Goal: Task Accomplishment & Management: Manage account settings

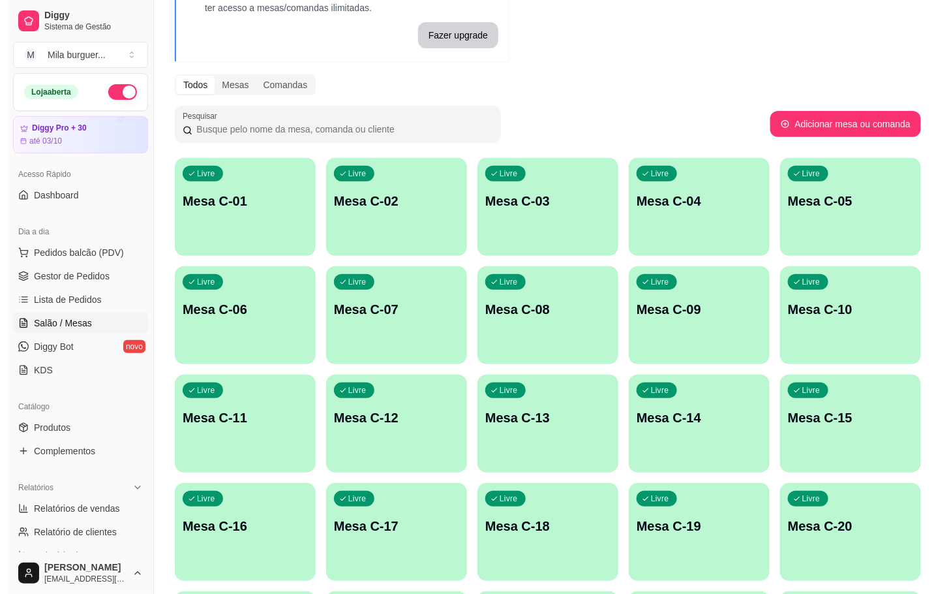
scroll to position [294, 0]
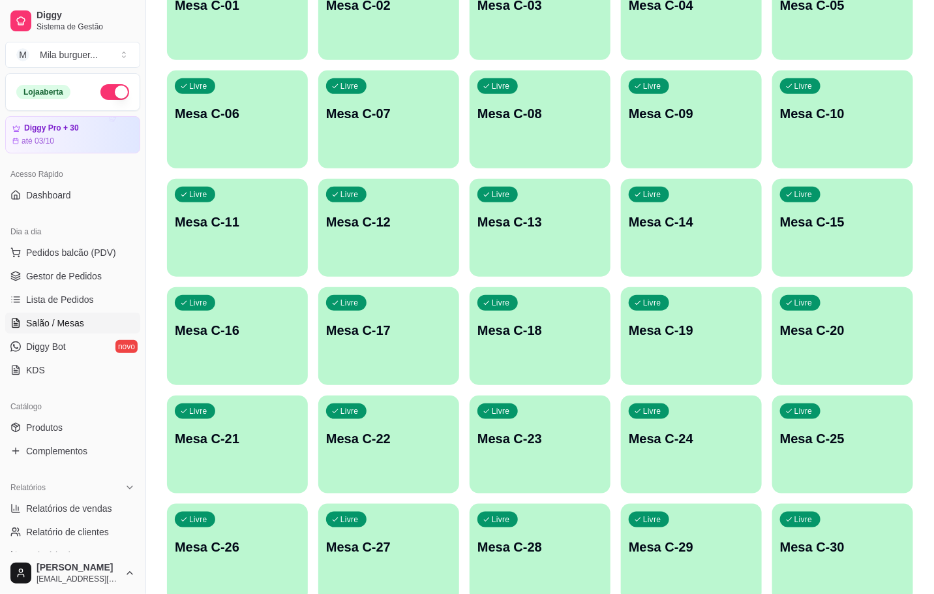
click at [671, 535] on div "Livre Mesa C-29" at bounding box center [691, 545] width 141 height 82
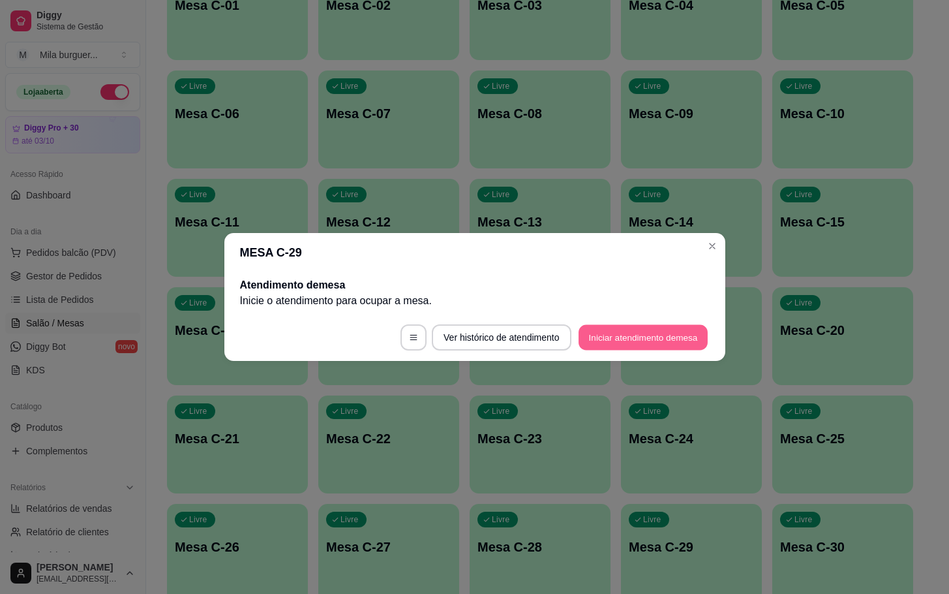
click at [623, 337] on button "Iniciar atendimento de mesa" at bounding box center [643, 337] width 129 height 25
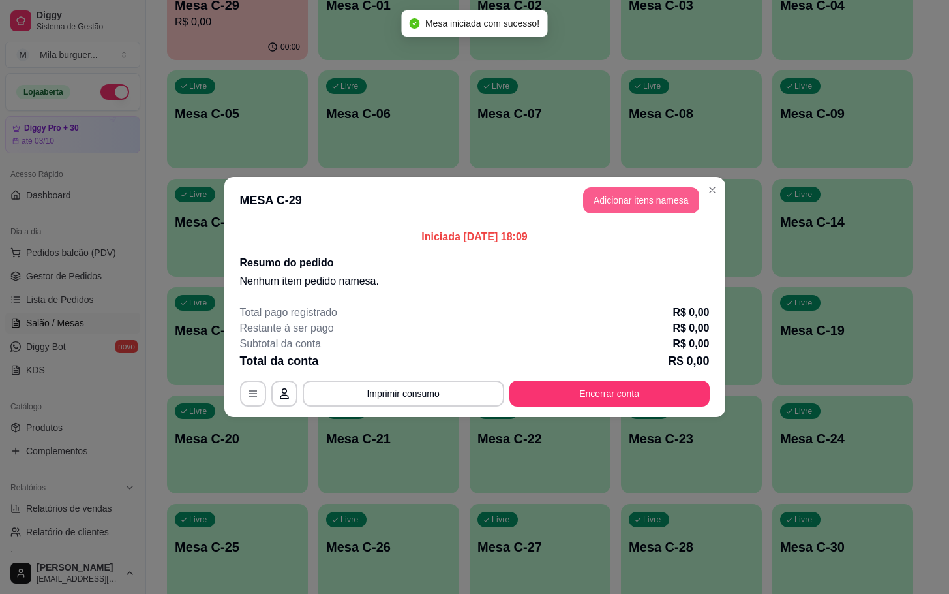
click at [631, 202] on button "Adicionar itens na mesa" at bounding box center [641, 200] width 116 height 26
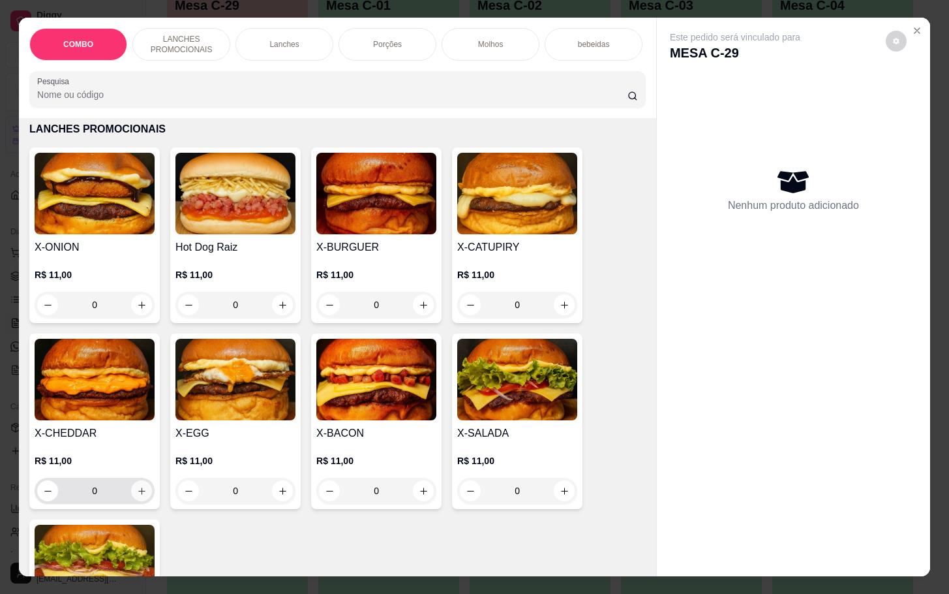
click at [137, 496] on icon "increase-product-quantity" at bounding box center [142, 491] width 10 height 10
type input "1"
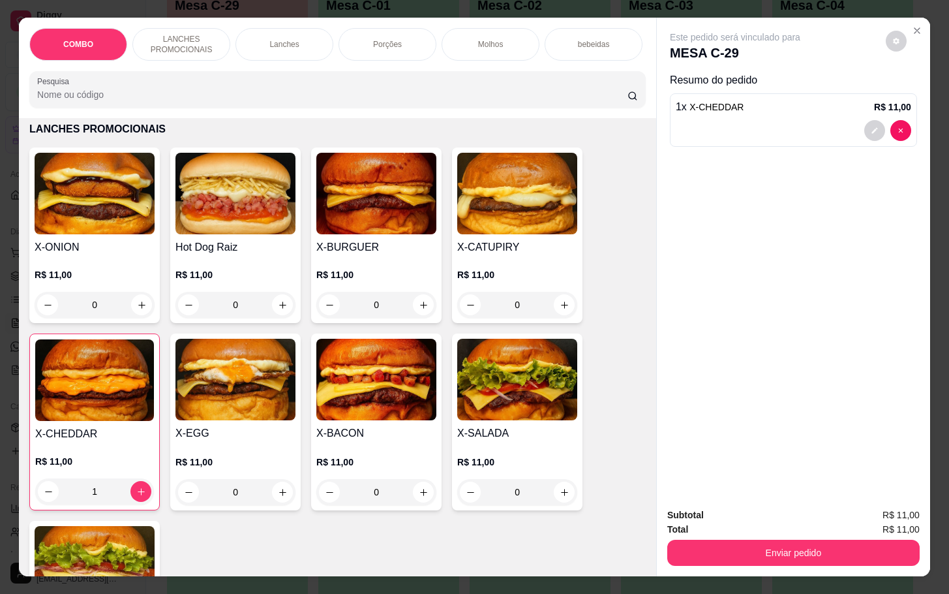
click at [566, 32] on div "bebeidas" at bounding box center [594, 44] width 98 height 33
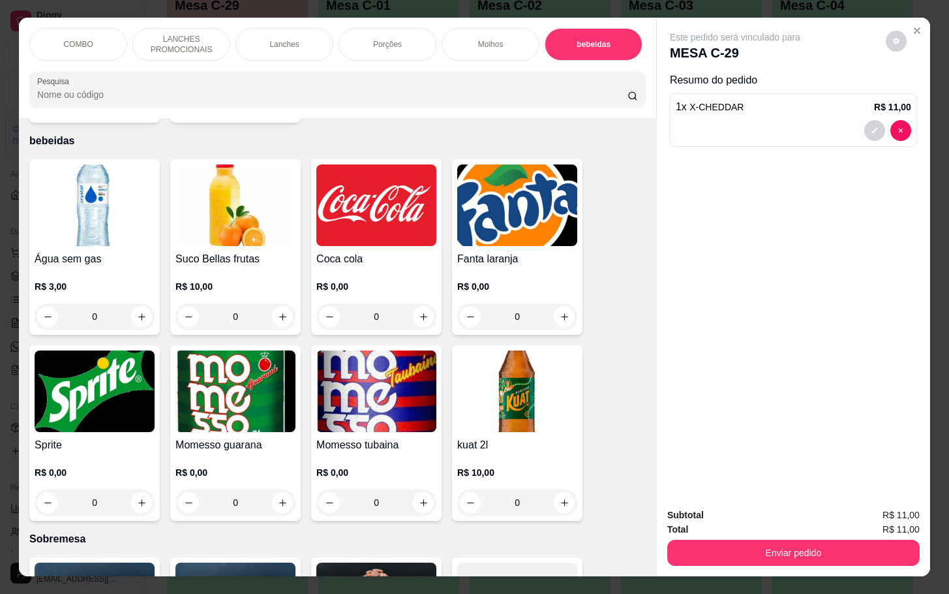
scroll to position [31, 0]
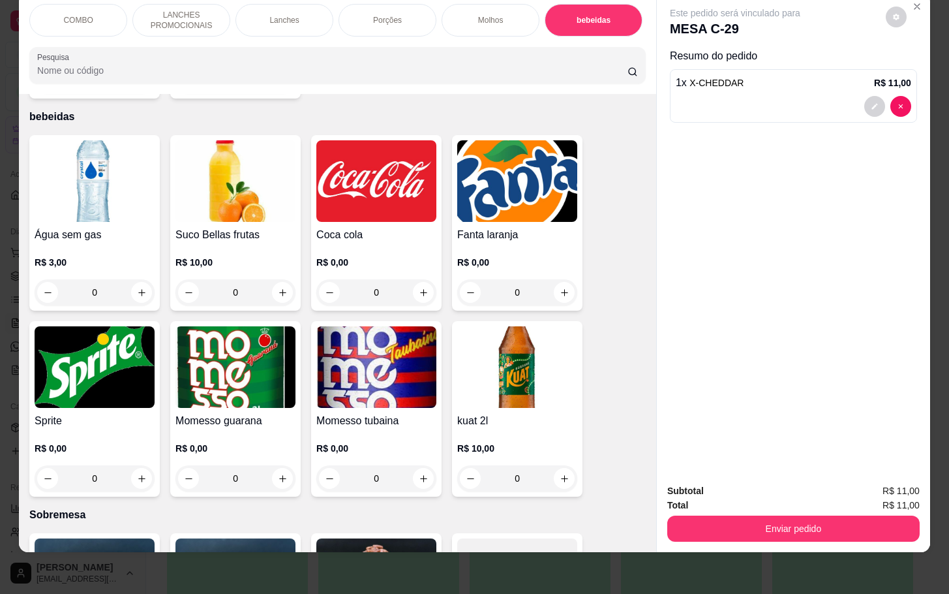
click at [374, 243] on div "R$ 0,00 0" at bounding box center [376, 274] width 120 height 63
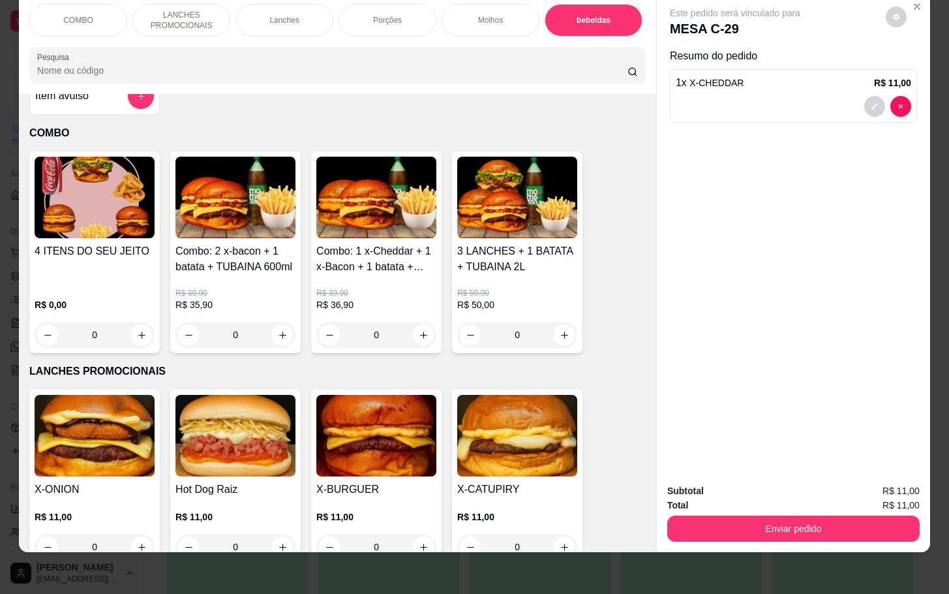
scroll to position [0, 0]
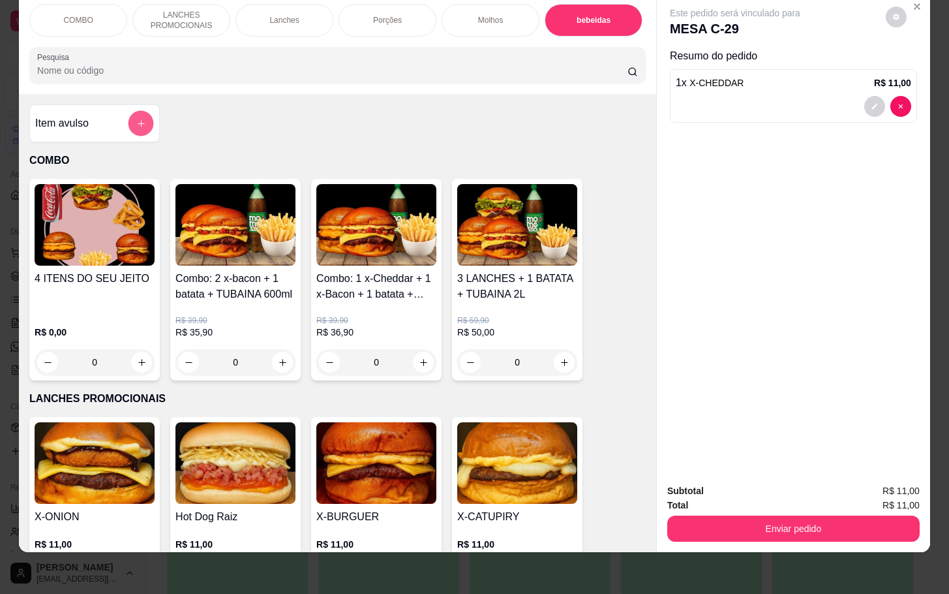
click at [138, 125] on icon "add-separate-item" at bounding box center [141, 124] width 10 height 10
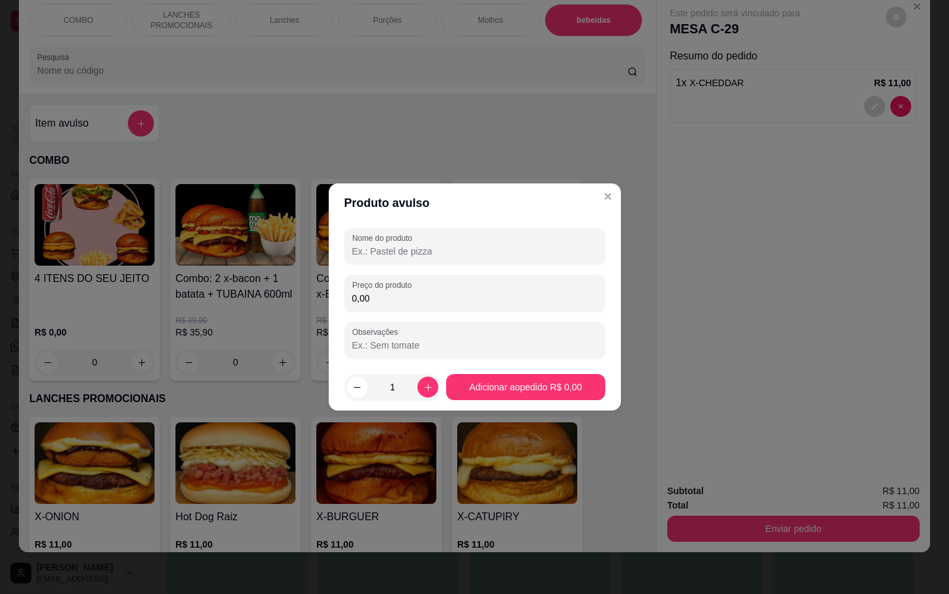
click at [386, 252] on input "Nome do produto" at bounding box center [474, 251] width 245 height 13
type input "KS"
click at [388, 300] on input "0,00" at bounding box center [474, 298] width 245 height 13
type input "5,00"
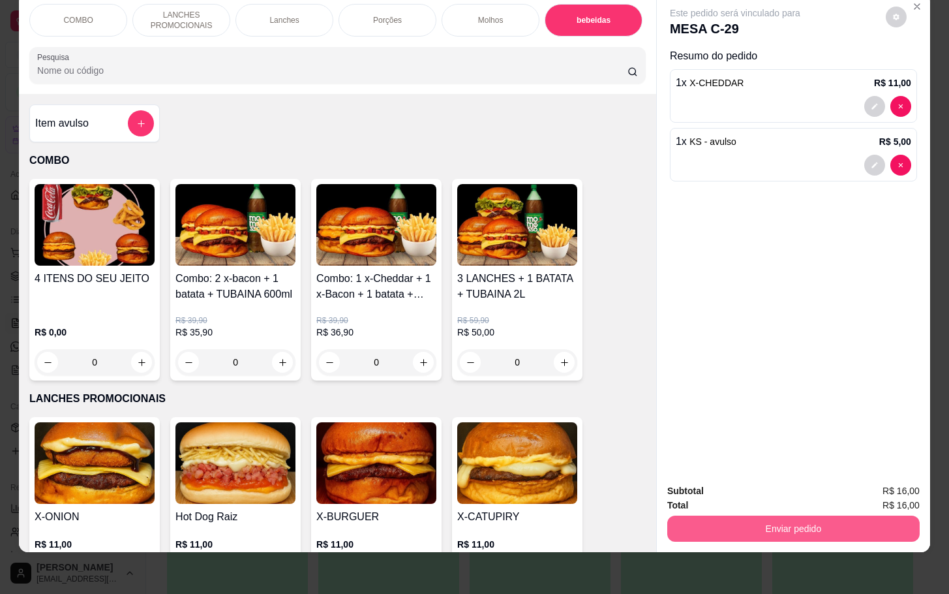
click at [782, 515] on button "Enviar pedido" at bounding box center [793, 528] width 252 height 26
click at [906, 487] on button "Enviar pedido" at bounding box center [884, 482] width 74 height 25
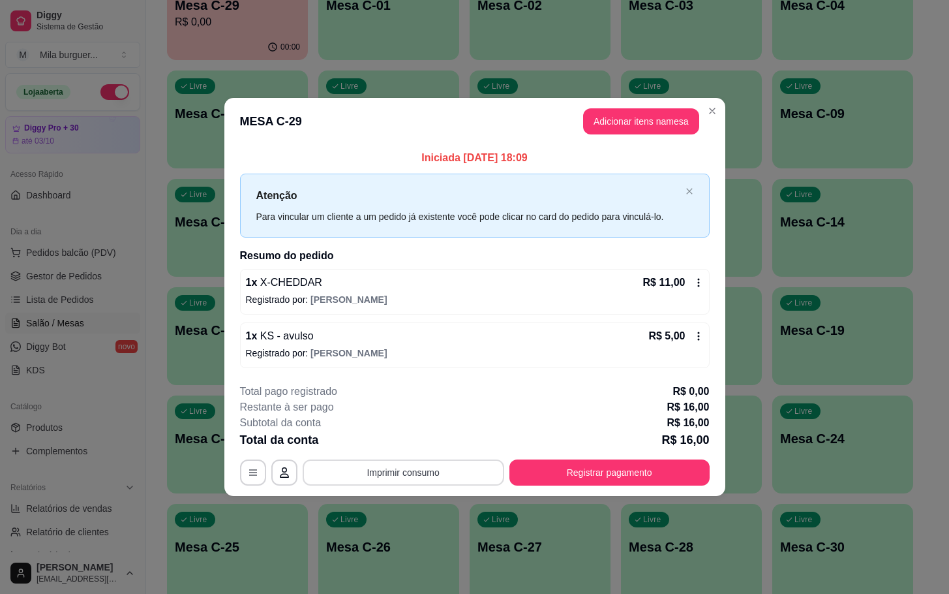
click at [405, 476] on button "Imprimir consumo" at bounding box center [404, 472] width 202 height 26
click at [401, 447] on button "IMPRESSORA" at bounding box center [407, 443] width 95 height 21
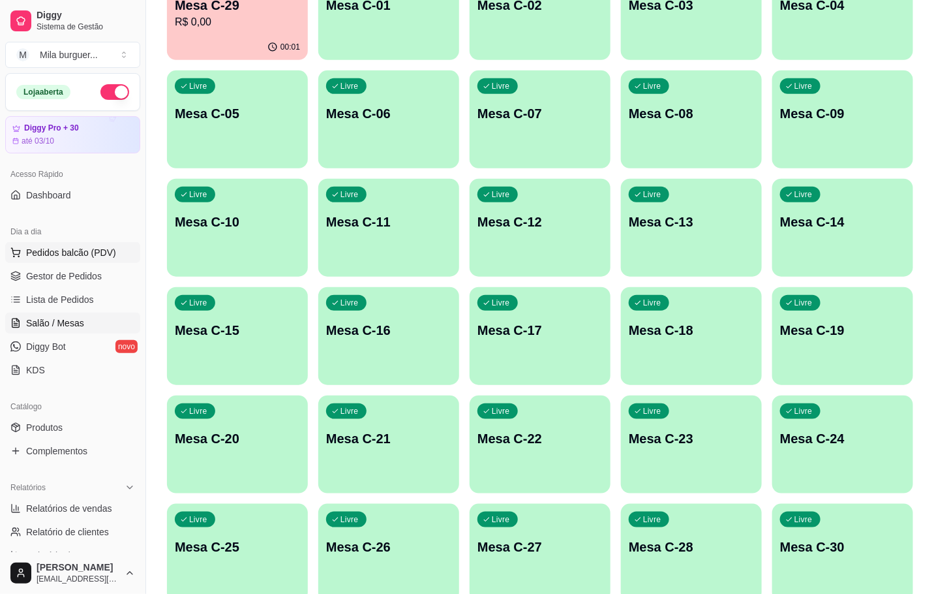
click at [53, 253] on span "Pedidos balcão (PDV)" at bounding box center [71, 252] width 90 height 13
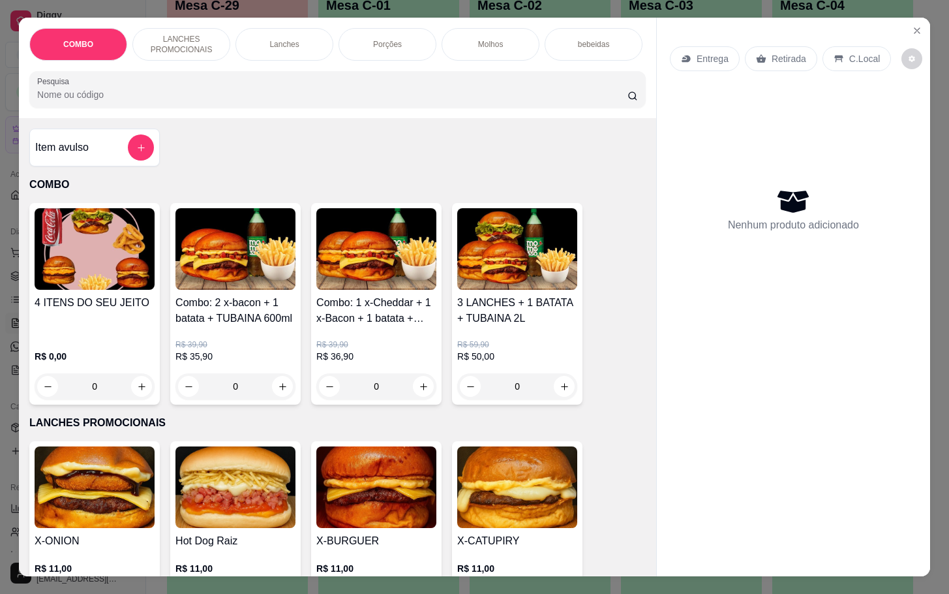
click at [224, 491] on img at bounding box center [235, 487] width 120 height 82
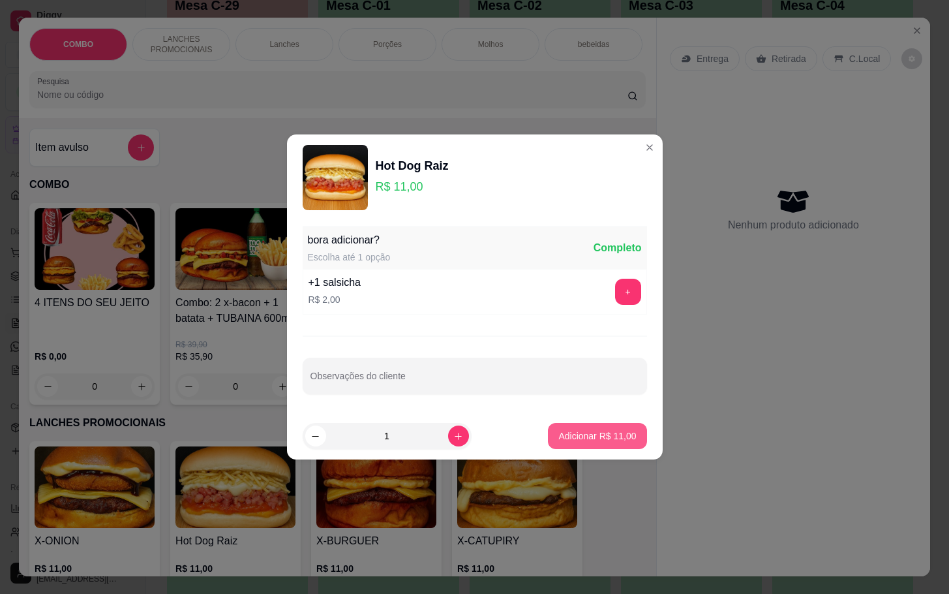
click at [596, 437] on p "Adicionar R$ 11,00" at bounding box center [597, 435] width 78 height 13
type input "1"
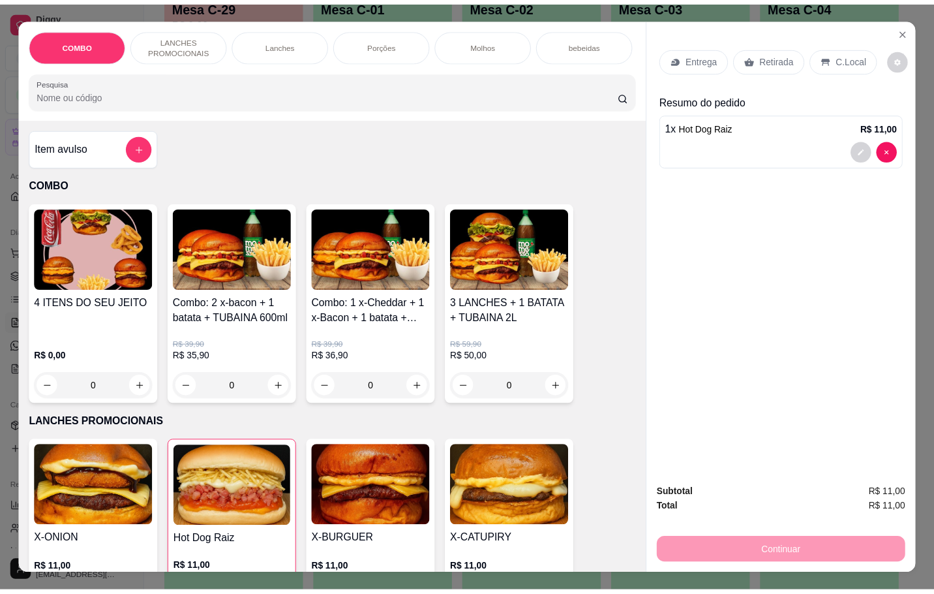
scroll to position [31, 0]
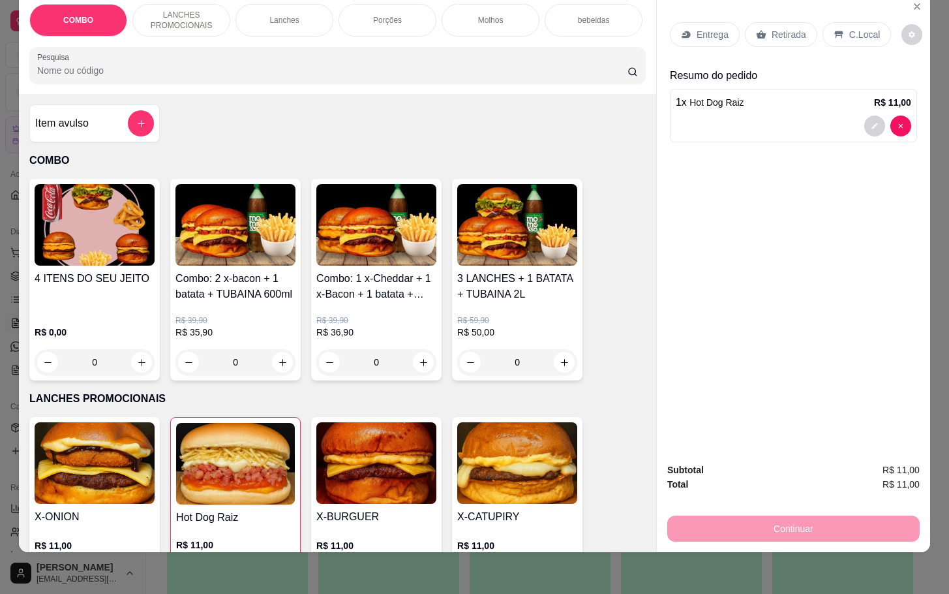
click at [793, 513] on div "Continuar" at bounding box center [793, 526] width 252 height 29
click at [773, 28] on p "Retirada" at bounding box center [789, 34] width 35 height 13
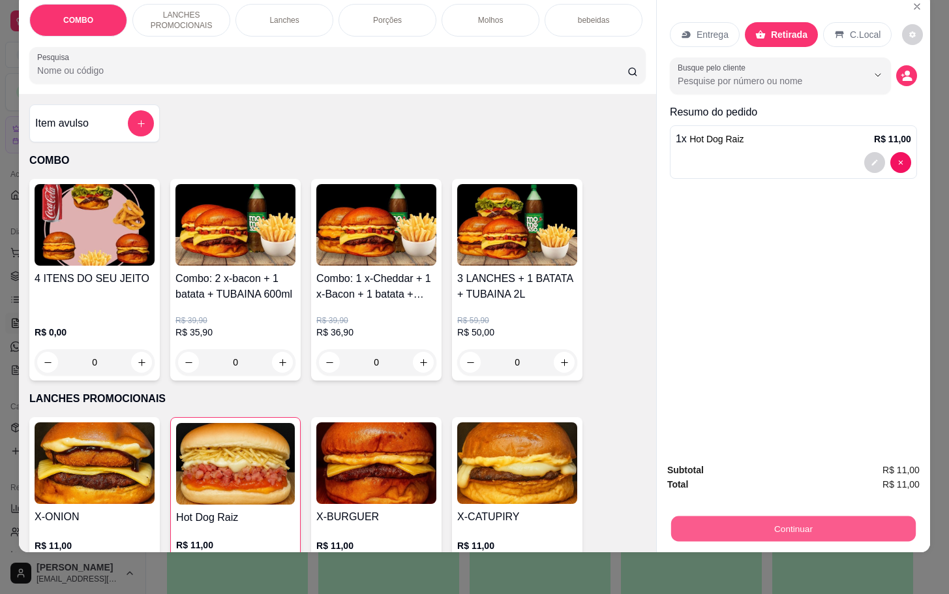
click at [779, 515] on button "Continuar" at bounding box center [793, 527] width 245 height 25
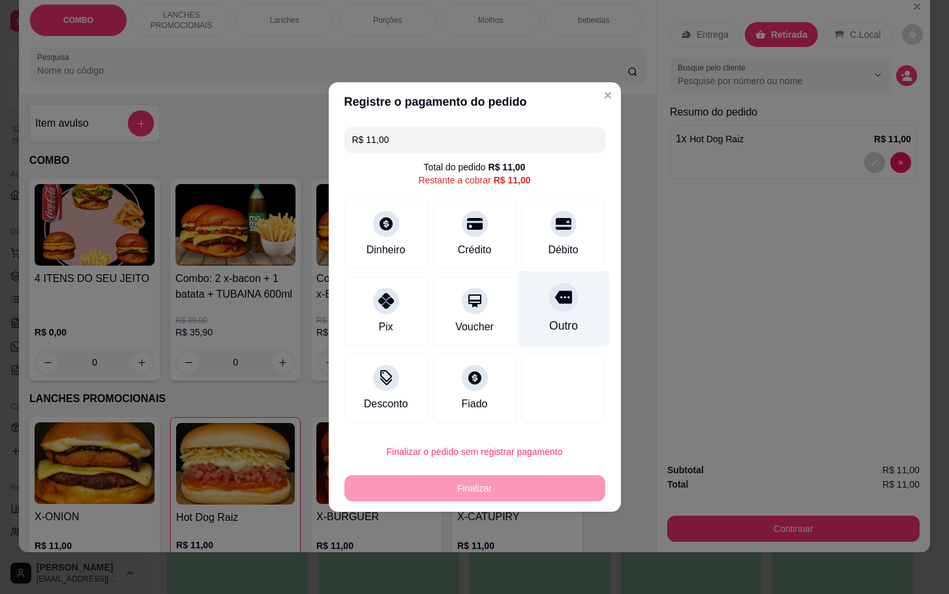
click at [553, 318] on div "Outro" at bounding box center [563, 325] width 29 height 17
type input "R$ 0,00"
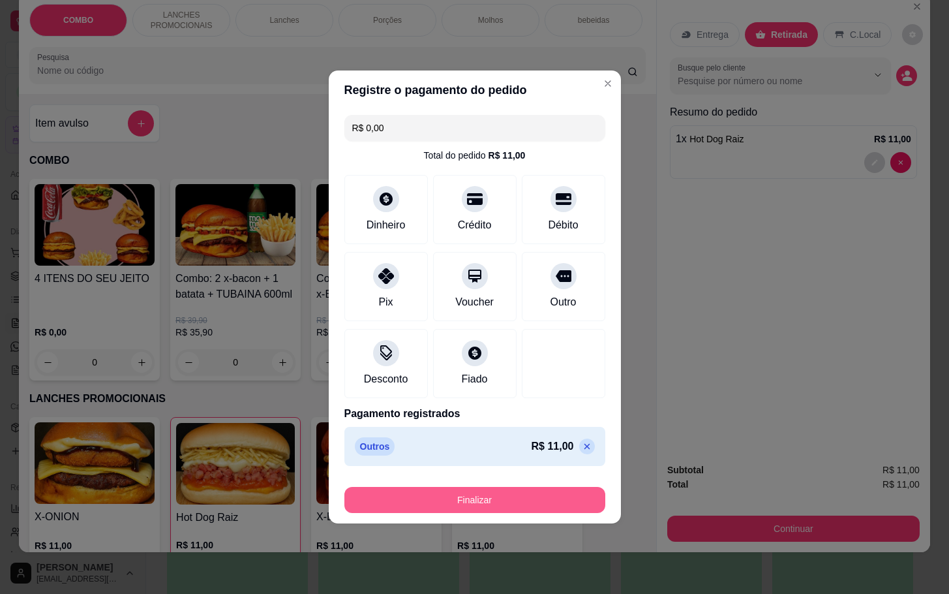
click at [483, 494] on button "Finalizar" at bounding box center [474, 500] width 261 height 26
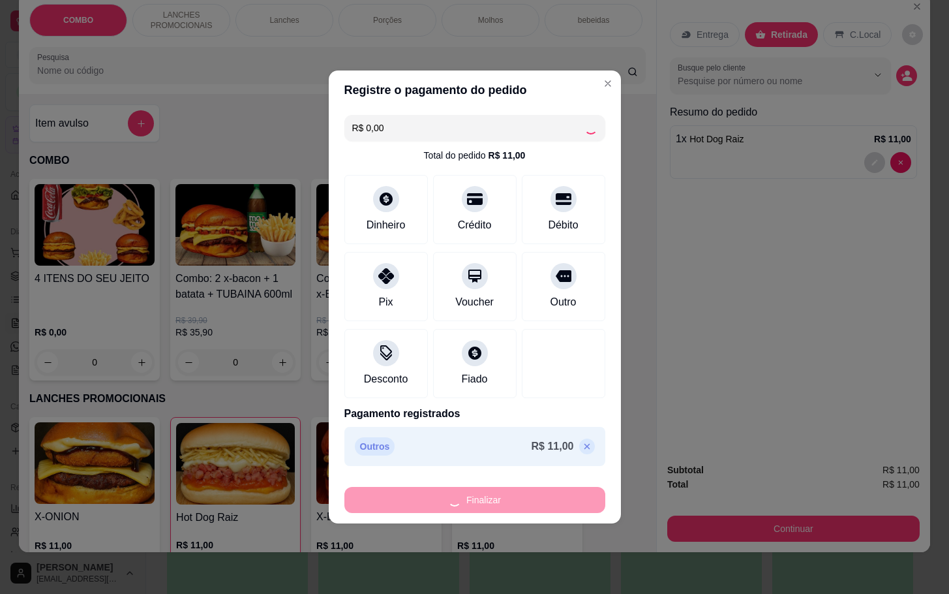
type input "0"
type input "-R$ 11,00"
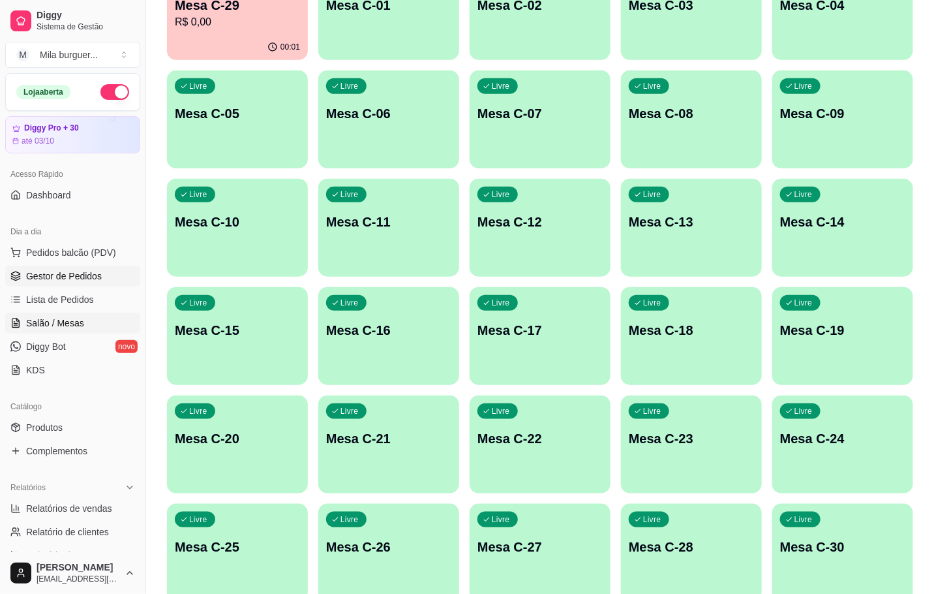
click at [50, 278] on span "Gestor de Pedidos" at bounding box center [64, 275] width 76 height 13
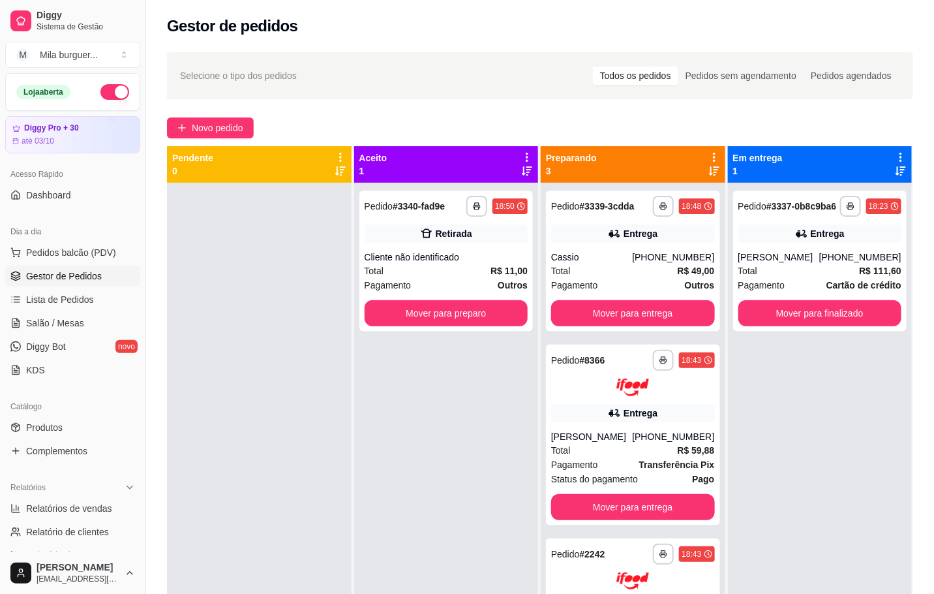
click at [284, 281] on div at bounding box center [259, 480] width 185 height 594
click at [464, 316] on button "Mover para preparo" at bounding box center [447, 313] width 164 height 26
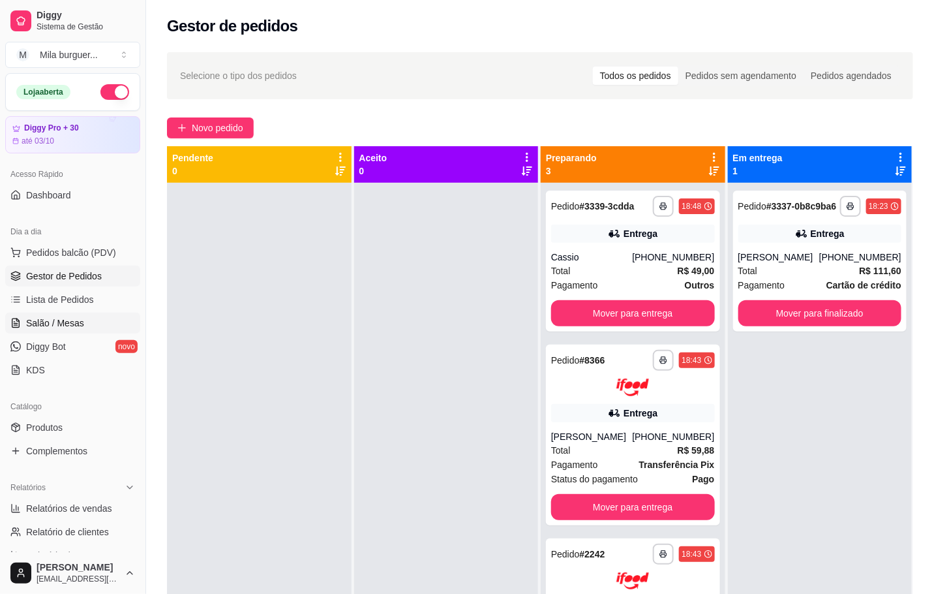
click at [65, 316] on link "Salão / Mesas" at bounding box center [72, 322] width 135 height 21
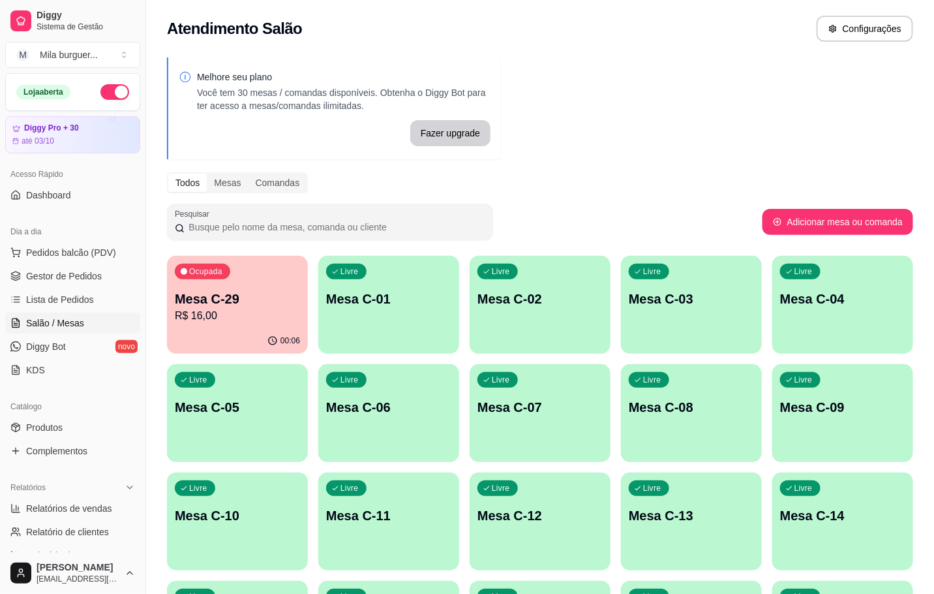
click at [279, 317] on div "Ocupada Mesa C-29 R$ 16,00" at bounding box center [237, 292] width 141 height 72
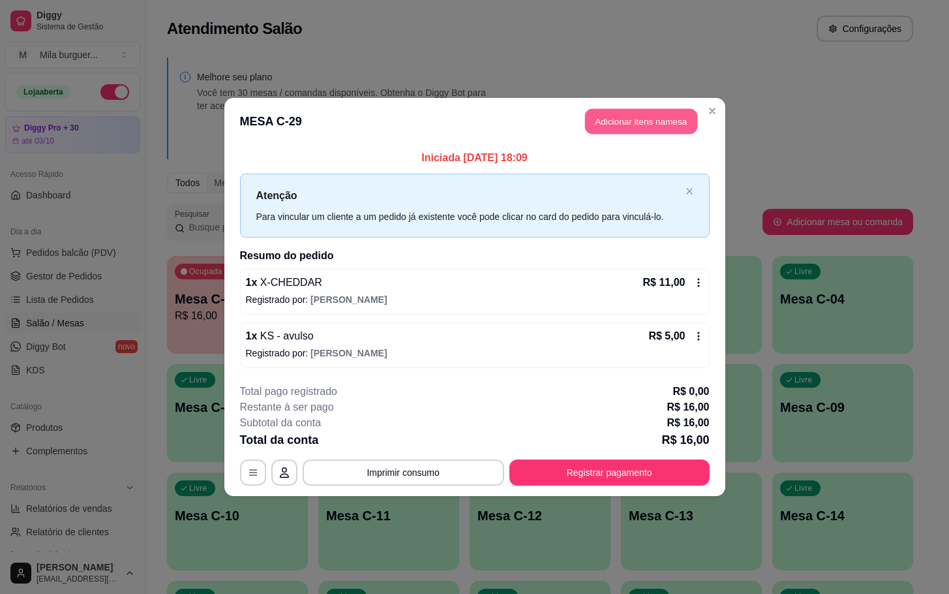
click at [613, 114] on button "Adicionar itens na mesa" at bounding box center [641, 121] width 112 height 25
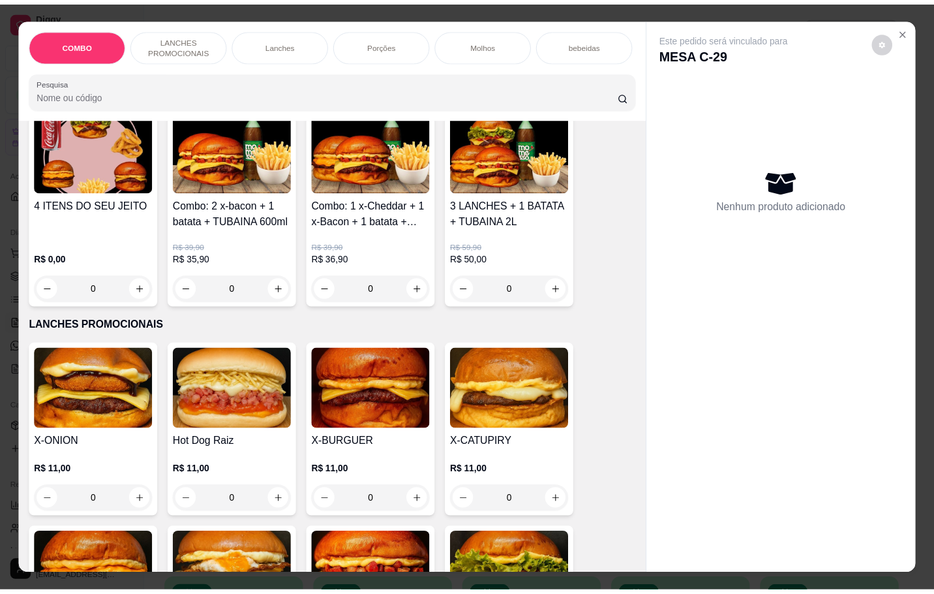
scroll to position [294, 0]
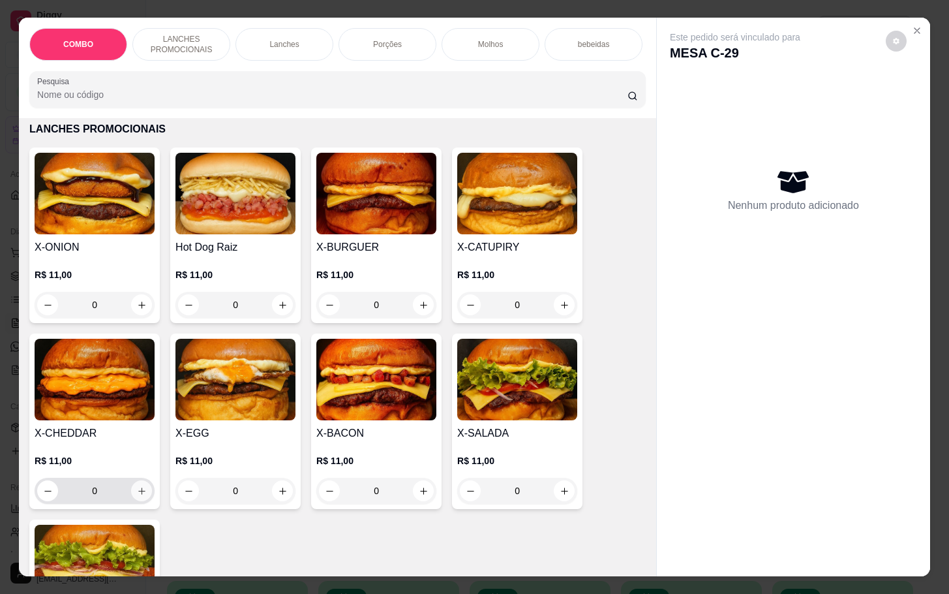
click at [125, 502] on div "0" at bounding box center [94, 491] width 115 height 26
click at [123, 503] on div "0" at bounding box center [94, 491] width 115 height 26
click at [147, 505] on div "X-CHEDDAR R$ 11,00 0" at bounding box center [94, 420] width 130 height 175
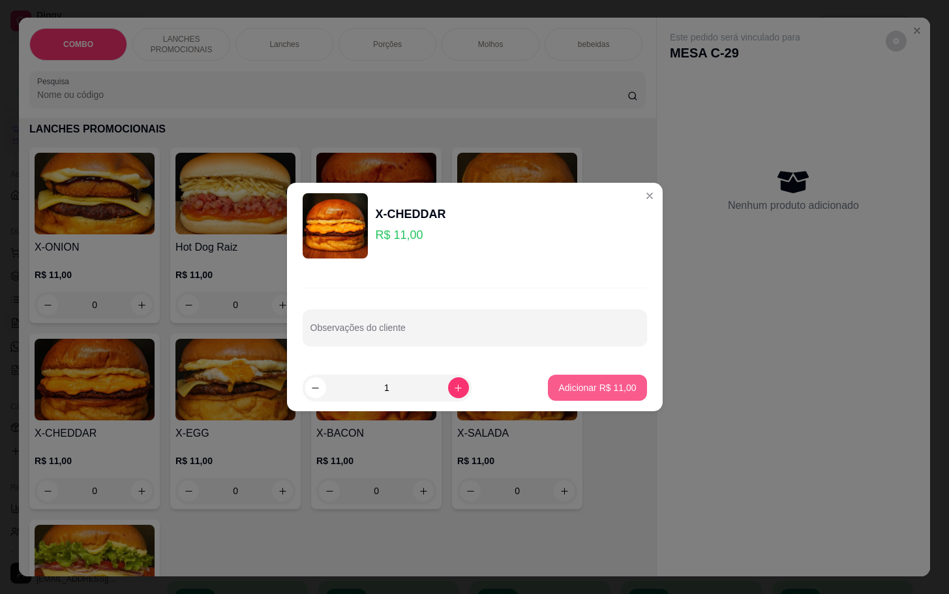
click at [548, 382] on button "Adicionar R$ 11,00" at bounding box center [597, 387] width 99 height 26
type input "1"
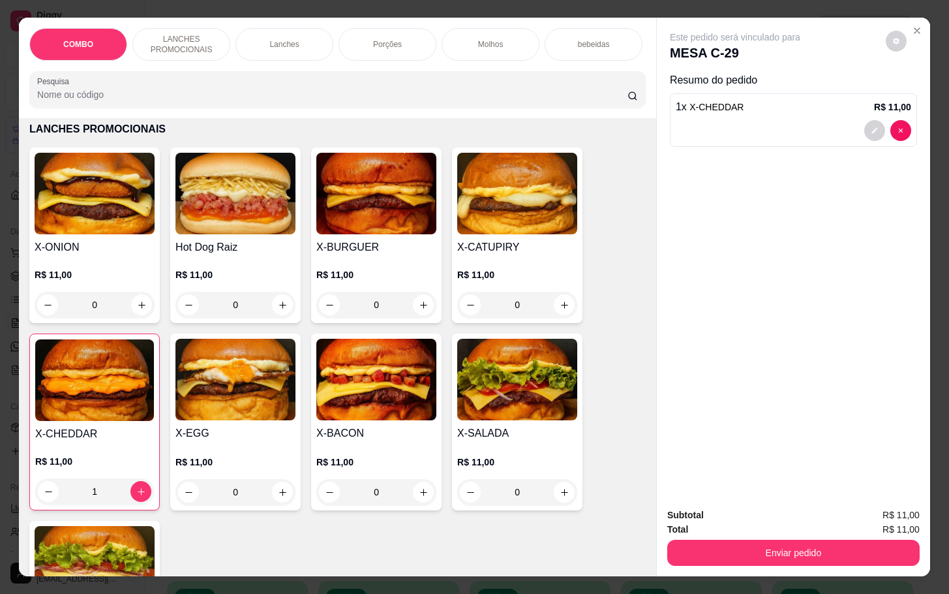
click at [724, 525] on div "Total R$ 11,00" at bounding box center [793, 529] width 252 height 14
click at [716, 536] on div "Enviar pedido" at bounding box center [793, 550] width 252 height 29
click at [714, 540] on button "Enviar pedido" at bounding box center [793, 553] width 252 height 26
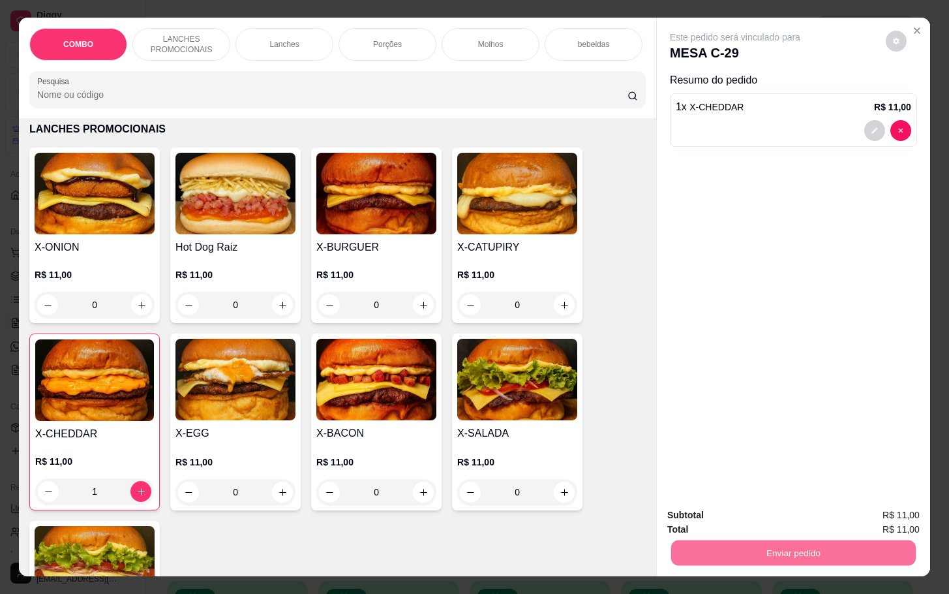
click at [866, 507] on button "Enviar pedido" at bounding box center [884, 513] width 74 height 25
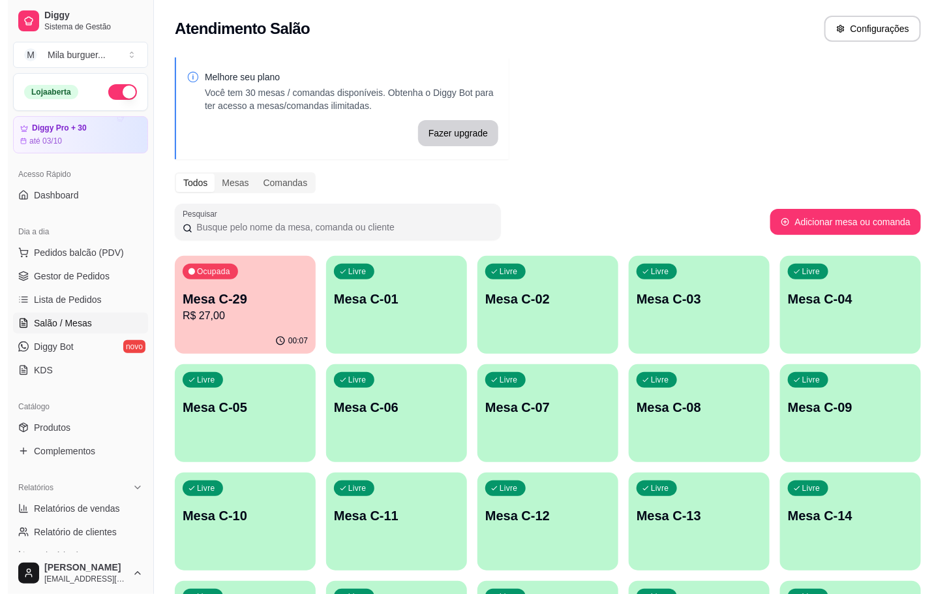
scroll to position [294, 0]
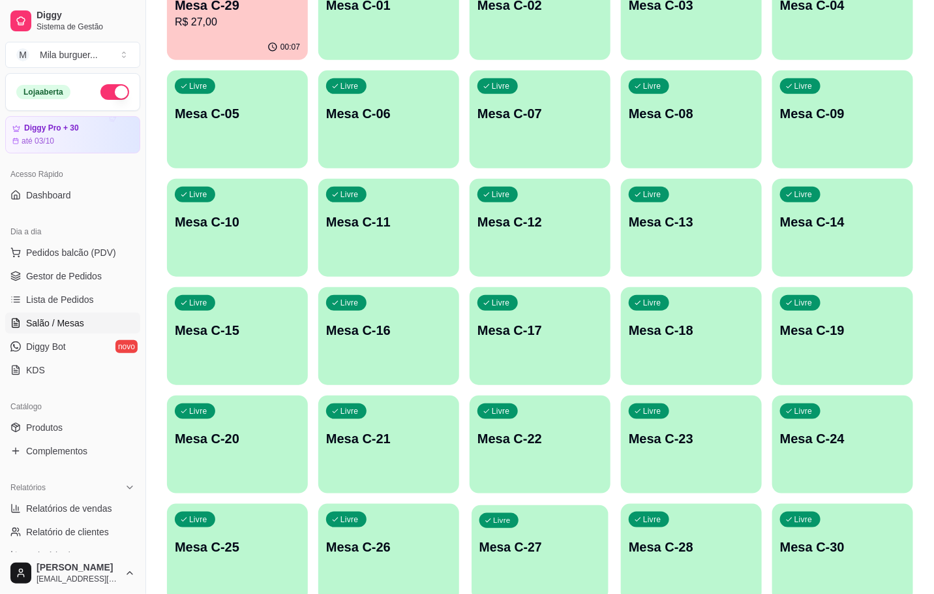
click at [525, 527] on div "Livre Mesa C-27" at bounding box center [540, 545] width 137 height 80
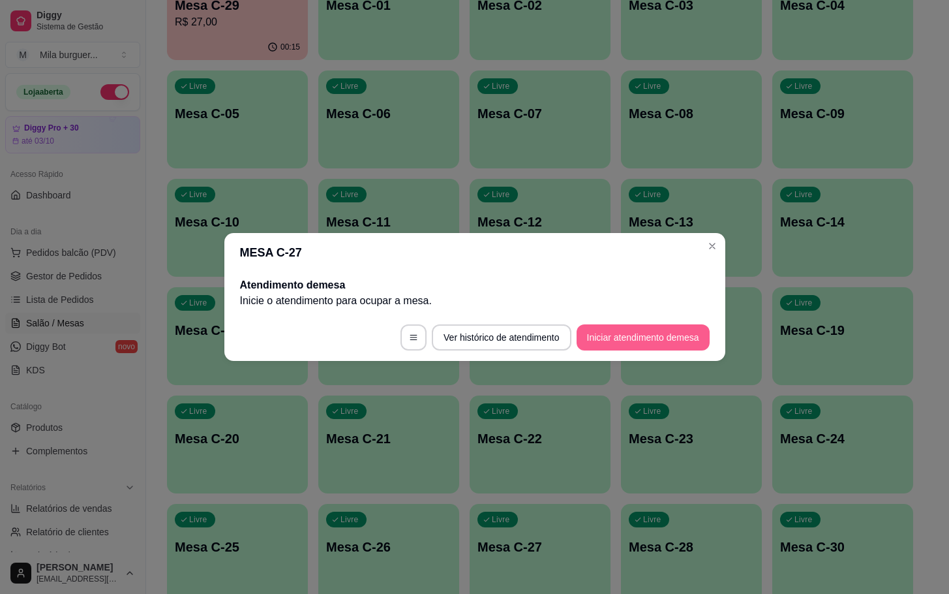
click at [660, 329] on button "Iniciar atendimento de mesa" at bounding box center [643, 337] width 133 height 26
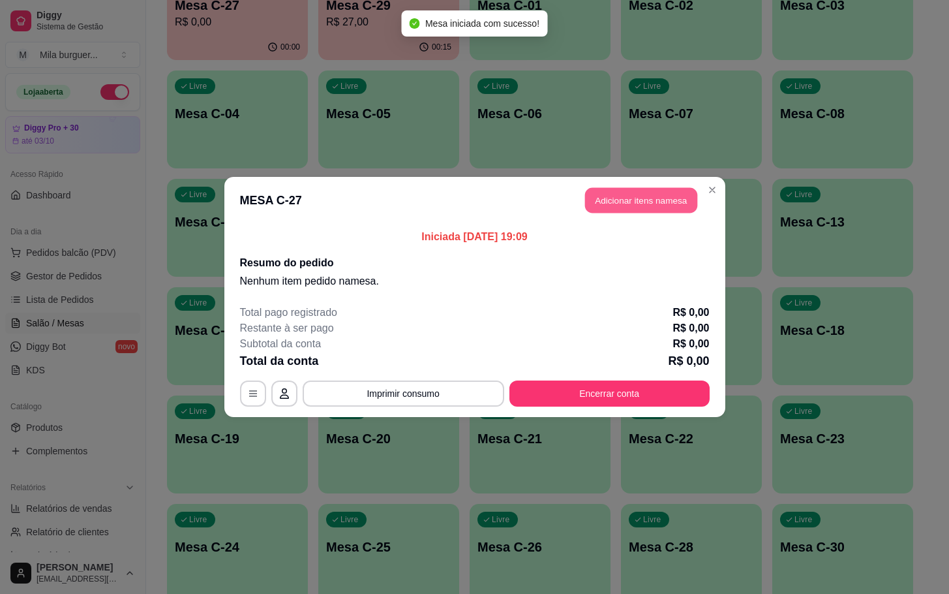
click at [645, 189] on button "Adicionar itens na mesa" at bounding box center [641, 200] width 112 height 25
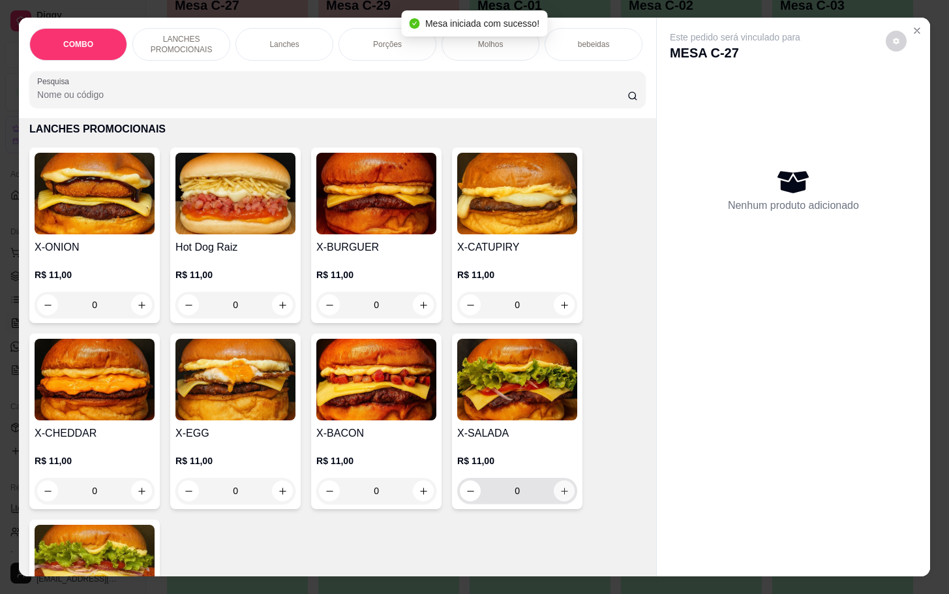
click at [550, 489] on div "0" at bounding box center [517, 491] width 115 height 26
click at [529, 504] on input "0" at bounding box center [517, 491] width 73 height 26
click at [540, 504] on input "0" at bounding box center [517, 491] width 73 height 26
click at [564, 501] on button "increase-product-quantity" at bounding box center [564, 490] width 21 height 21
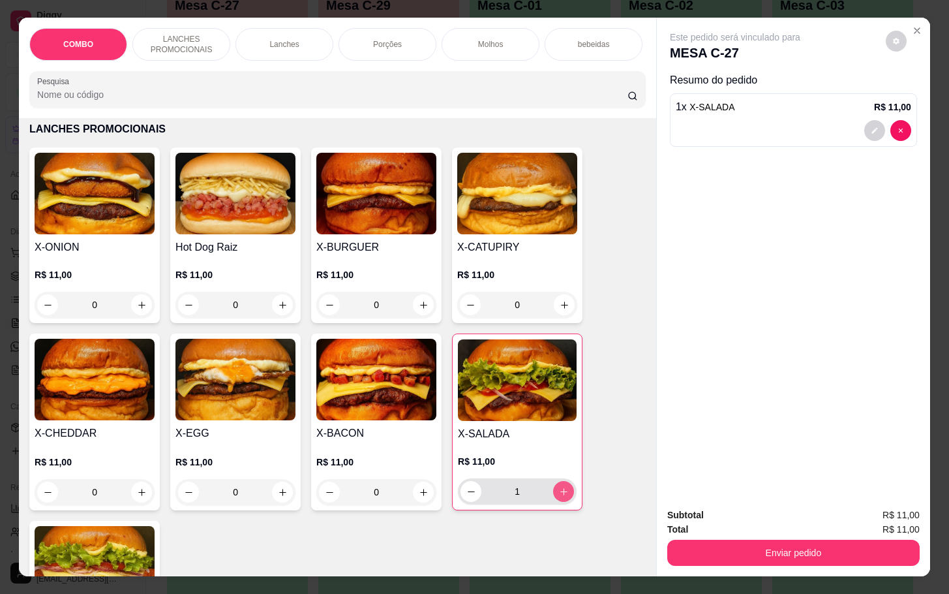
click at [559, 496] on icon "increase-product-quantity" at bounding box center [564, 492] width 10 height 10
type input "2"
click at [413, 500] on button "increase-product-quantity" at bounding box center [423, 491] width 21 height 21
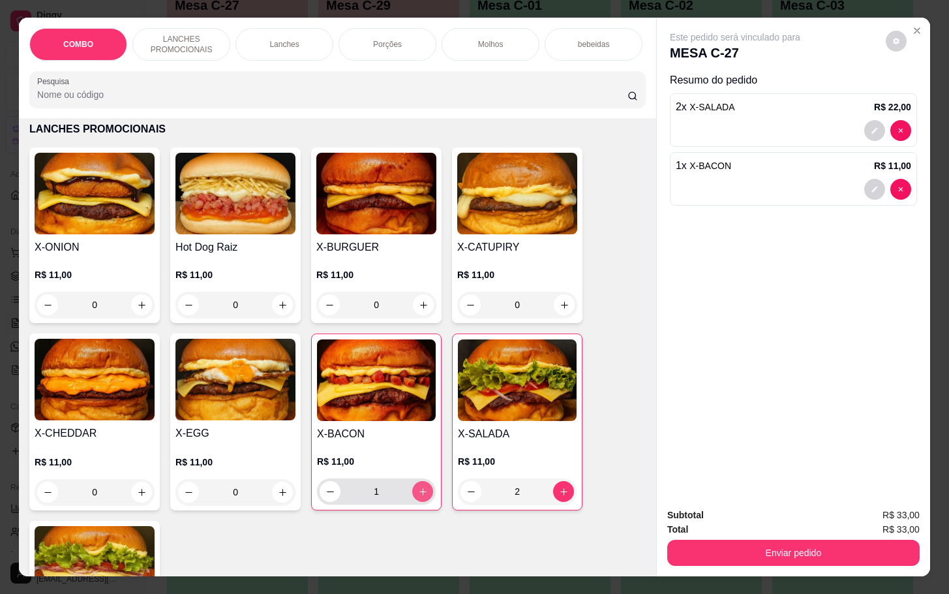
click at [419, 496] on icon "increase-product-quantity" at bounding box center [423, 492] width 10 height 10
type input "2"
click at [272, 501] on button "increase-product-quantity" at bounding box center [282, 491] width 21 height 21
type input "1"
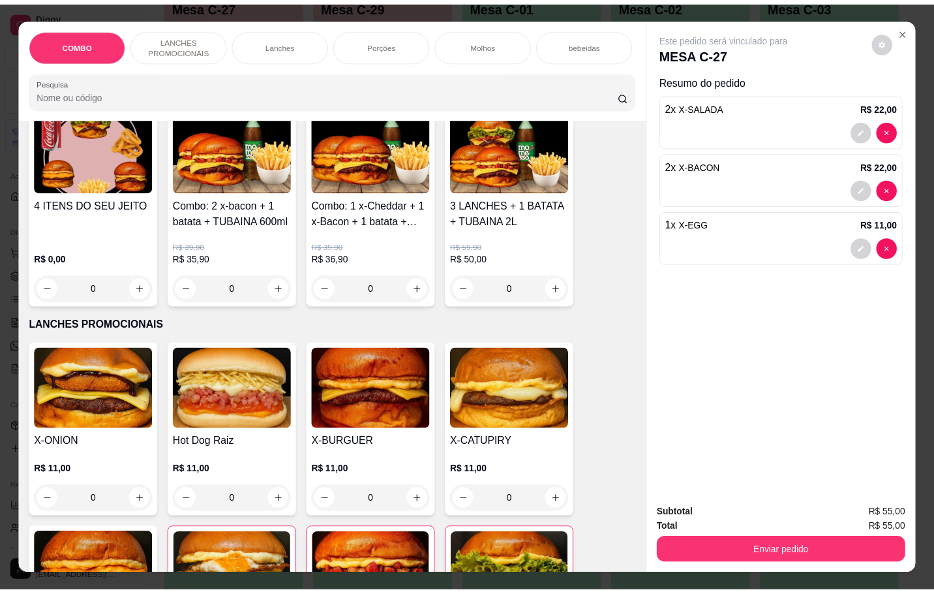
scroll to position [0, 0]
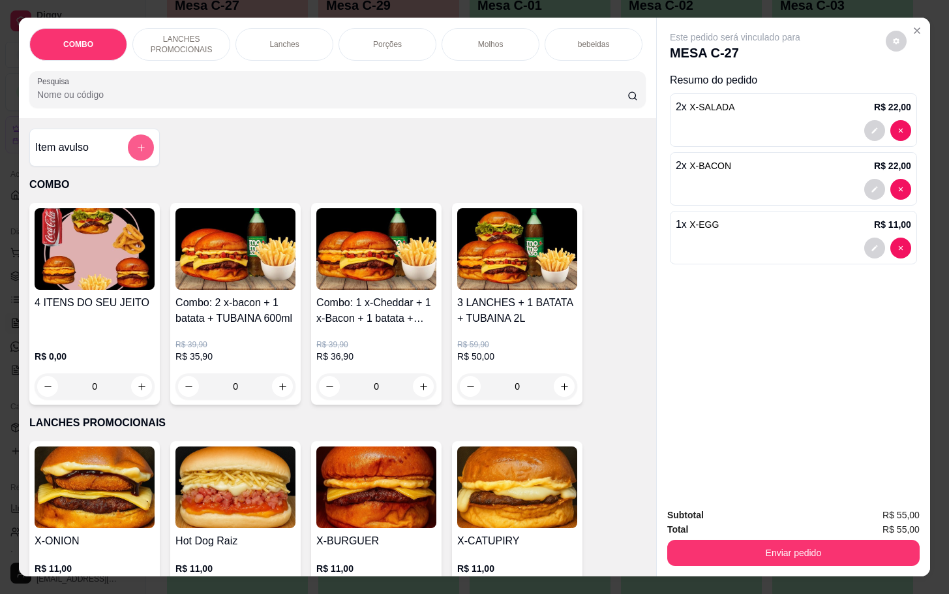
click at [142, 157] on button "add-separate-item" at bounding box center [141, 147] width 26 height 26
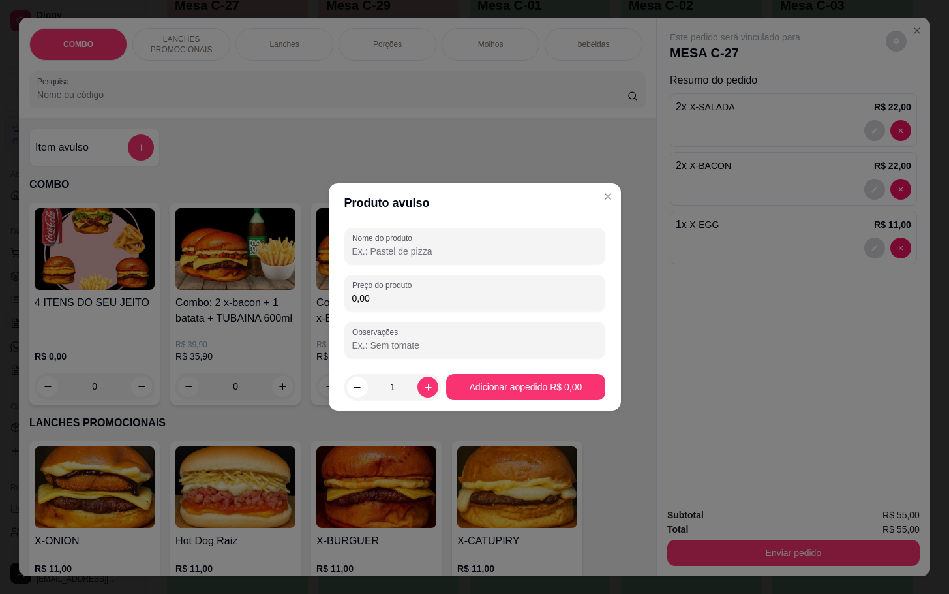
click at [410, 249] on input "Nome do produto" at bounding box center [474, 251] width 245 height 13
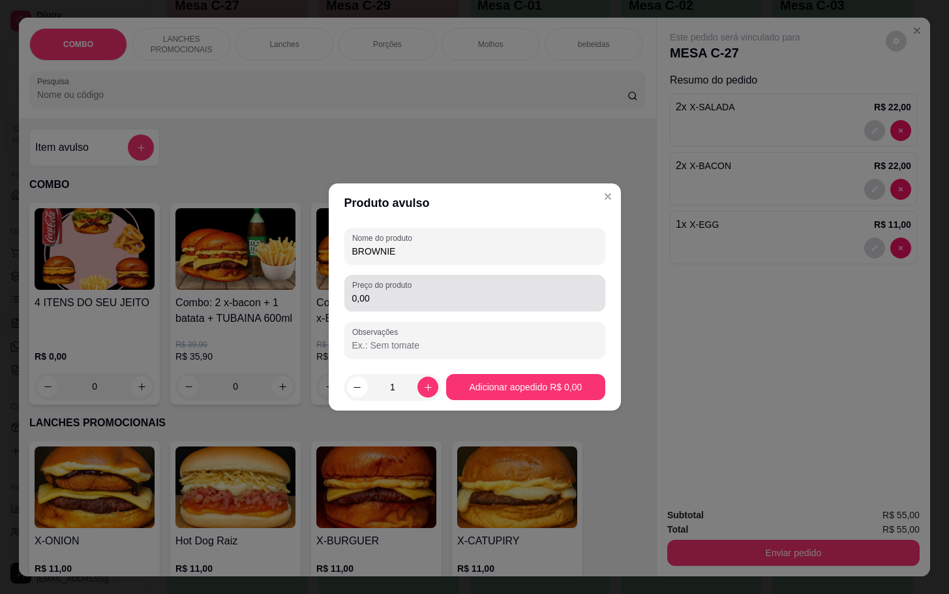
type input "BROWNIE"
click at [408, 296] on input "0,00" at bounding box center [474, 298] width 245 height 13
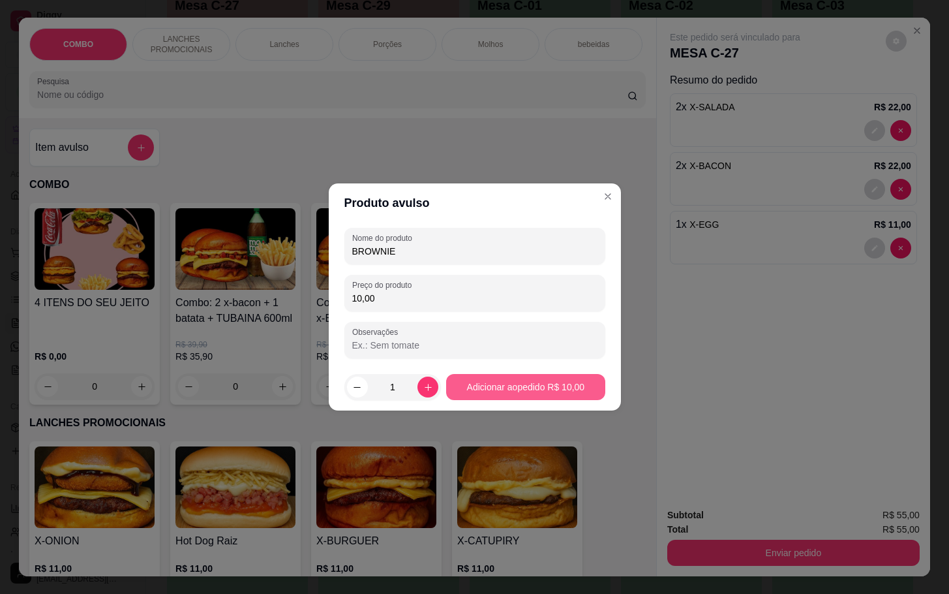
type input "10,00"
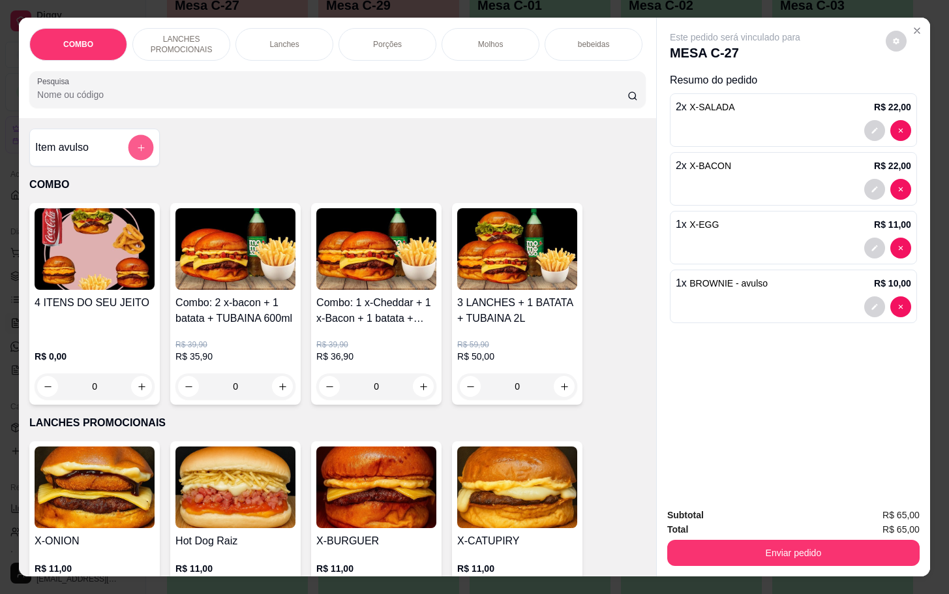
click at [129, 153] on button "add-separate-item" at bounding box center [141, 147] width 25 height 25
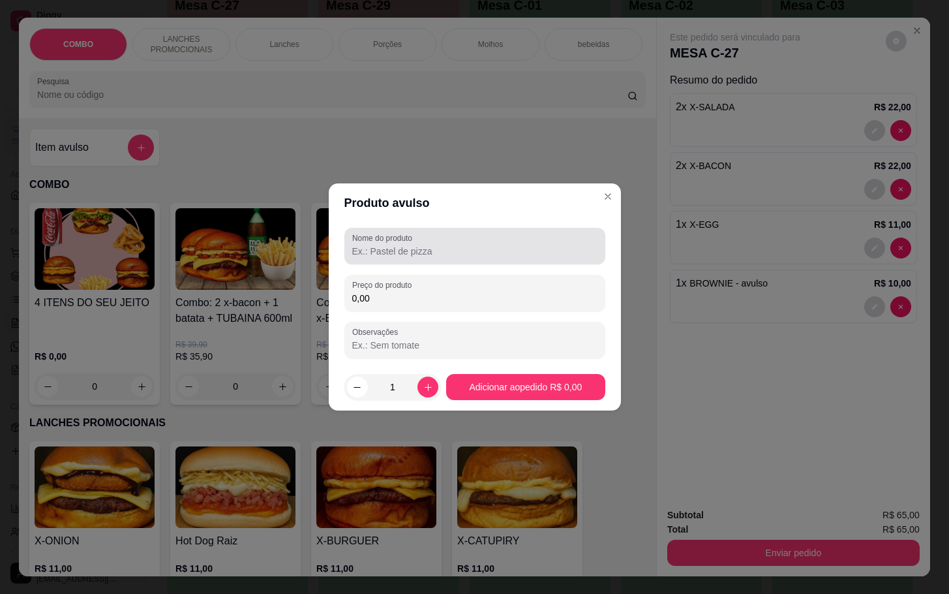
click at [399, 241] on label "Nome do produto" at bounding box center [384, 237] width 65 height 11
click at [399, 245] on input "Nome do produto" at bounding box center [474, 251] width 245 height 13
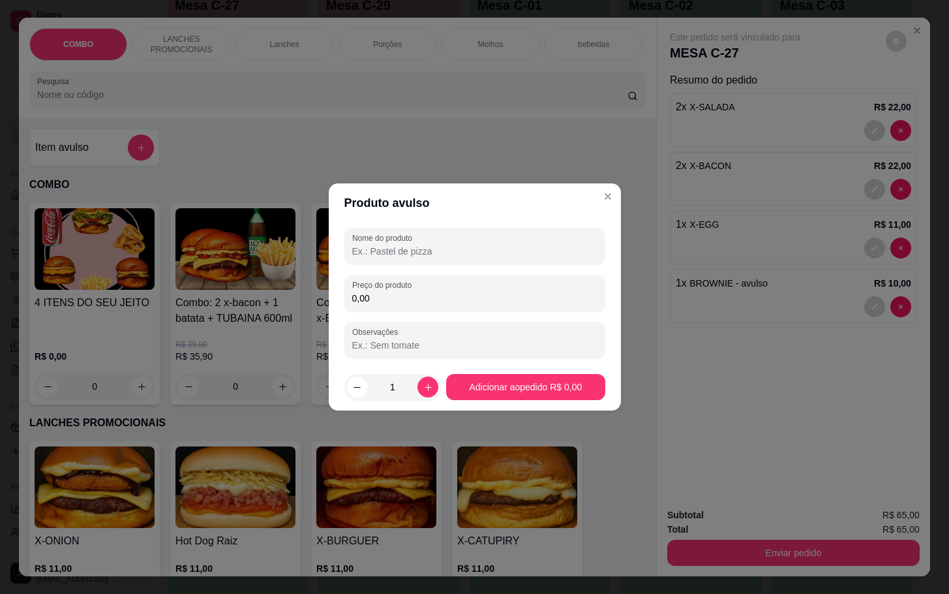
click at [386, 259] on div "Nome do produto" at bounding box center [474, 246] width 261 height 37
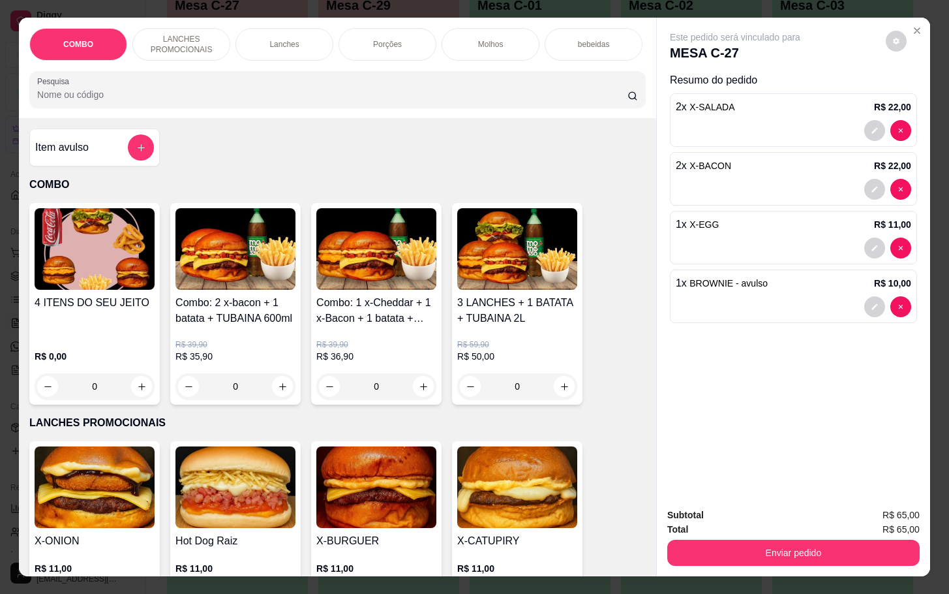
click at [797, 275] on div "1 x BROWNIE - avulso R$ 10,00" at bounding box center [794, 283] width 236 height 16
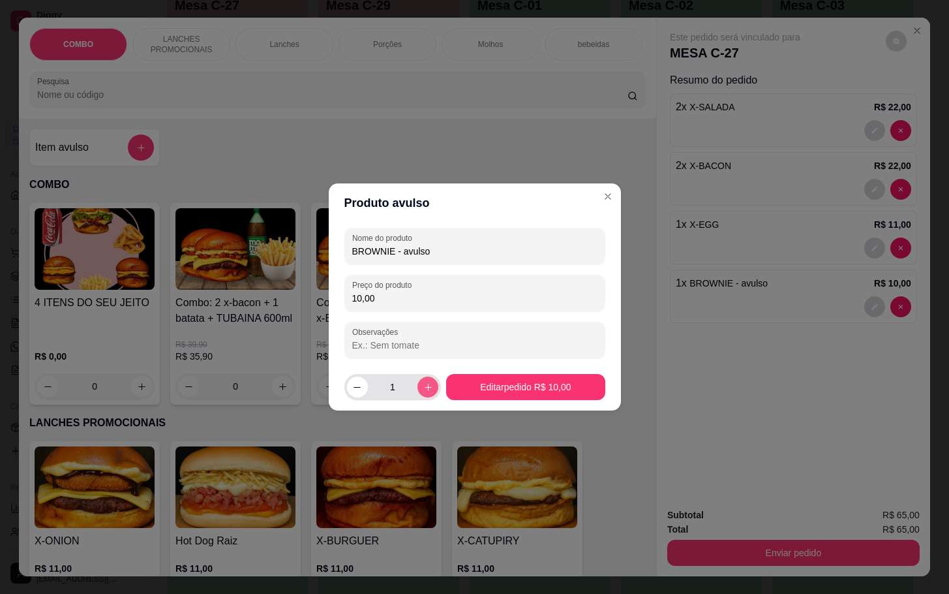
click at [423, 388] on icon "increase-product-quantity" at bounding box center [428, 387] width 10 height 10
type input "2"
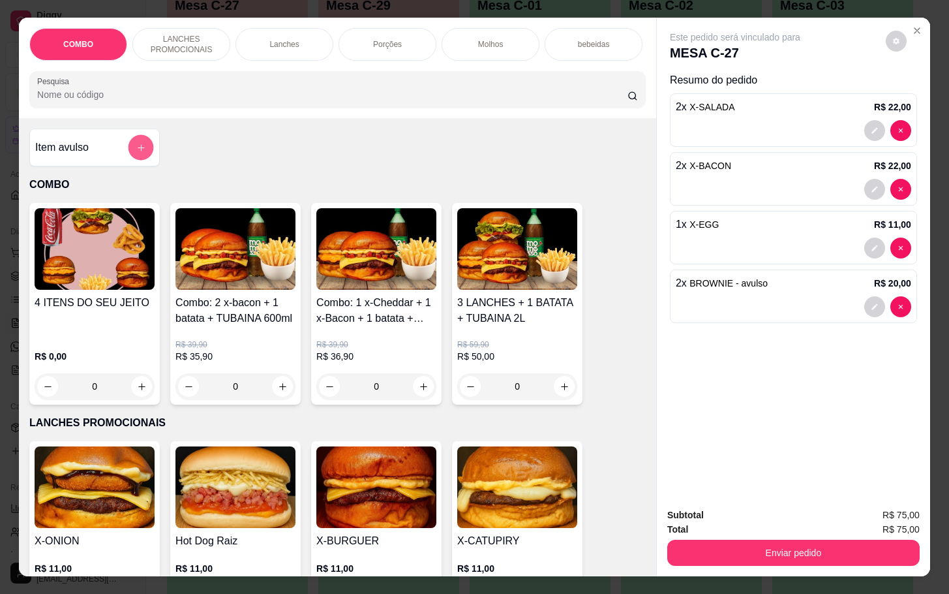
click at [137, 147] on button "add-separate-item" at bounding box center [141, 147] width 25 height 25
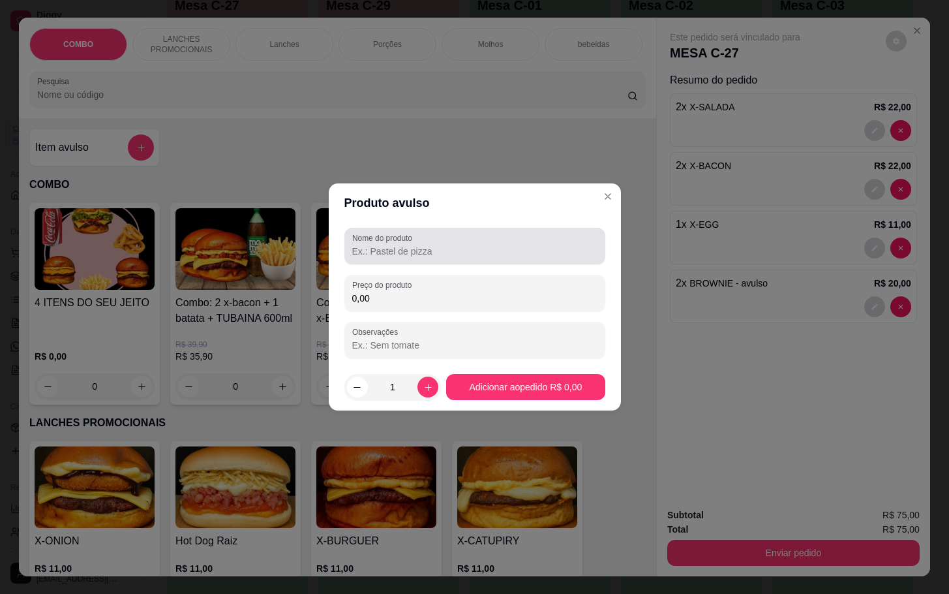
click at [425, 245] on input "Nome do produto" at bounding box center [474, 251] width 245 height 13
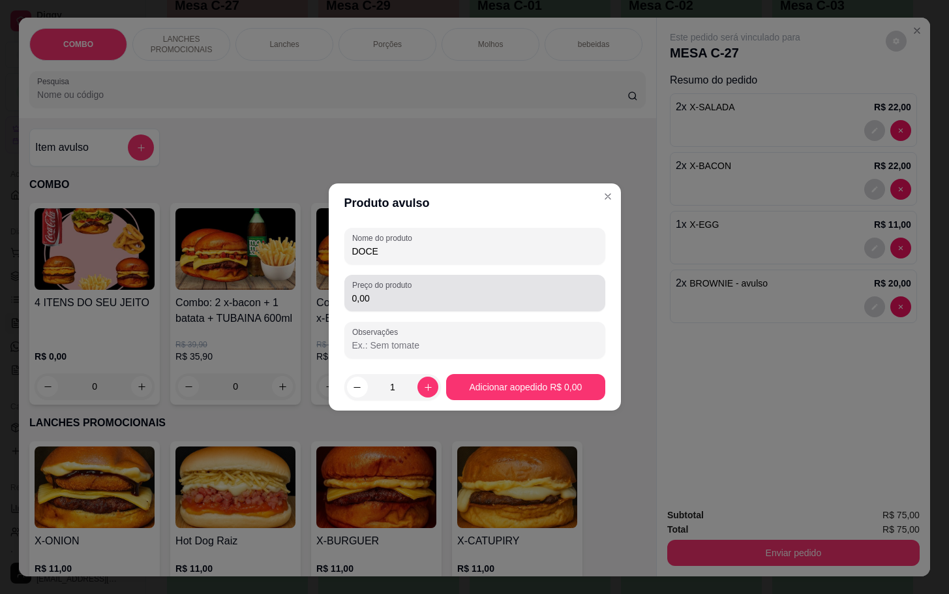
type input "DOCE"
click at [507, 297] on input "0,00" at bounding box center [474, 298] width 245 height 13
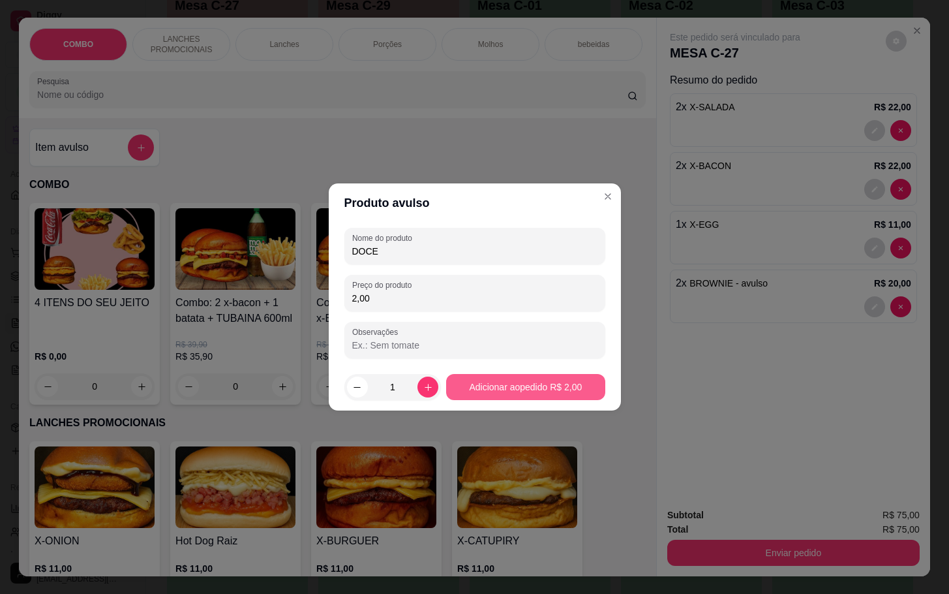
type input "2,00"
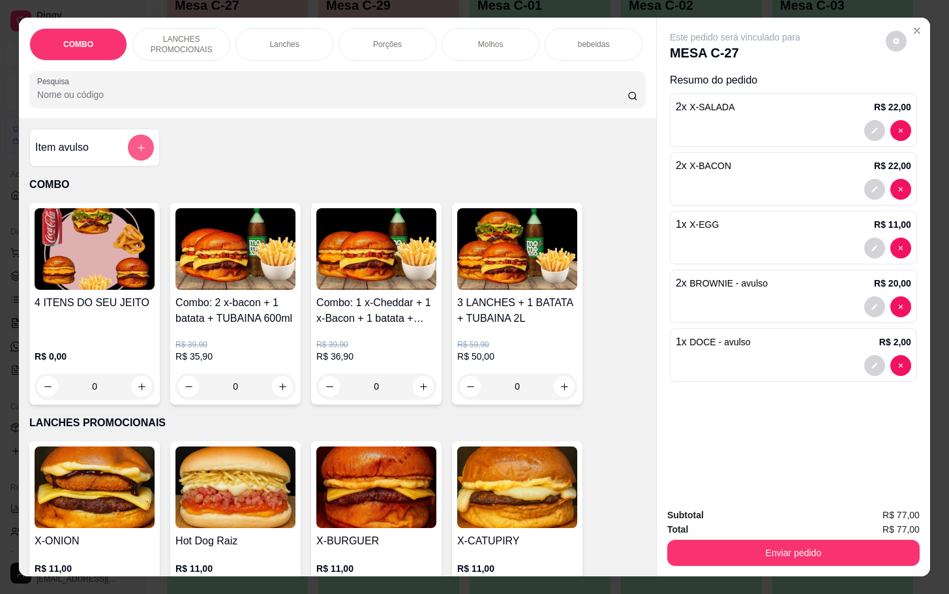
click at [136, 153] on icon "add-separate-item" at bounding box center [141, 148] width 10 height 10
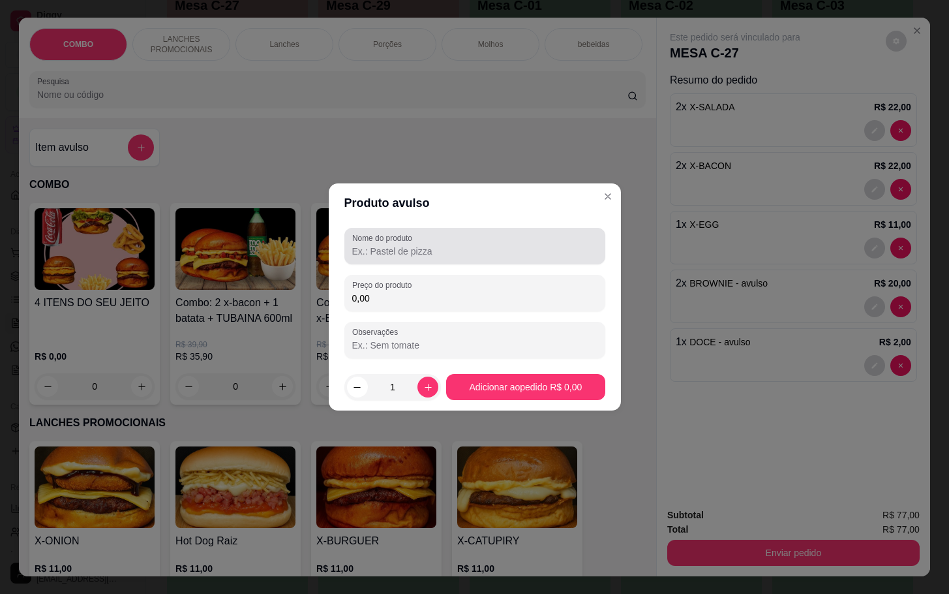
click at [523, 255] on input "Nome do produto" at bounding box center [474, 251] width 245 height 13
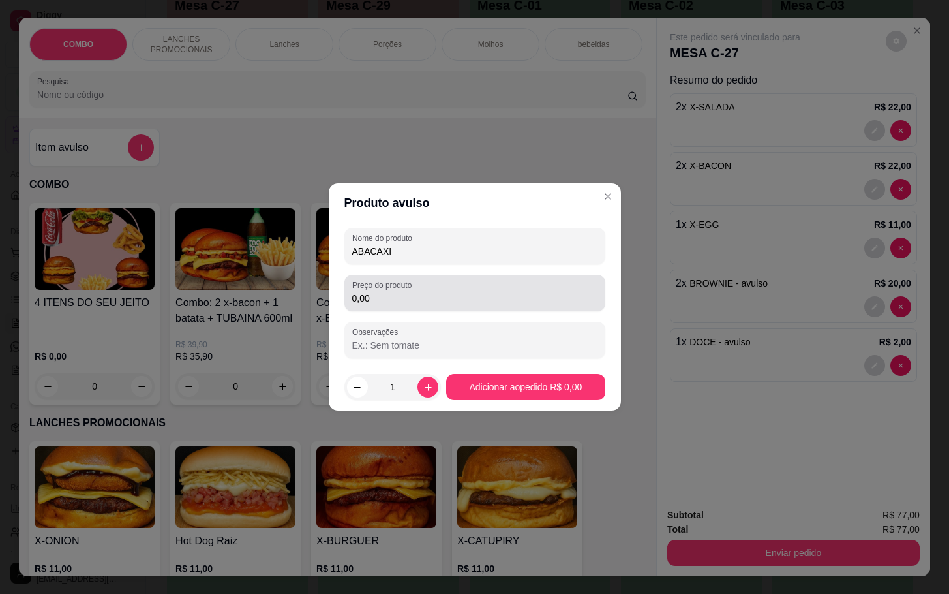
type input "ABACAXI"
click at [529, 292] on input "0,00" at bounding box center [474, 298] width 245 height 13
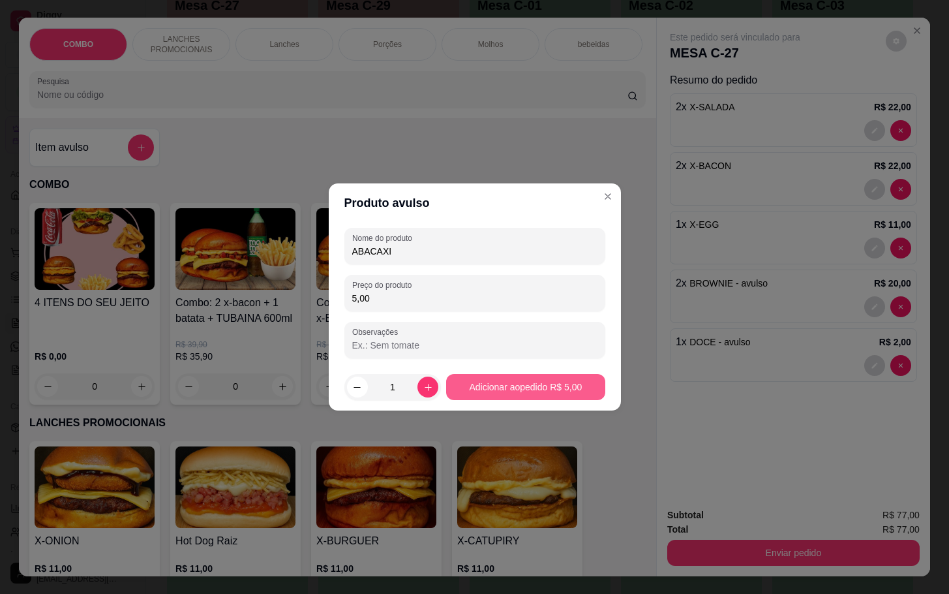
type input "5,00"
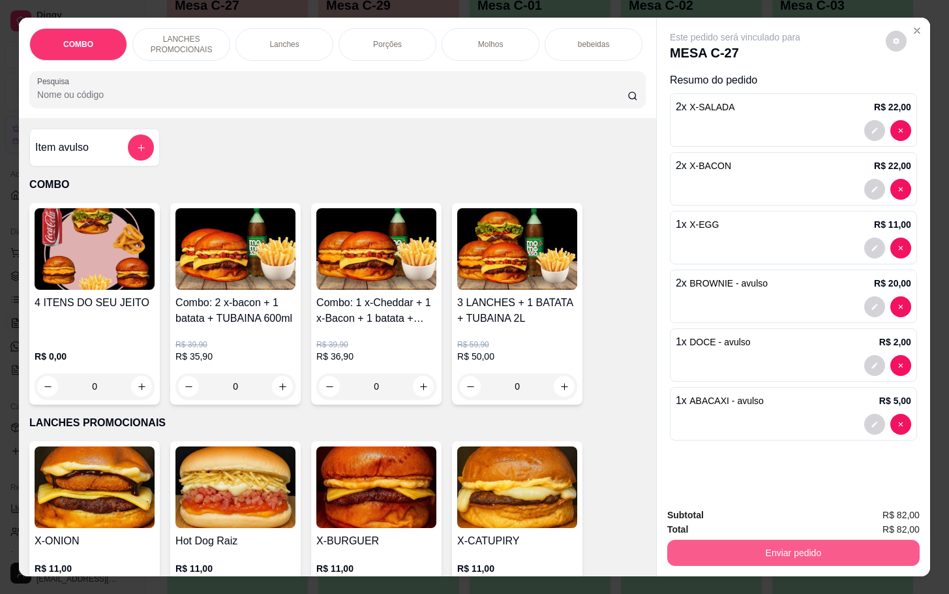
click at [769, 542] on button "Enviar pedido" at bounding box center [793, 553] width 252 height 26
click at [887, 517] on button "Enviar pedido" at bounding box center [884, 513] width 72 height 24
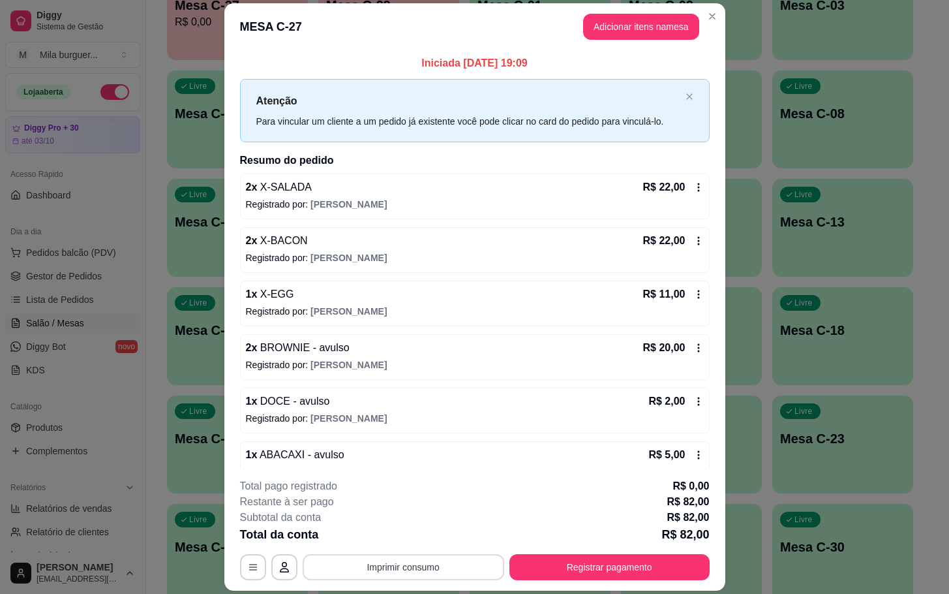
click at [429, 562] on button "Imprimir consumo" at bounding box center [404, 567] width 202 height 26
click at [393, 540] on button "IMPRESSORA" at bounding box center [400, 537] width 95 height 21
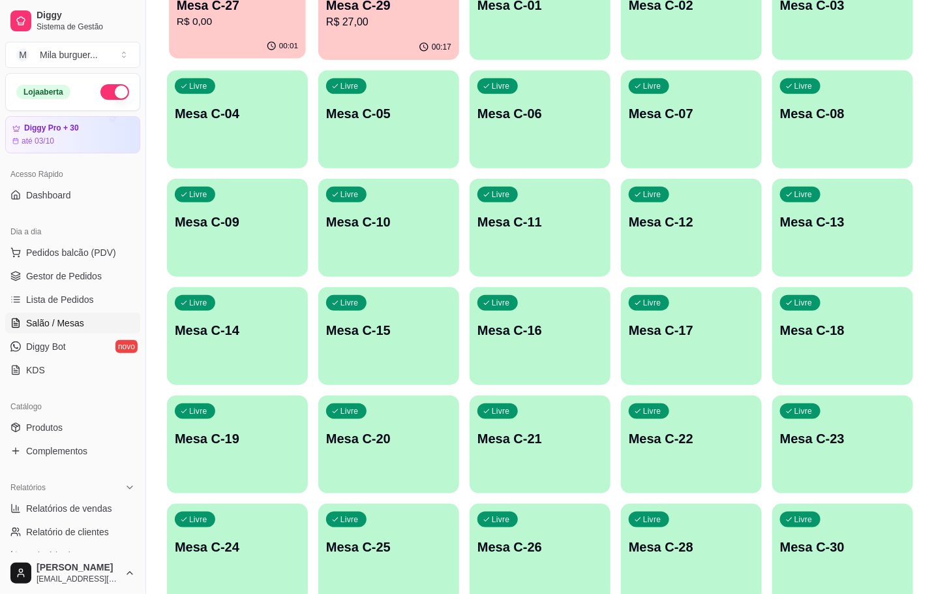
click at [252, 16] on p "R$ 0,00" at bounding box center [237, 21] width 121 height 15
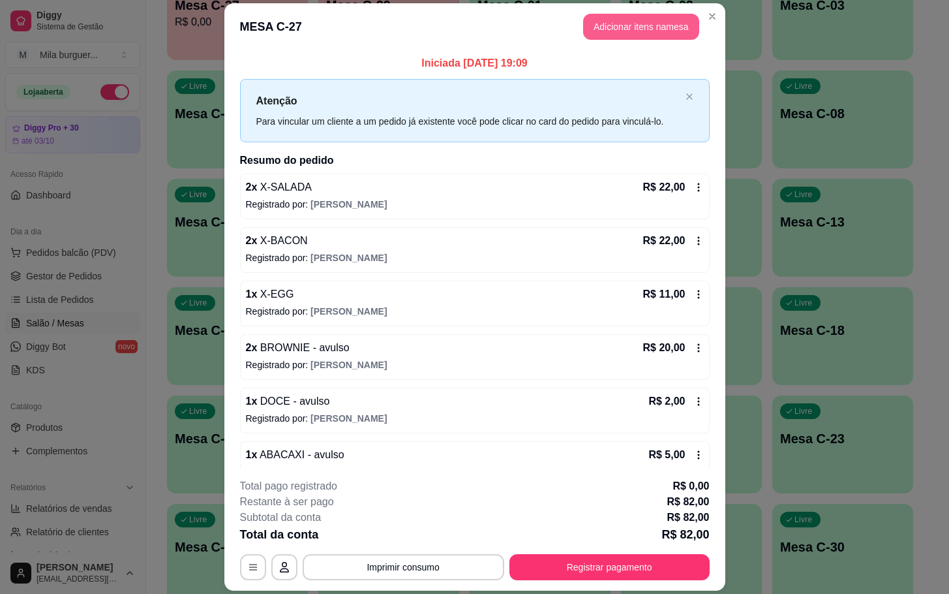
click at [643, 12] on header "MESA C-27 Adicionar itens na mesa" at bounding box center [474, 26] width 501 height 47
click at [642, 18] on button "Adicionar itens na mesa" at bounding box center [641, 27] width 116 height 26
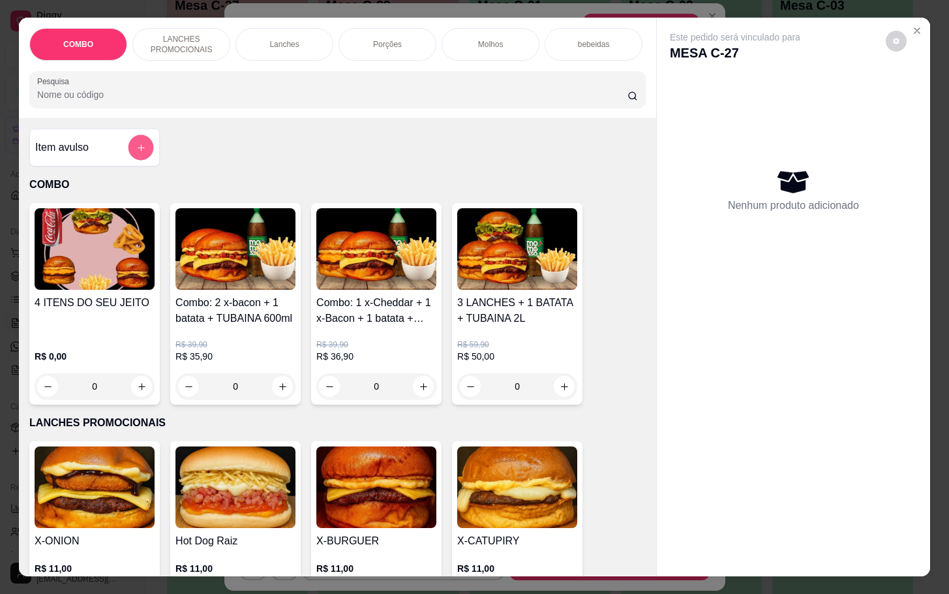
click at [139, 151] on button "add-separate-item" at bounding box center [141, 147] width 25 height 25
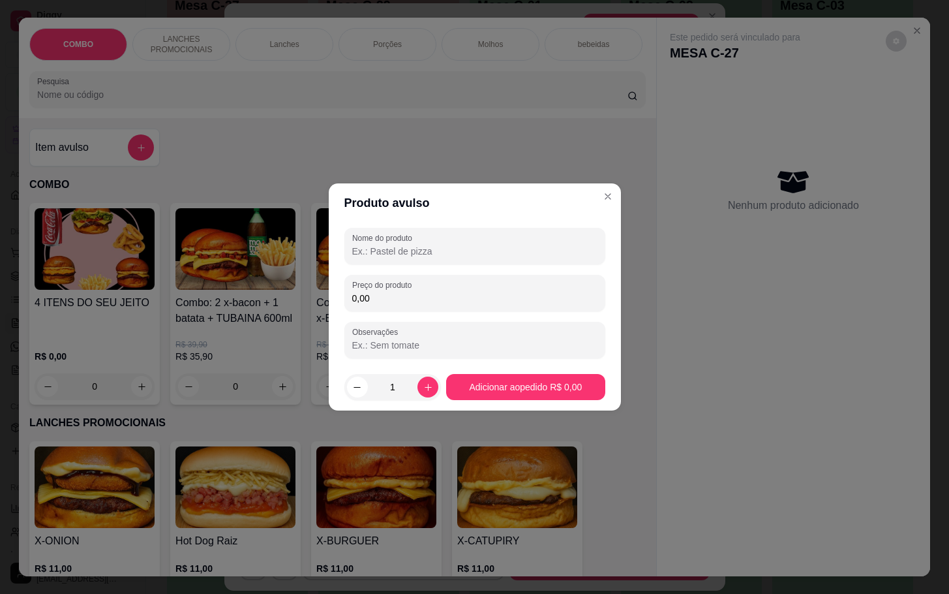
click at [444, 255] on input "Nome do produto" at bounding box center [474, 251] width 245 height 13
type input "ASSADOS"
click at [419, 307] on div "Preço do produto 0,00" at bounding box center [474, 293] width 261 height 37
type input "4,00"
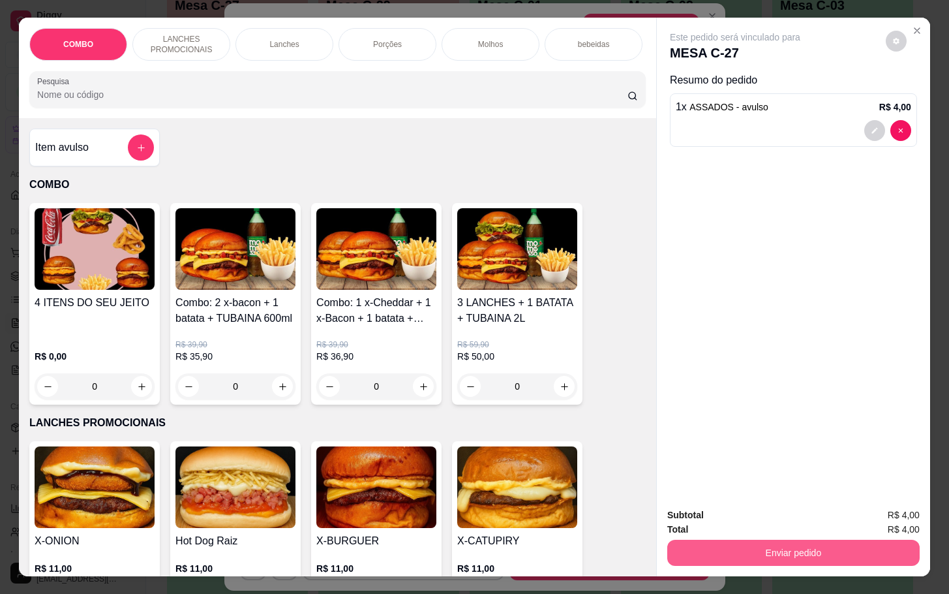
click at [774, 540] on button "Enviar pedido" at bounding box center [793, 553] width 252 height 26
click at [891, 519] on button "Enviar pedido" at bounding box center [884, 513] width 74 height 25
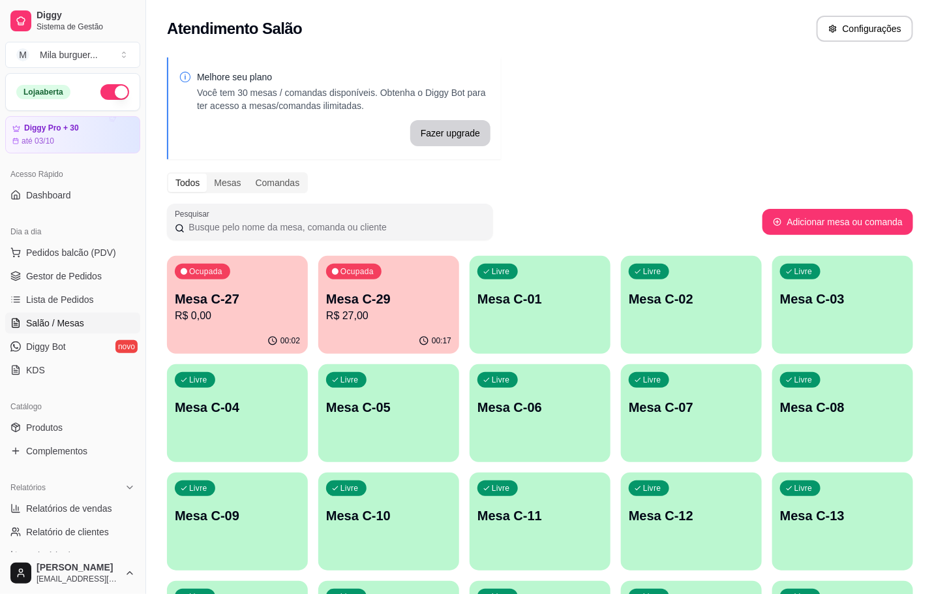
click at [57, 265] on ul "Pedidos balcão (PDV) Gestor de Pedidos Lista de Pedidos Salão / Mesas Diggy Bot…" at bounding box center [72, 311] width 135 height 138
click at [57, 274] on span "Gestor de Pedidos" at bounding box center [64, 275] width 76 height 13
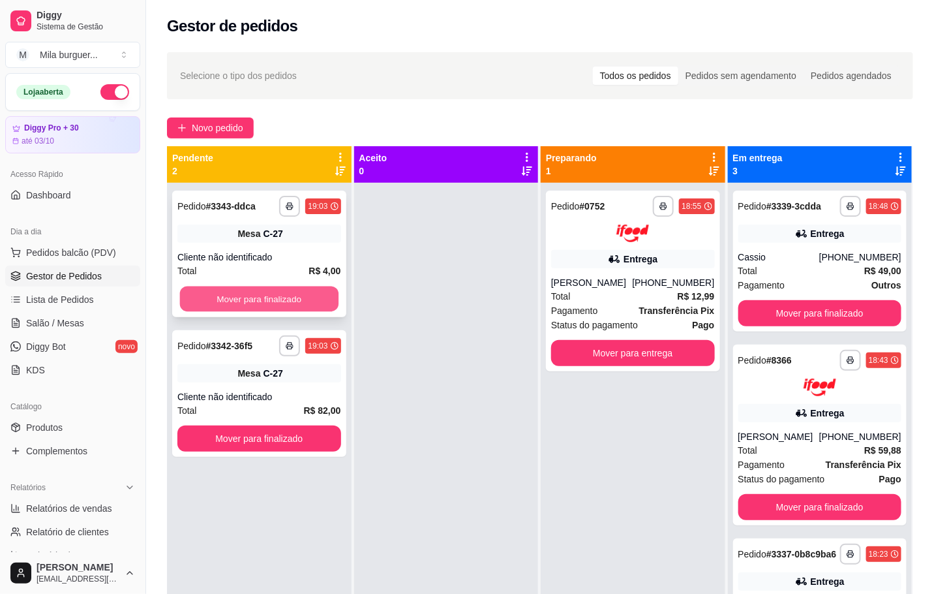
click at [217, 301] on button "Mover para finalizado" at bounding box center [259, 298] width 159 height 25
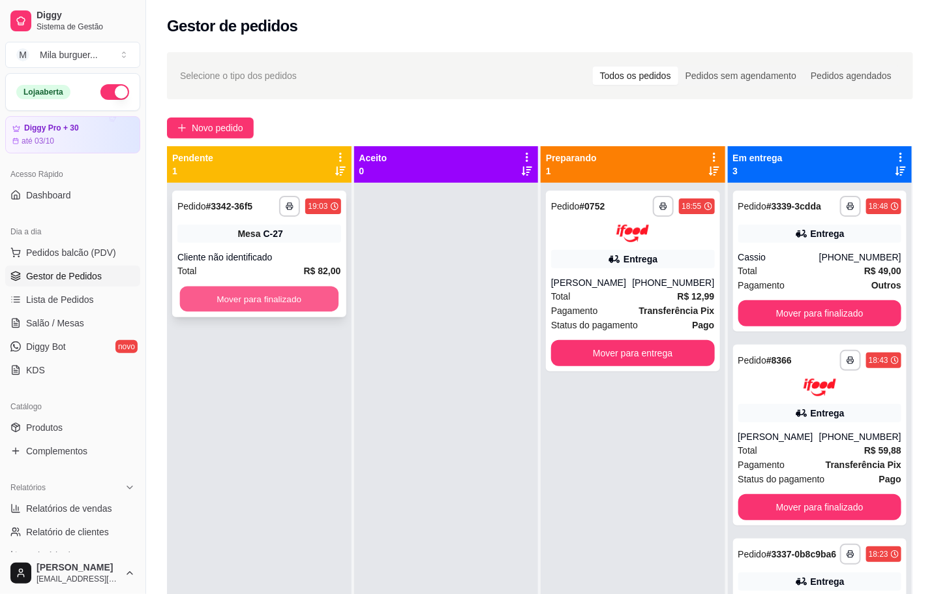
click at [243, 308] on button "Mover para finalizado" at bounding box center [259, 298] width 159 height 25
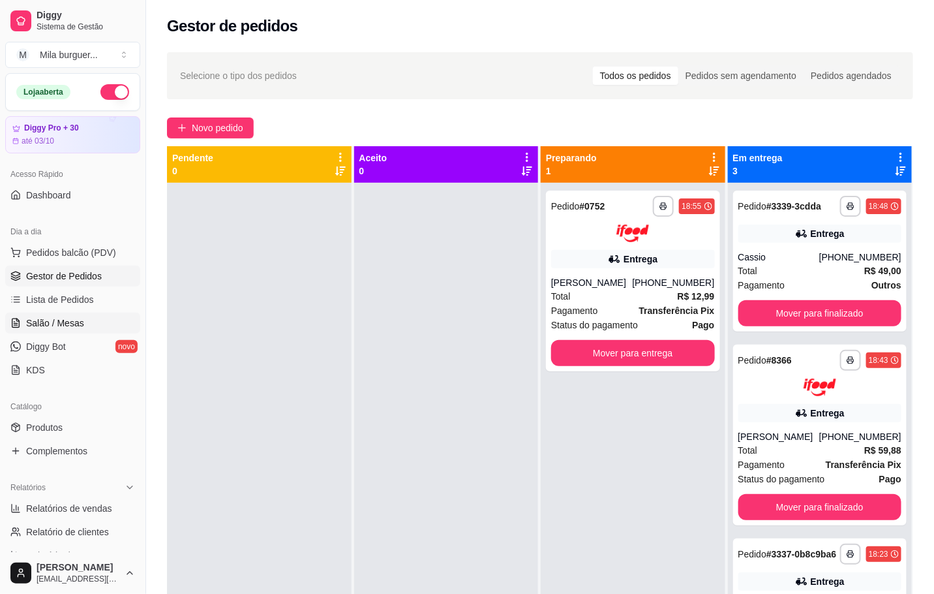
click at [50, 320] on span "Salão / Mesas" at bounding box center [55, 322] width 58 height 13
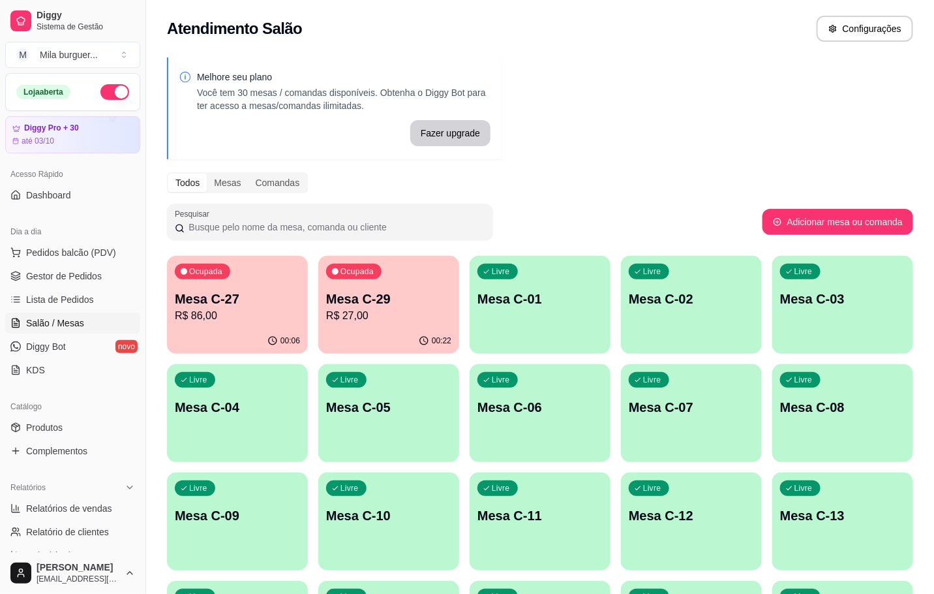
click at [232, 288] on div "Ocupada Mesa C-27 R$ 86,00" at bounding box center [237, 292] width 141 height 72
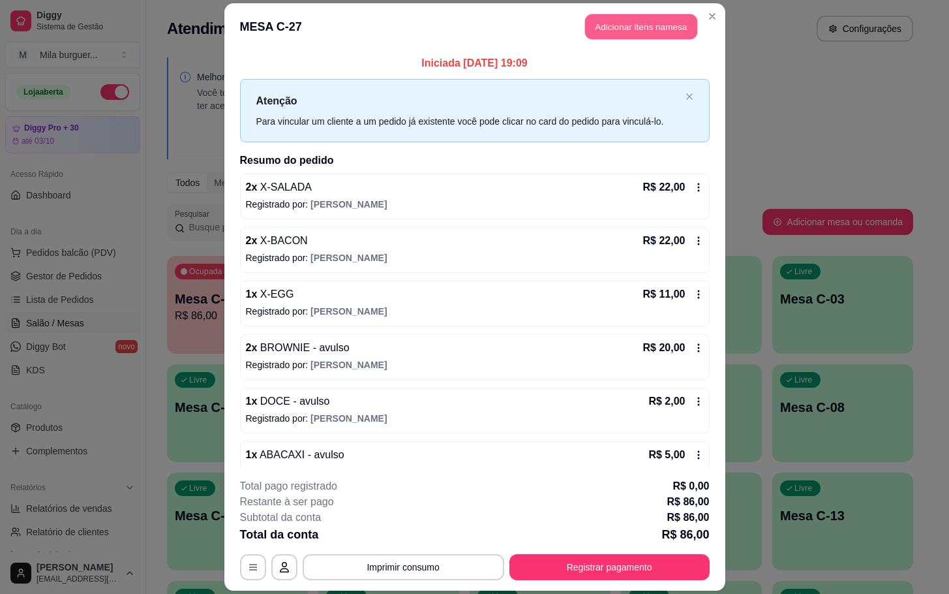
click at [638, 32] on button "Adicionar itens na mesa" at bounding box center [641, 26] width 112 height 25
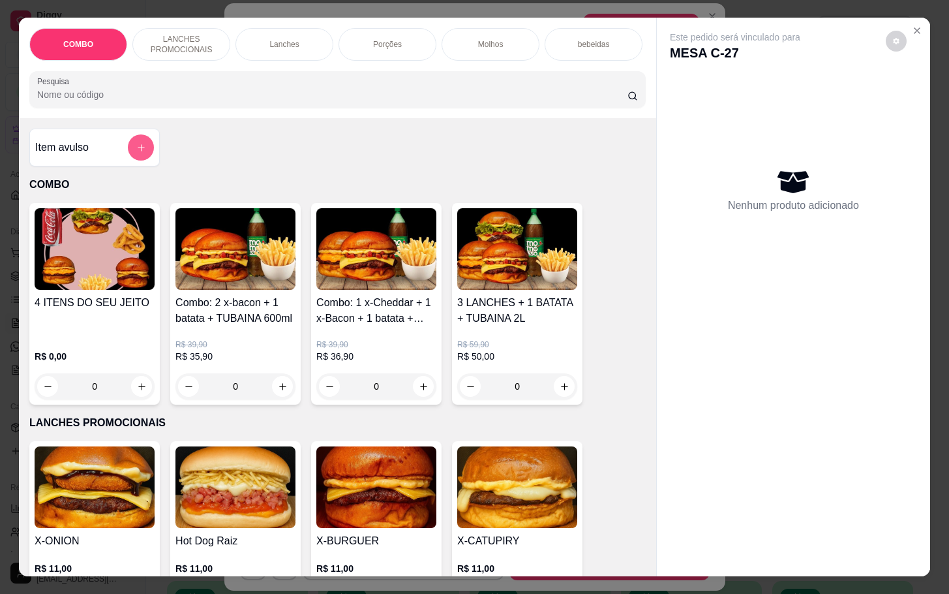
click at [136, 151] on icon "add-separate-item" at bounding box center [141, 148] width 10 height 10
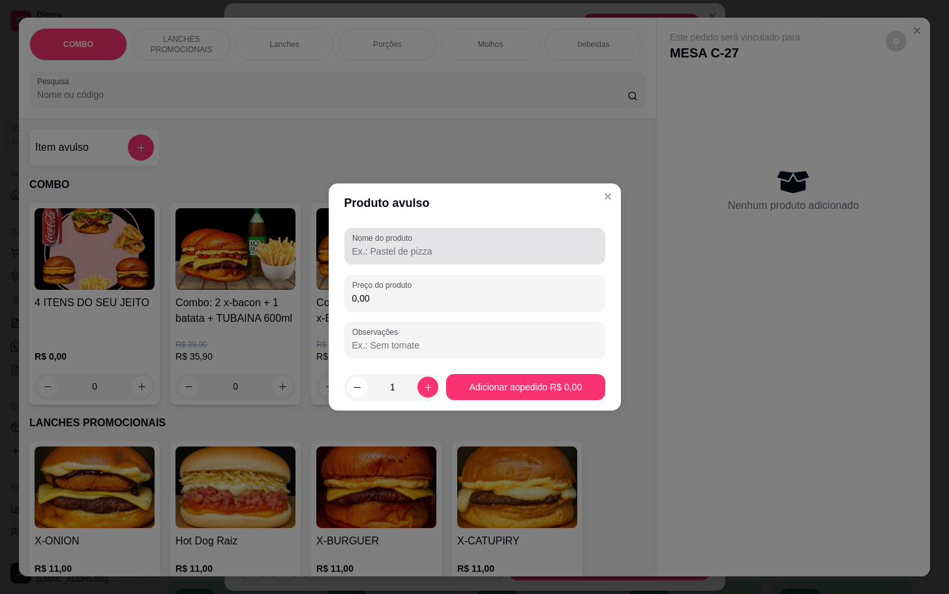
click at [425, 230] on div "Nome do produto" at bounding box center [474, 246] width 261 height 37
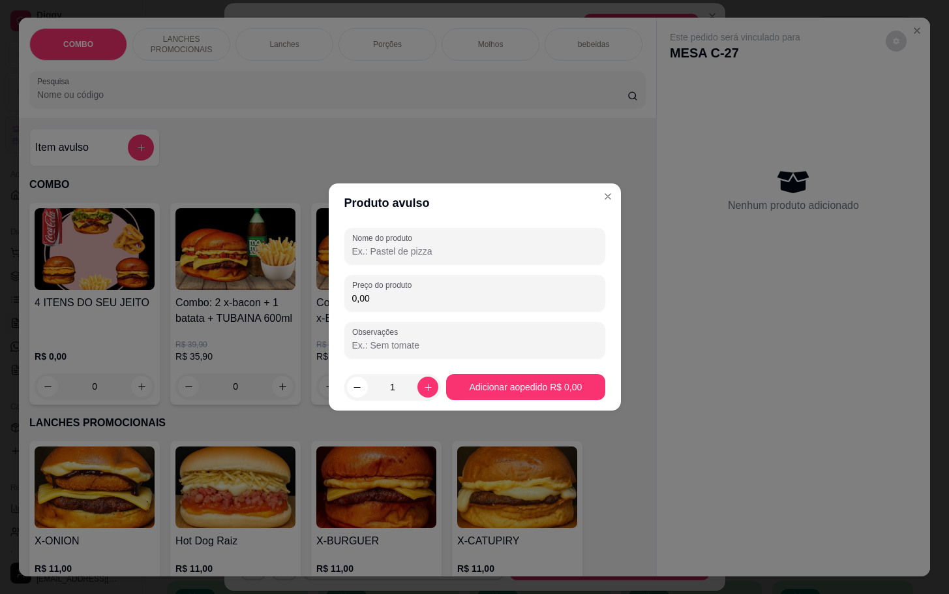
click at [425, 251] on input "Nome do produto" at bounding box center [474, 251] width 245 height 13
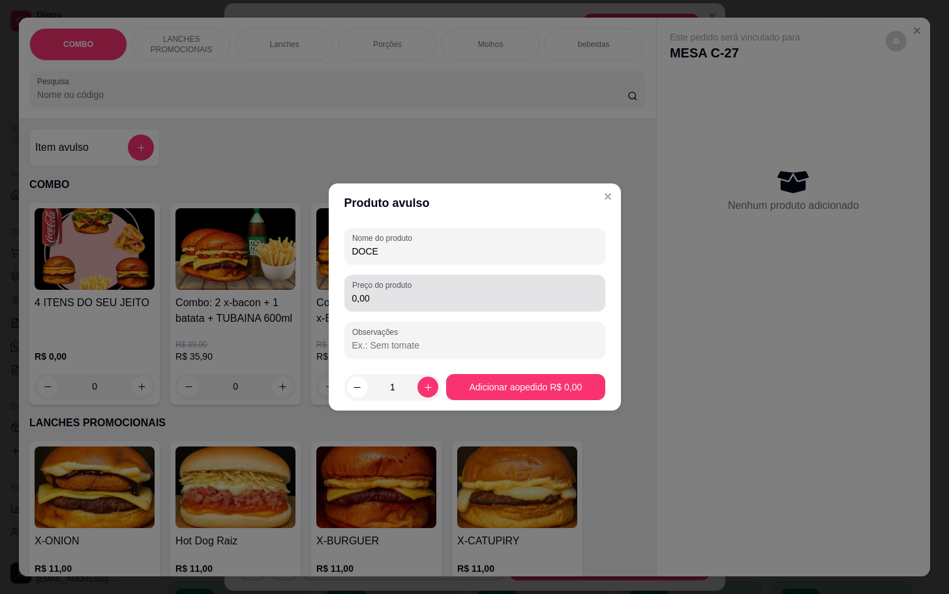
type input "DOCE"
click at [433, 296] on input "0,00" at bounding box center [474, 298] width 245 height 13
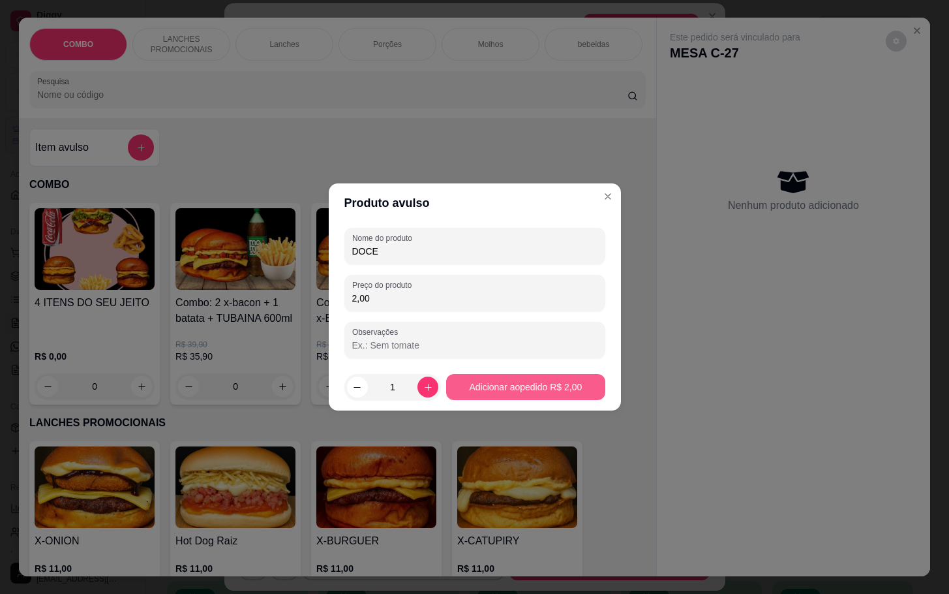
type input "2,00"
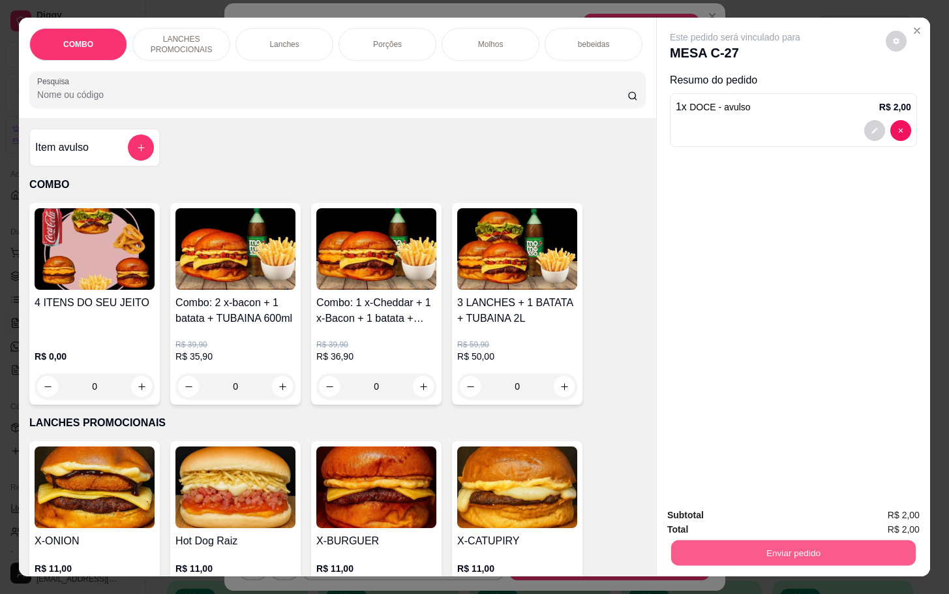
click at [761, 540] on button "Enviar pedido" at bounding box center [793, 552] width 245 height 25
click at [901, 510] on button "Enviar pedido" at bounding box center [884, 513] width 74 height 25
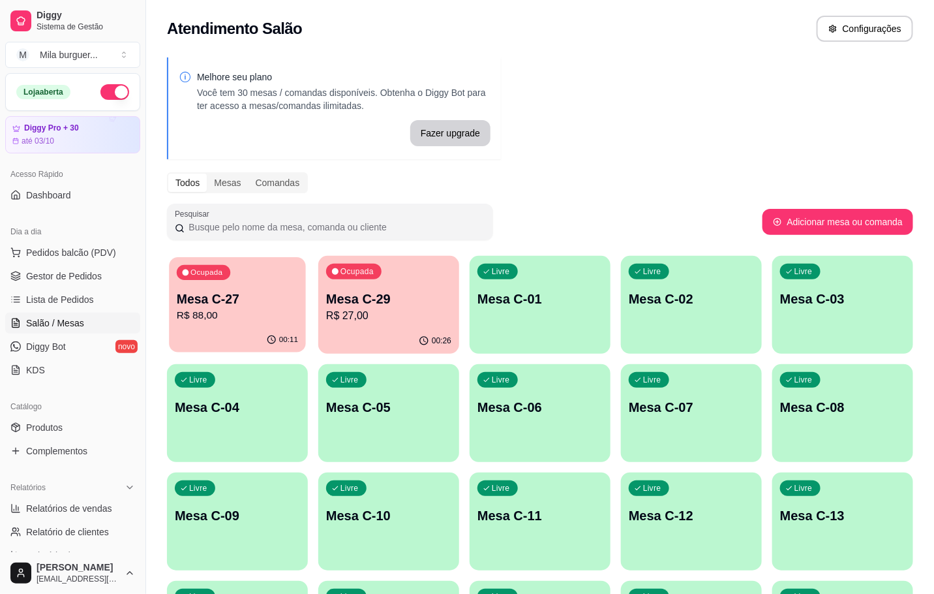
click at [239, 302] on p "Mesa C-27" at bounding box center [237, 299] width 121 height 18
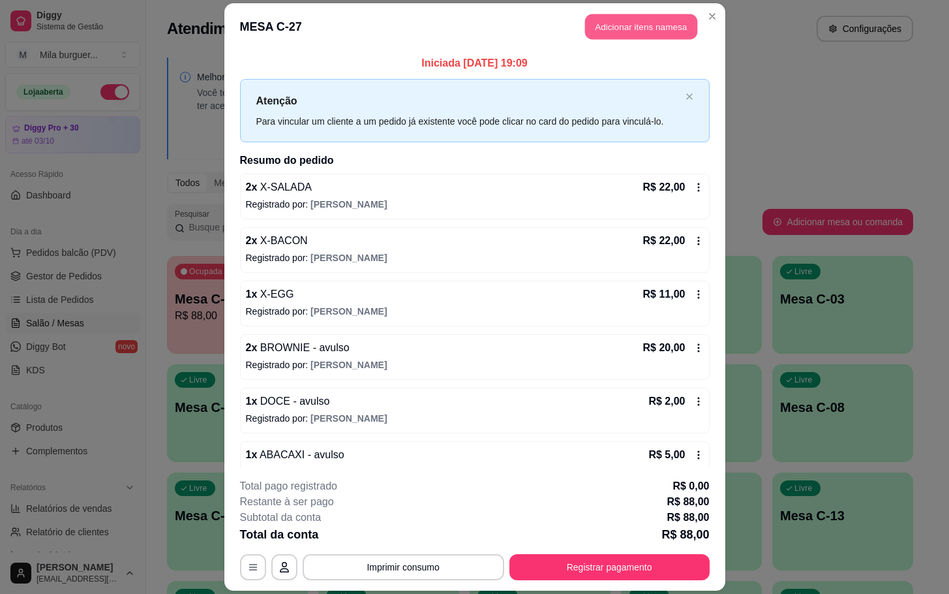
click at [620, 29] on button "Adicionar itens na mesa" at bounding box center [641, 26] width 112 height 25
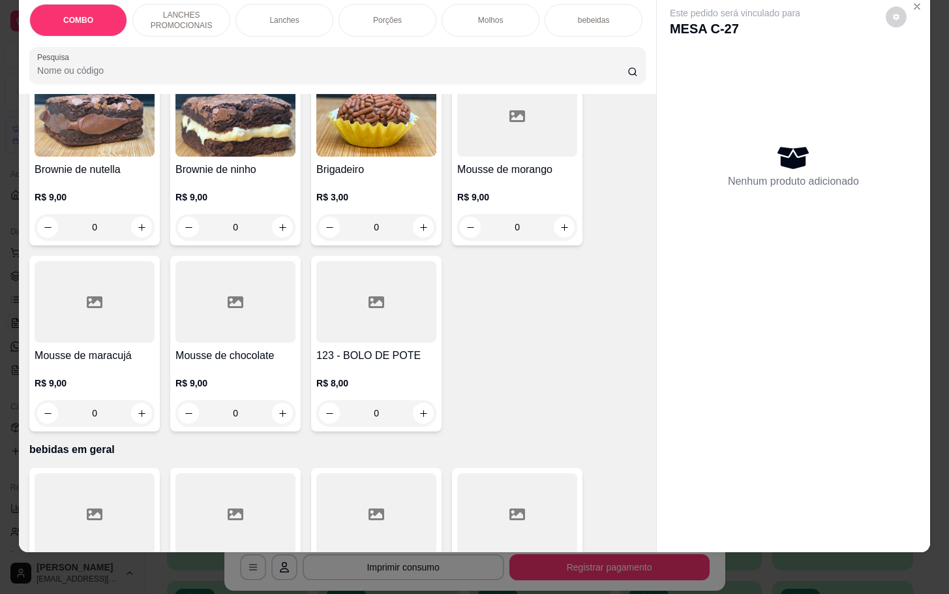
scroll to position [2642, 0]
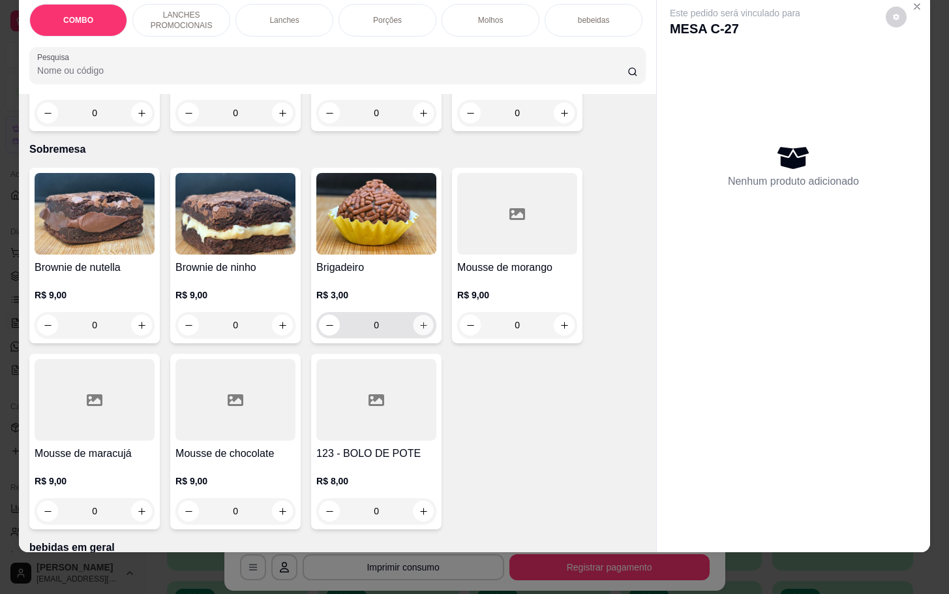
click at [419, 320] on icon "increase-product-quantity" at bounding box center [424, 325] width 10 height 10
type input "1"
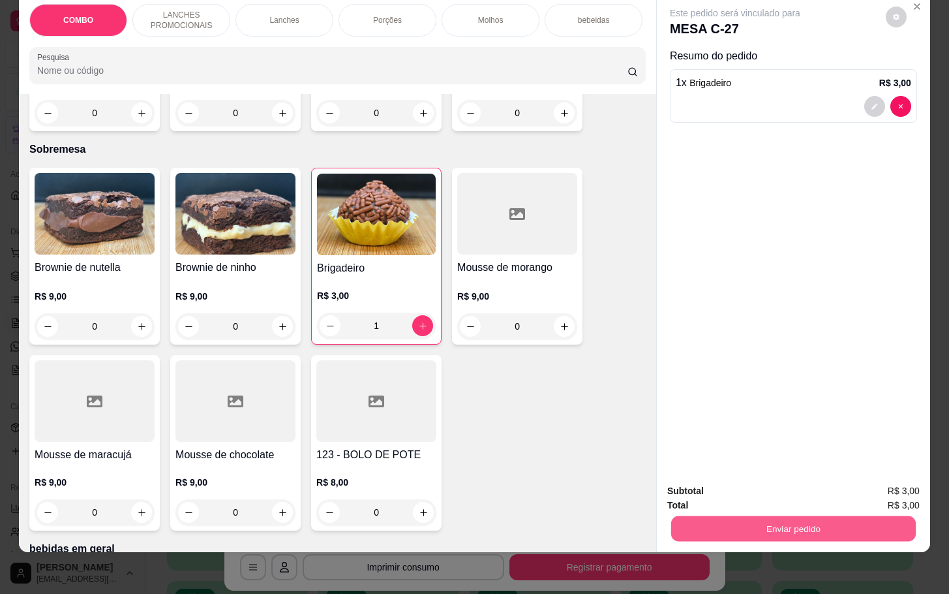
click at [798, 521] on button "Enviar pedido" at bounding box center [793, 527] width 245 height 25
click at [893, 482] on button "Enviar pedido" at bounding box center [884, 482] width 74 height 25
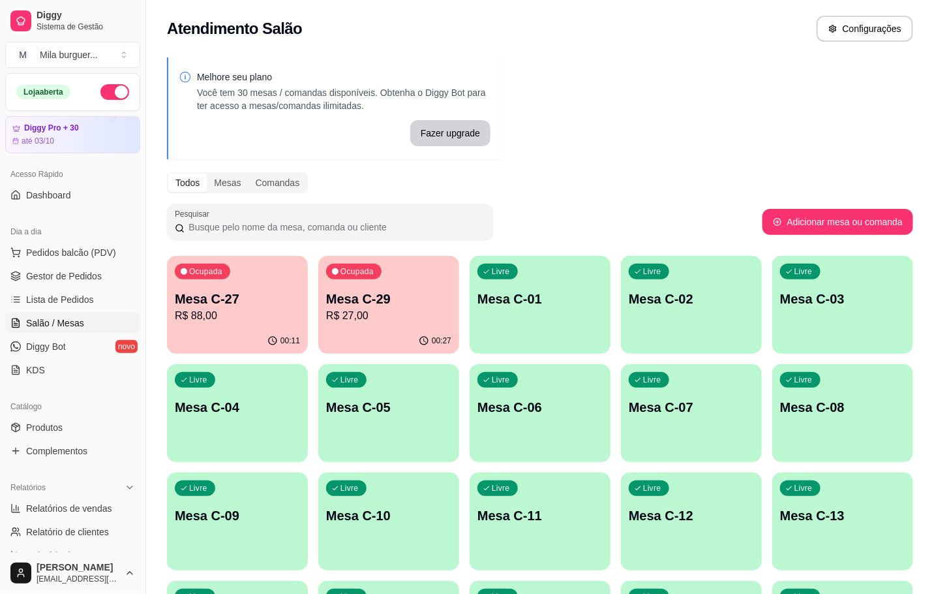
click at [278, 296] on p "Mesa C-27" at bounding box center [237, 299] width 125 height 18
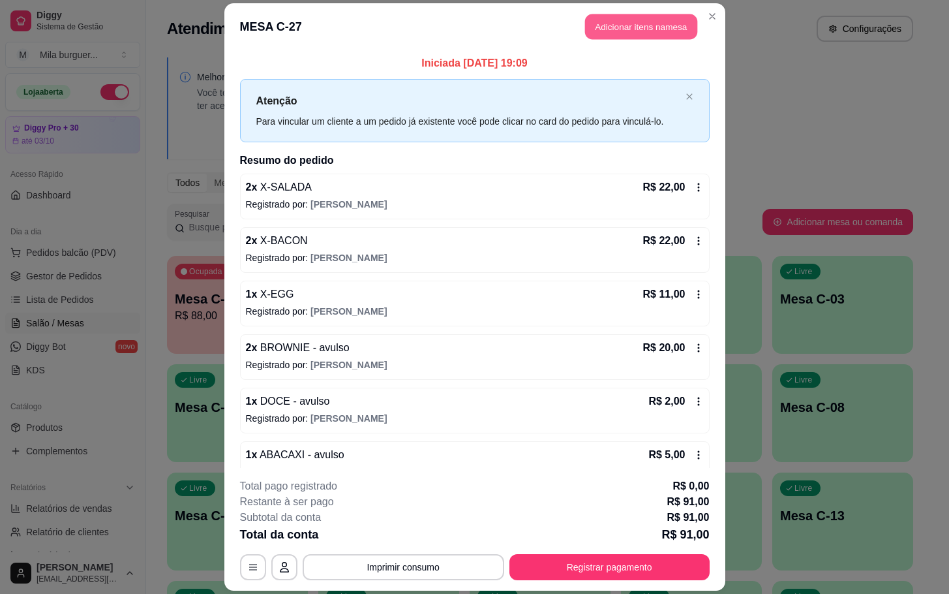
click at [616, 34] on button "Adicionar itens na mesa" at bounding box center [641, 26] width 112 height 25
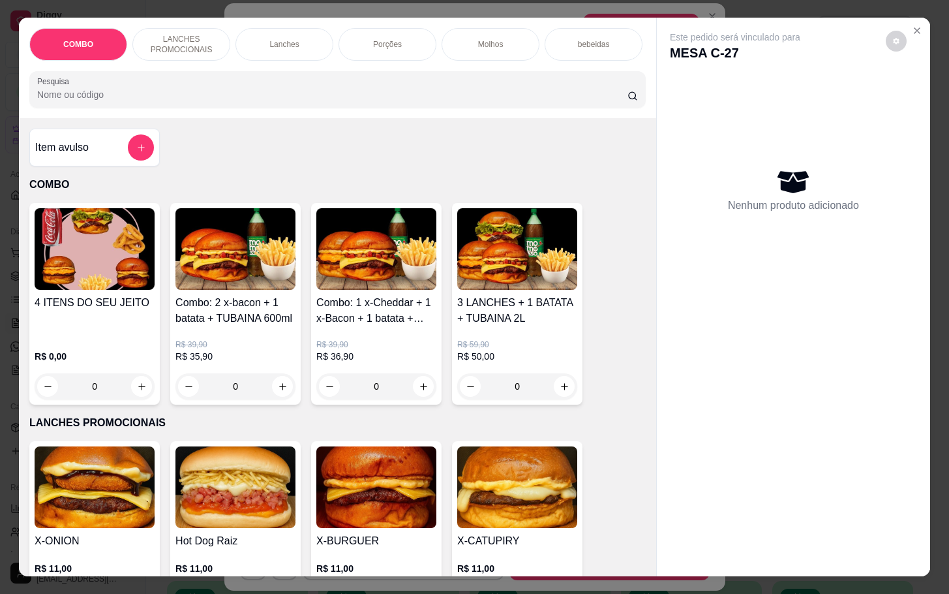
click at [573, 43] on div "bebeidas" at bounding box center [594, 44] width 98 height 33
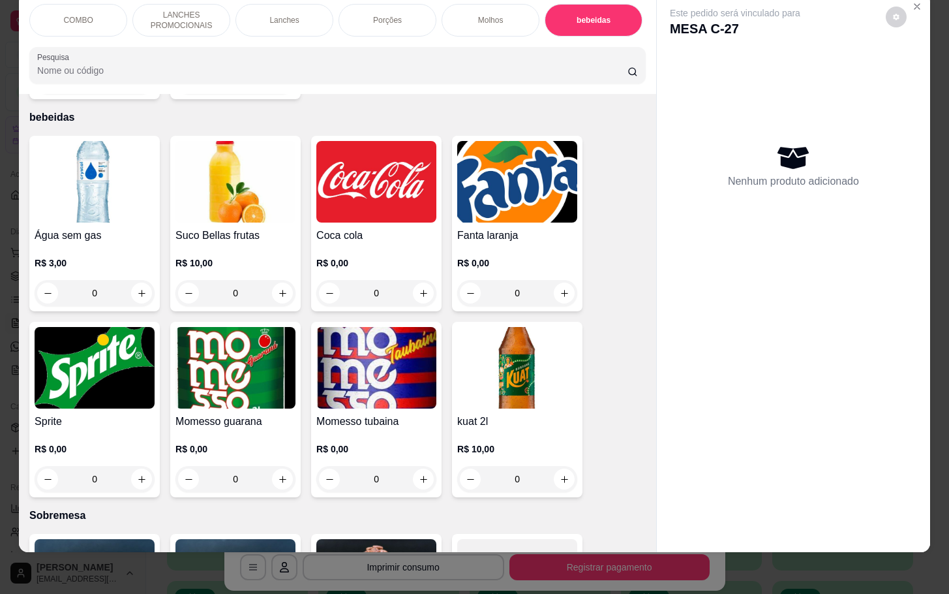
scroll to position [0, 0]
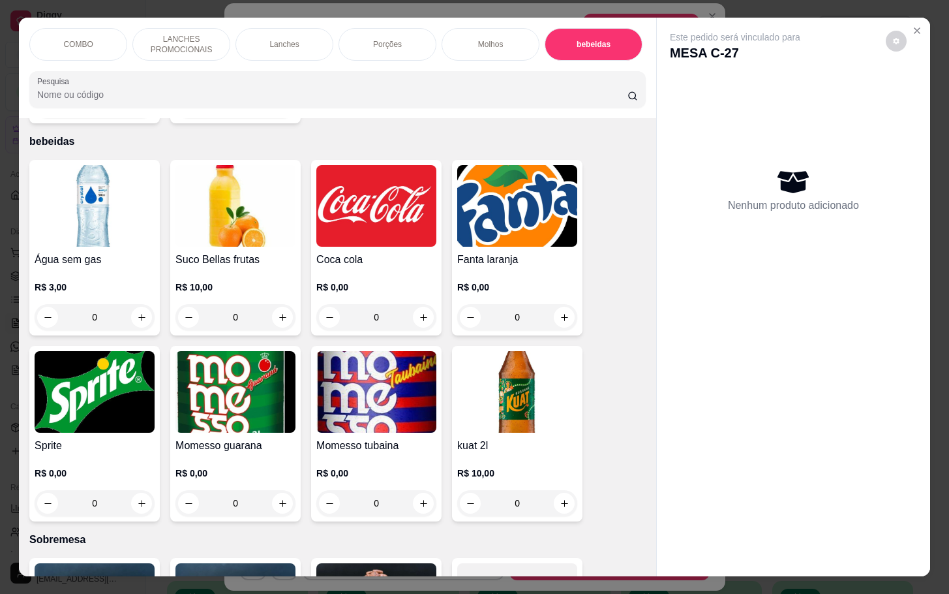
click at [369, 427] on div "Momesso tubaina R$ 0,00 0" at bounding box center [376, 433] width 130 height 175
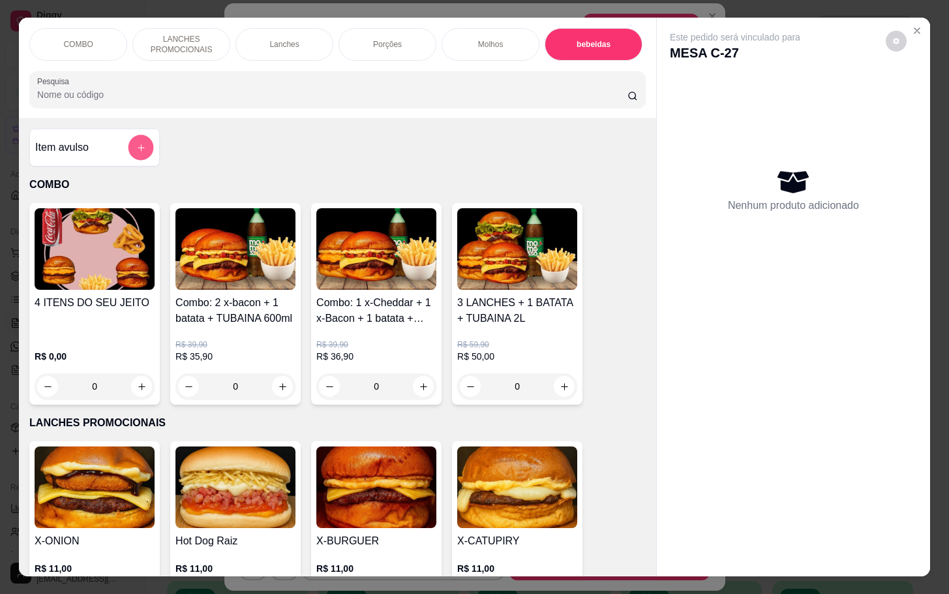
click at [136, 153] on icon "add-separate-item" at bounding box center [141, 148] width 10 height 10
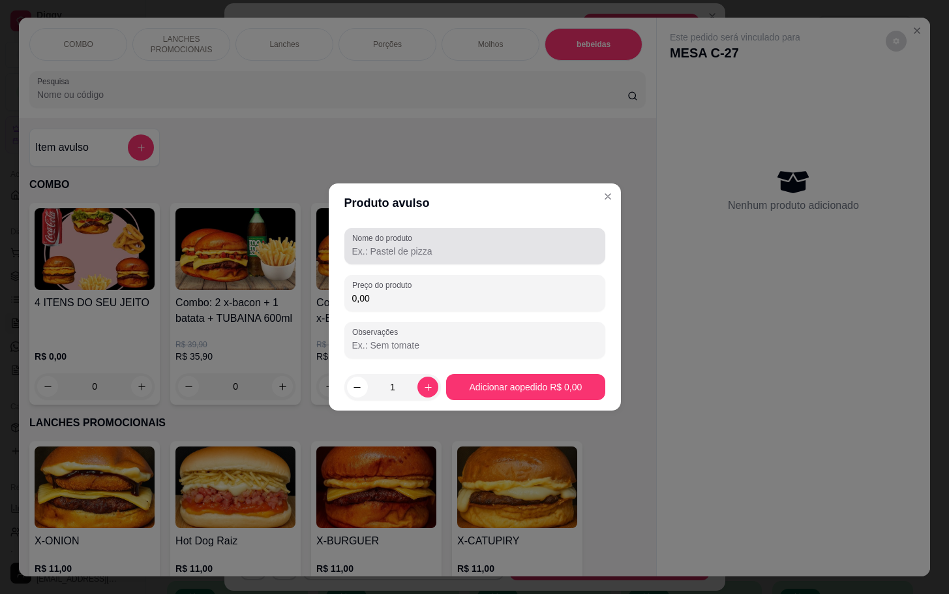
click at [382, 243] on label "Nome do produto" at bounding box center [384, 237] width 65 height 11
click at [382, 245] on input "Nome do produto" at bounding box center [474, 251] width 245 height 13
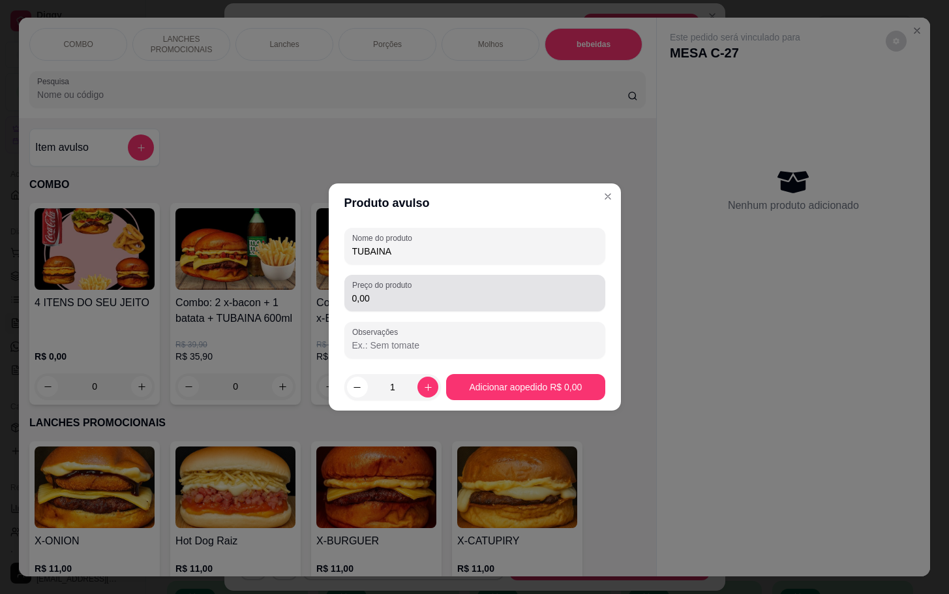
type input "TUBAINA"
click at [382, 297] on input "0,00" at bounding box center [474, 298] width 245 height 13
type input "5,00"
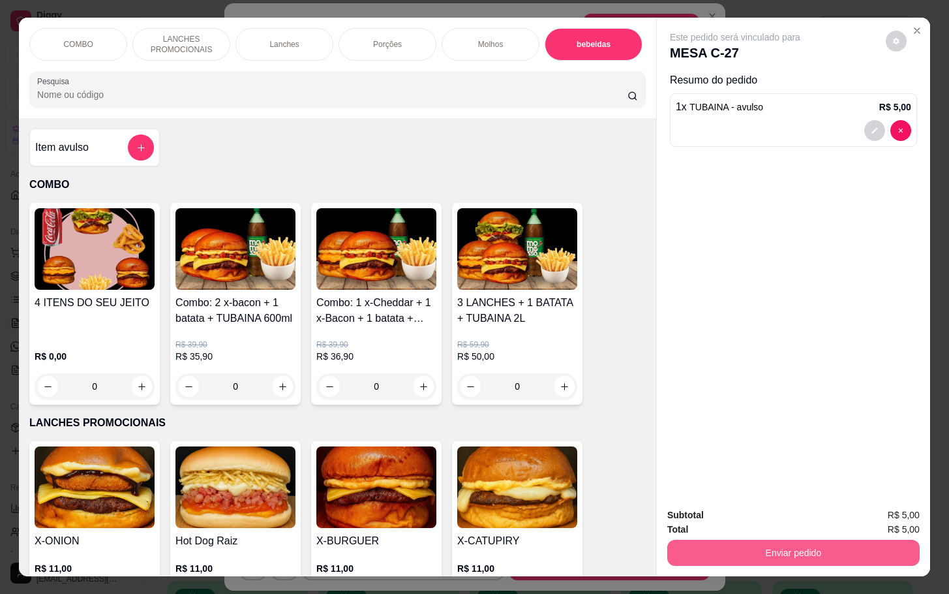
click at [782, 548] on button "Enviar pedido" at bounding box center [793, 553] width 252 height 26
click at [889, 513] on button "Enviar pedido" at bounding box center [884, 513] width 72 height 24
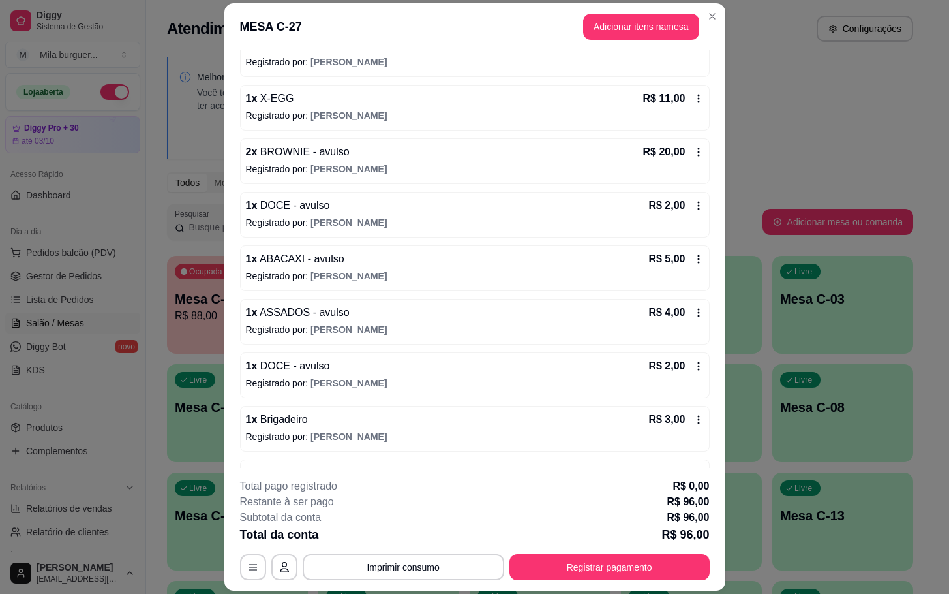
scroll to position [243, 0]
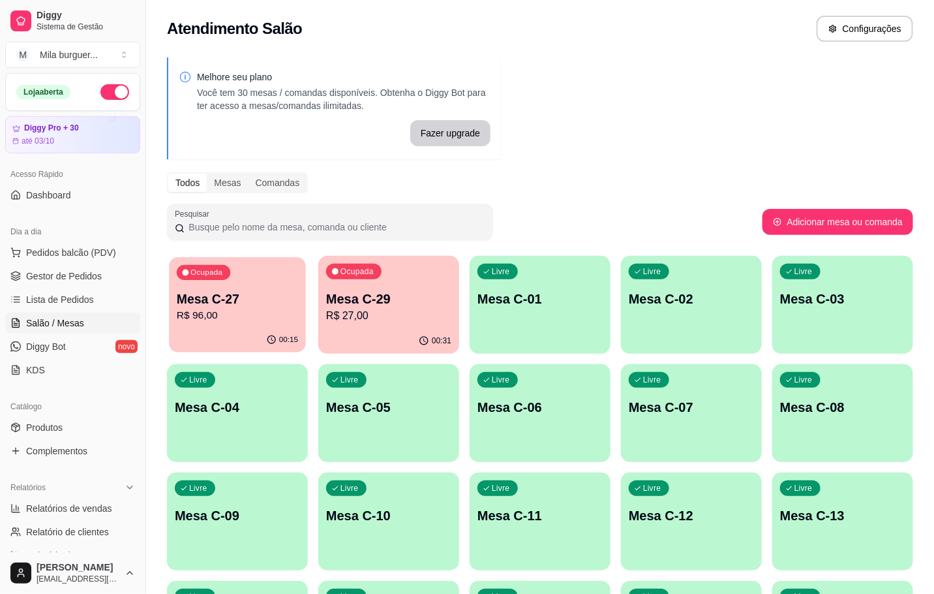
click at [269, 271] on div "Ocupada Mesa C-27 R$ 96,00" at bounding box center [237, 292] width 137 height 70
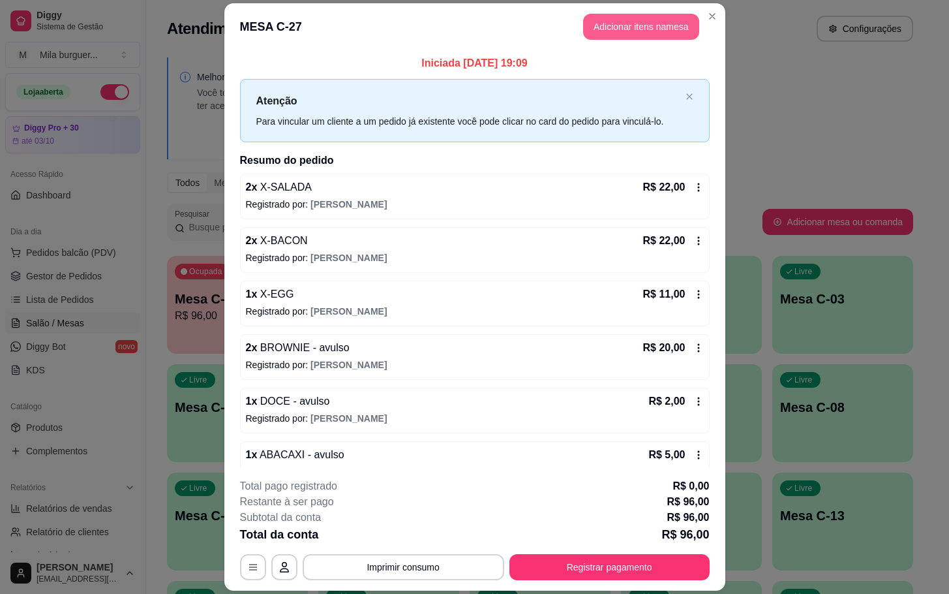
click at [643, 20] on button "Adicionar itens na mesa" at bounding box center [641, 27] width 116 height 26
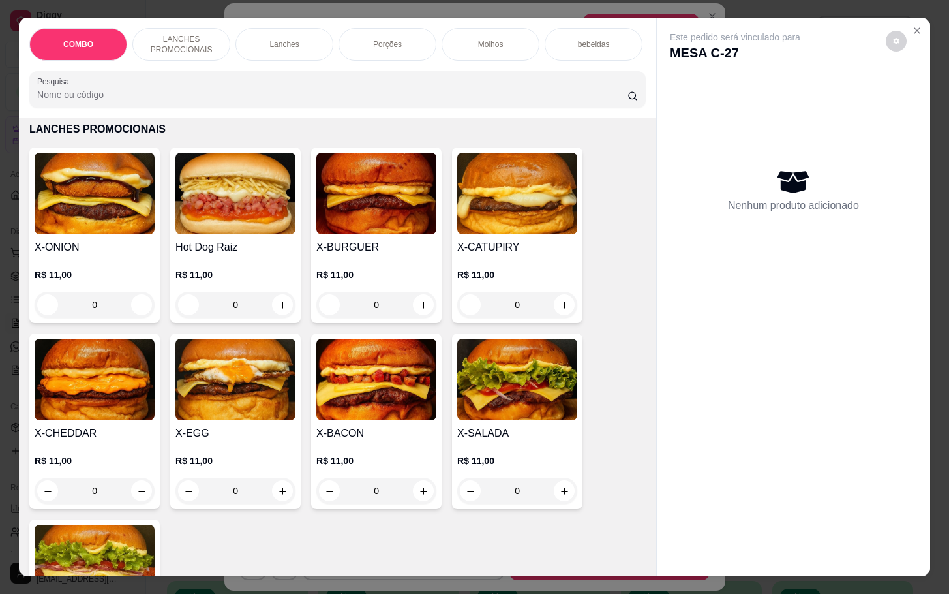
scroll to position [587, 0]
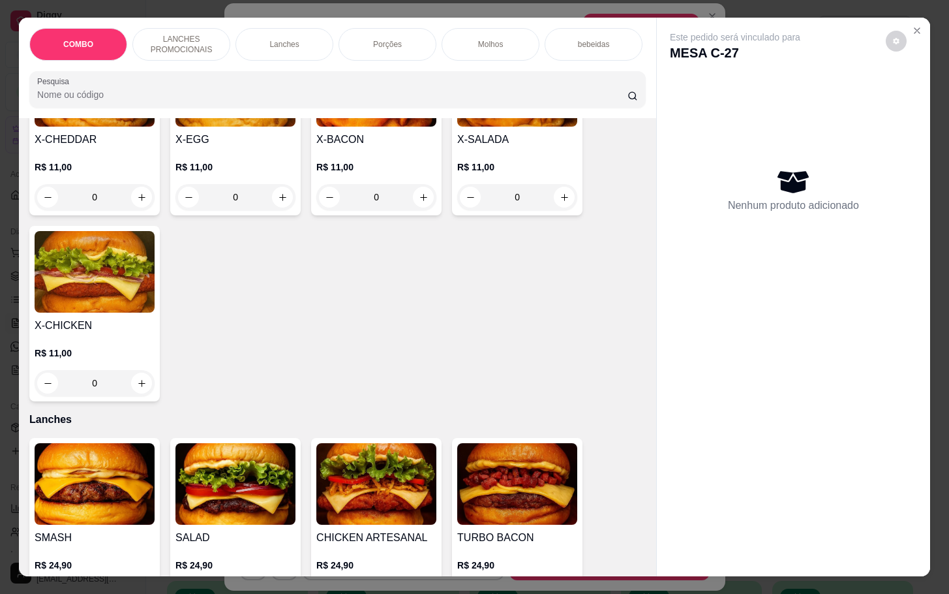
click at [574, 204] on div "X-SALADA R$ 11,00 0" at bounding box center [517, 127] width 130 height 175
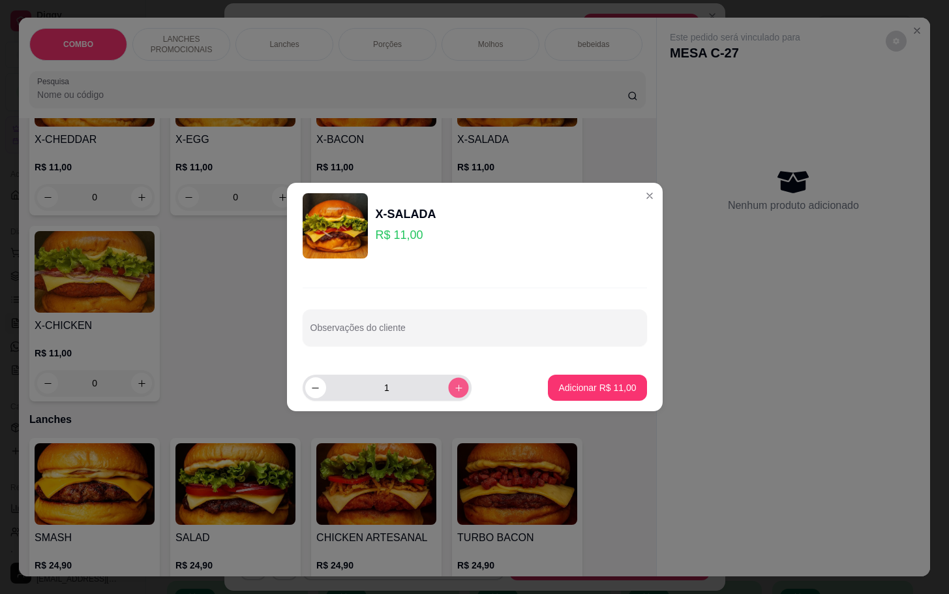
click at [448, 382] on button "increase-product-quantity" at bounding box center [458, 387] width 20 height 20
type input "2"
click at [560, 391] on p "Adicionar R$ 22,00" at bounding box center [598, 387] width 76 height 12
type input "2"
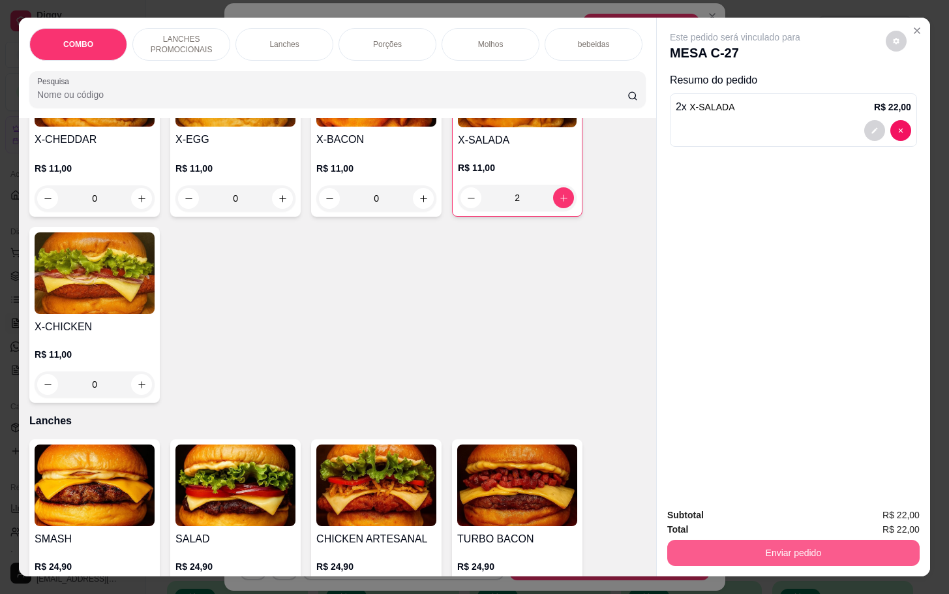
click at [813, 541] on button "Enviar pedido" at bounding box center [793, 553] width 252 height 26
click at [889, 506] on button "Enviar pedido" at bounding box center [884, 513] width 74 height 25
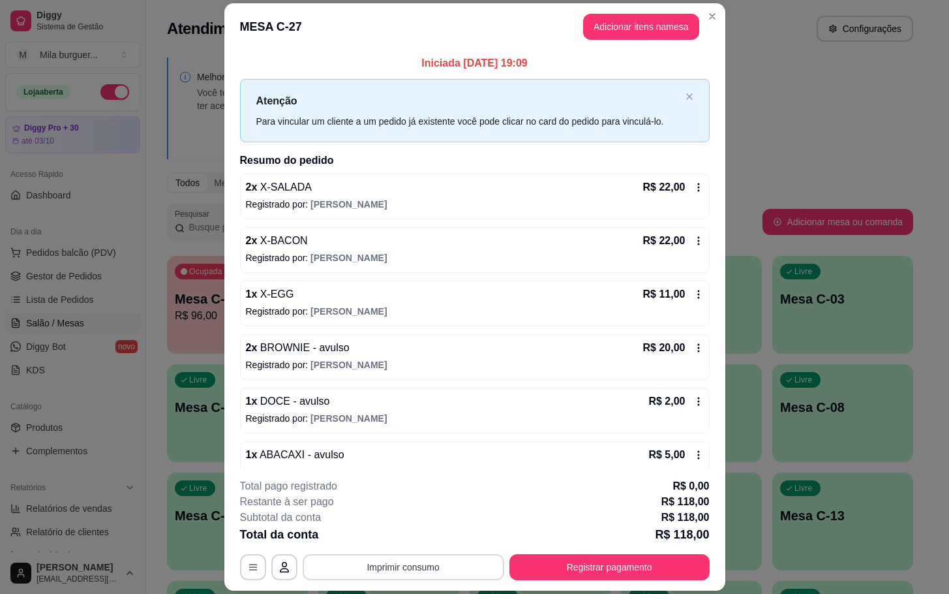
click at [407, 570] on button "Imprimir consumo" at bounding box center [404, 567] width 202 height 26
click at [389, 528] on button "IMPRESSORA" at bounding box center [400, 537] width 95 height 21
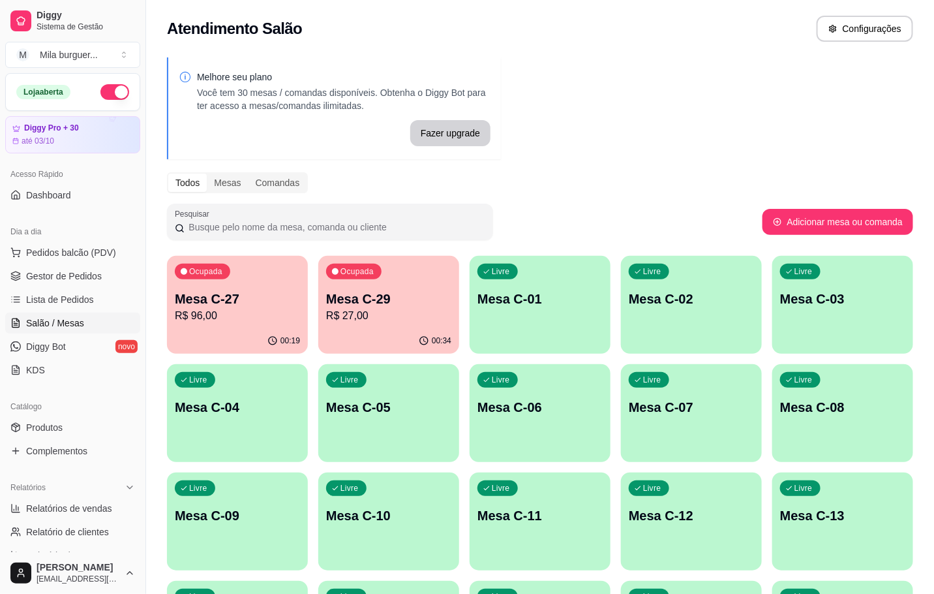
click at [419, 300] on p "Mesa C-29" at bounding box center [388, 299] width 125 height 18
click at [397, 310] on p "R$ 27,00" at bounding box center [388, 316] width 125 height 16
click at [178, 310] on p "R$ 96,00" at bounding box center [237, 315] width 121 height 15
click at [429, 279] on div "Ocupada Mesa C-29 R$ 27,00" at bounding box center [388, 292] width 141 height 72
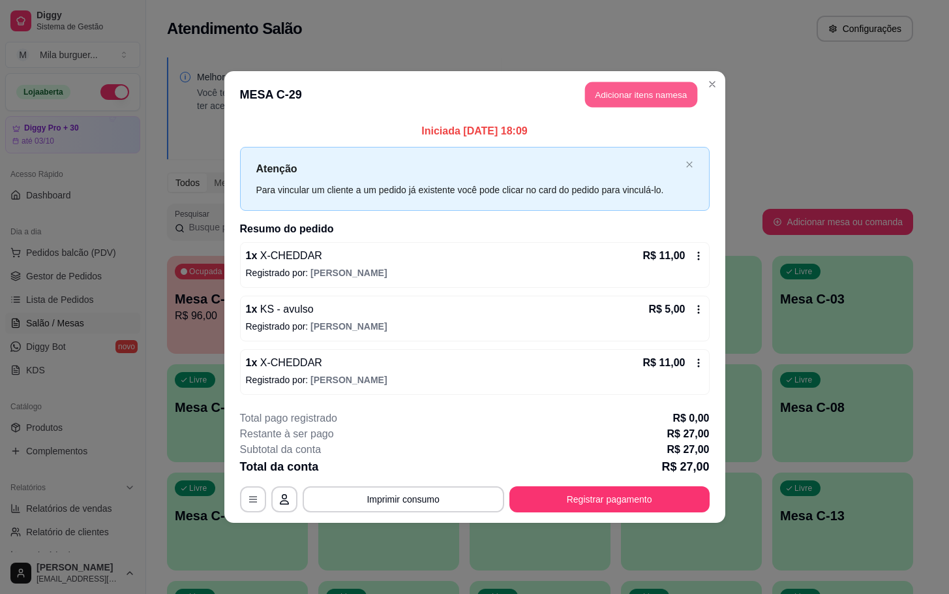
click at [601, 89] on button "Adicionar itens na mesa" at bounding box center [641, 94] width 112 height 25
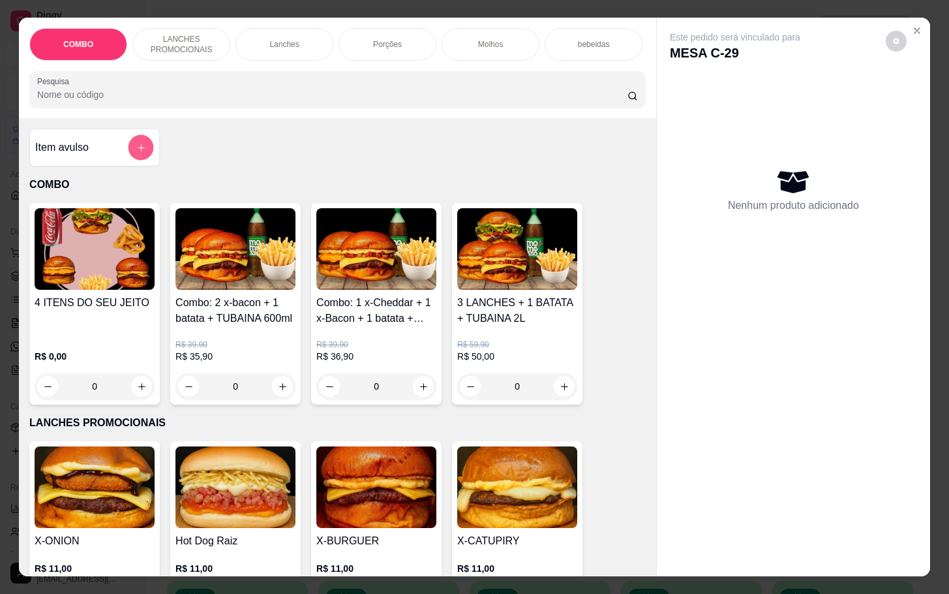
click at [133, 160] on button "add-separate-item" at bounding box center [141, 147] width 25 height 25
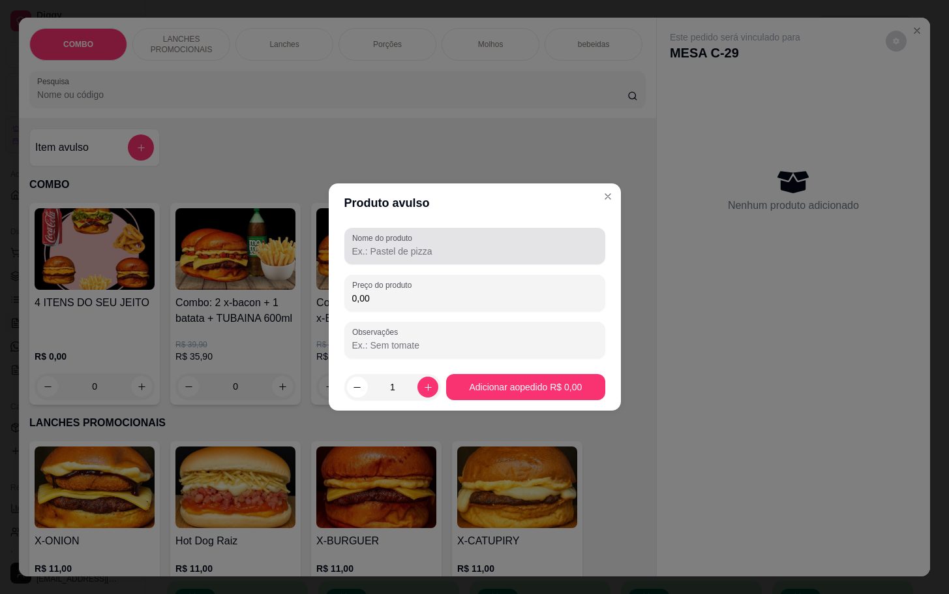
click at [388, 255] on input "Nome do produto" at bounding box center [474, 251] width 245 height 13
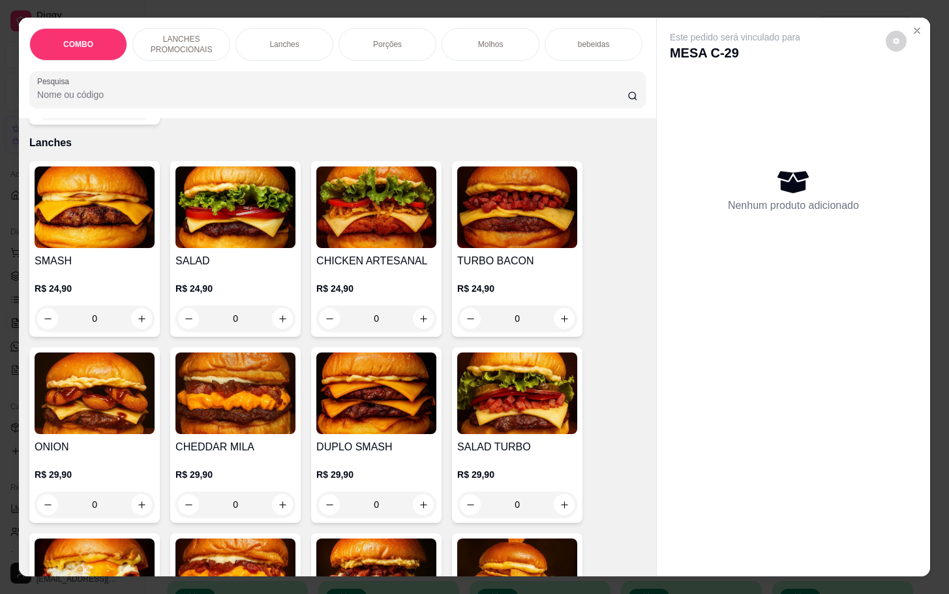
scroll to position [0, 0]
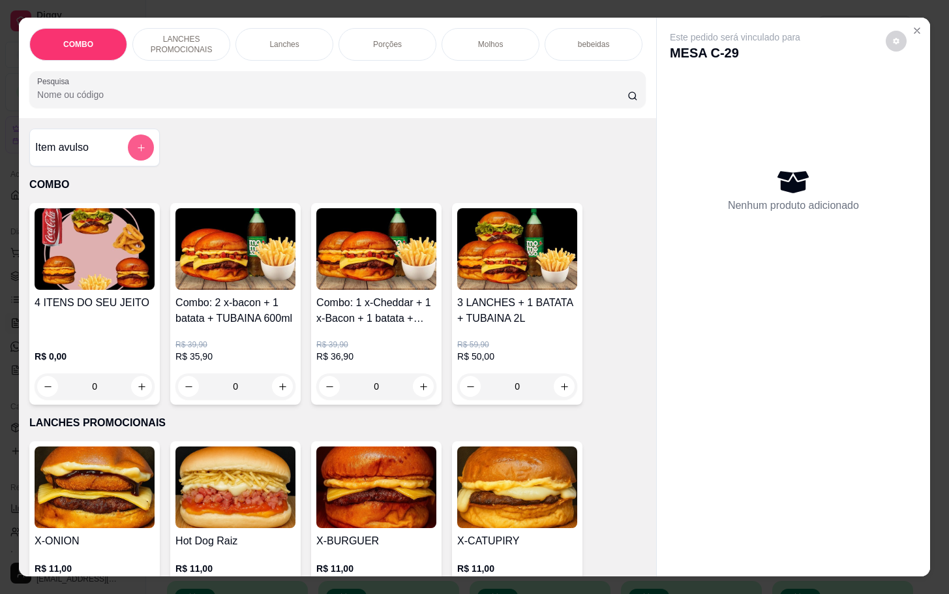
click at [129, 149] on button "add-separate-item" at bounding box center [141, 147] width 26 height 26
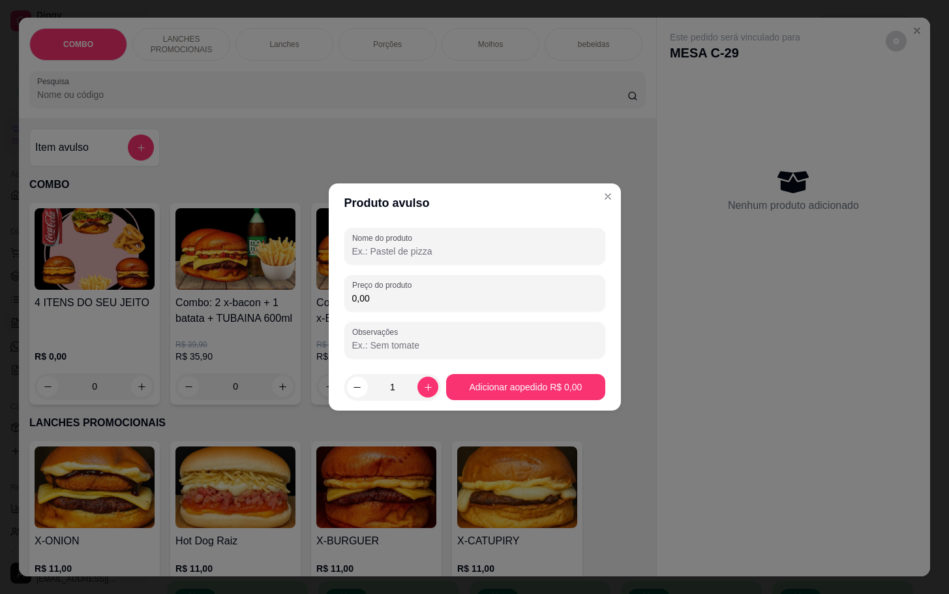
click at [374, 251] on input "Nome do produto" at bounding box center [474, 251] width 245 height 13
type input "ASSADIHO"
click at [360, 300] on input "0,00" at bounding box center [474, 298] width 245 height 13
type input "4,00"
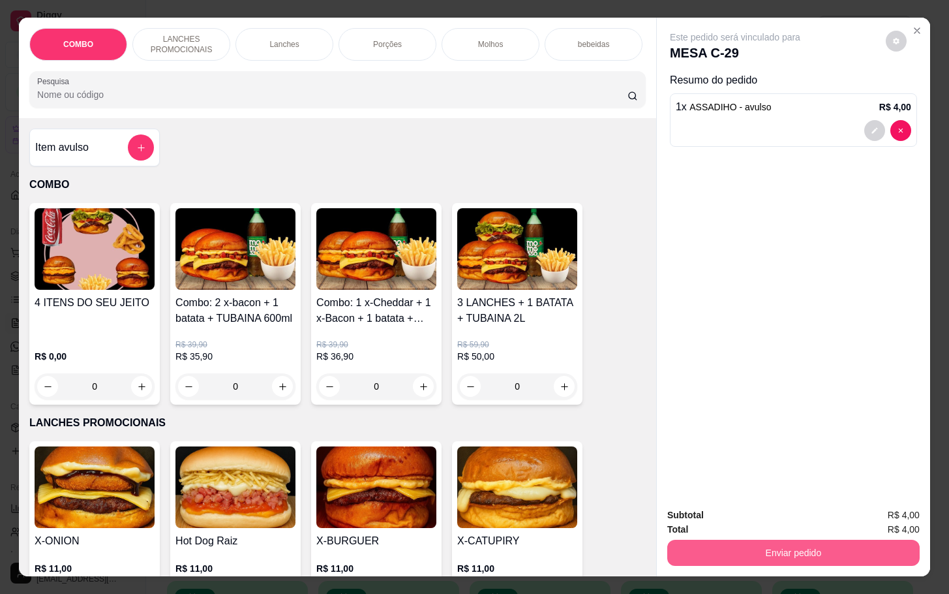
click at [814, 548] on button "Enviar pedido" at bounding box center [793, 553] width 252 height 26
click at [892, 513] on button "Enviar pedido" at bounding box center [884, 513] width 72 height 24
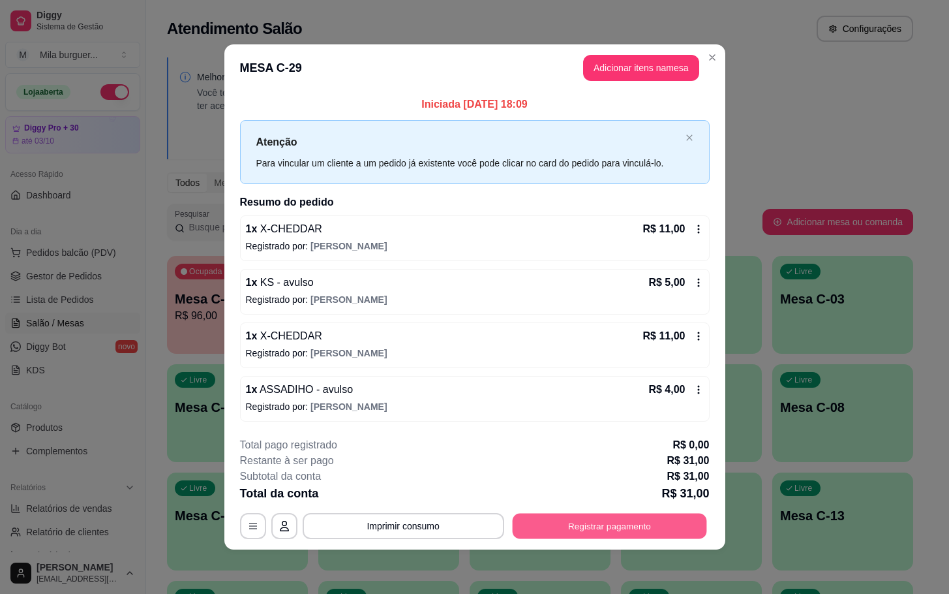
click at [637, 523] on button "Registrar pagamento" at bounding box center [609, 525] width 194 height 25
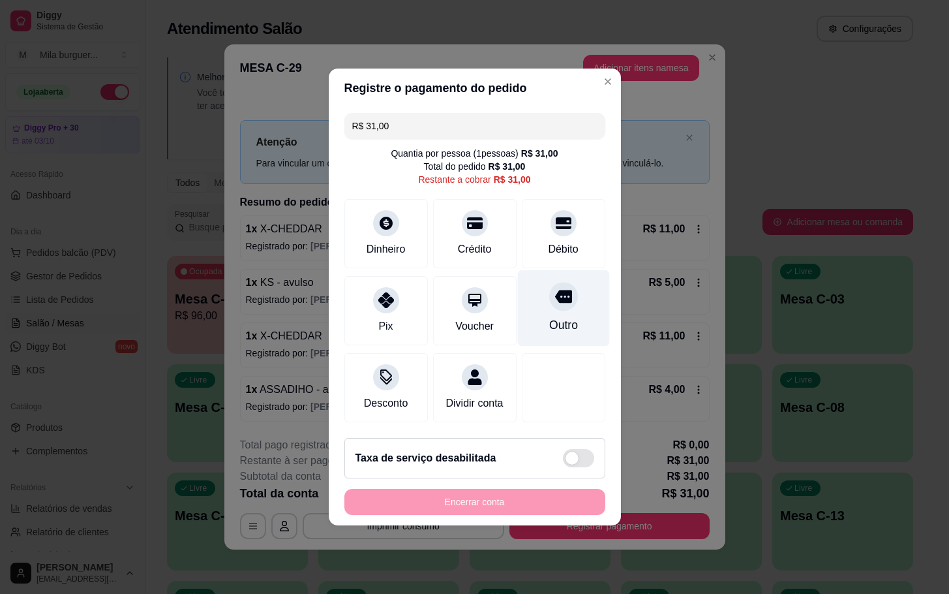
click at [535, 324] on div "Outro" at bounding box center [563, 308] width 92 height 76
type input "R$ 0,00"
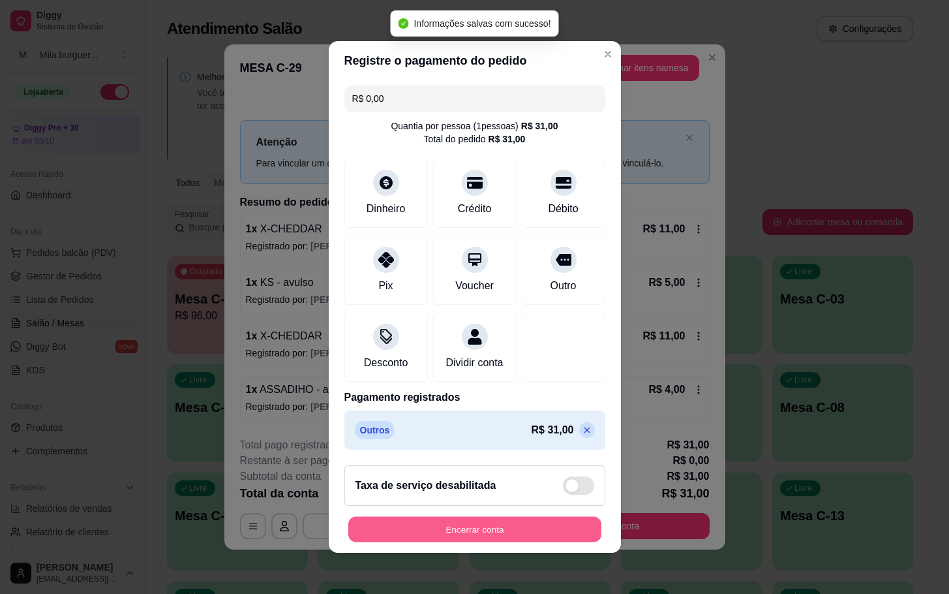
click at [525, 542] on button "Encerrar conta" at bounding box center [474, 529] width 253 height 25
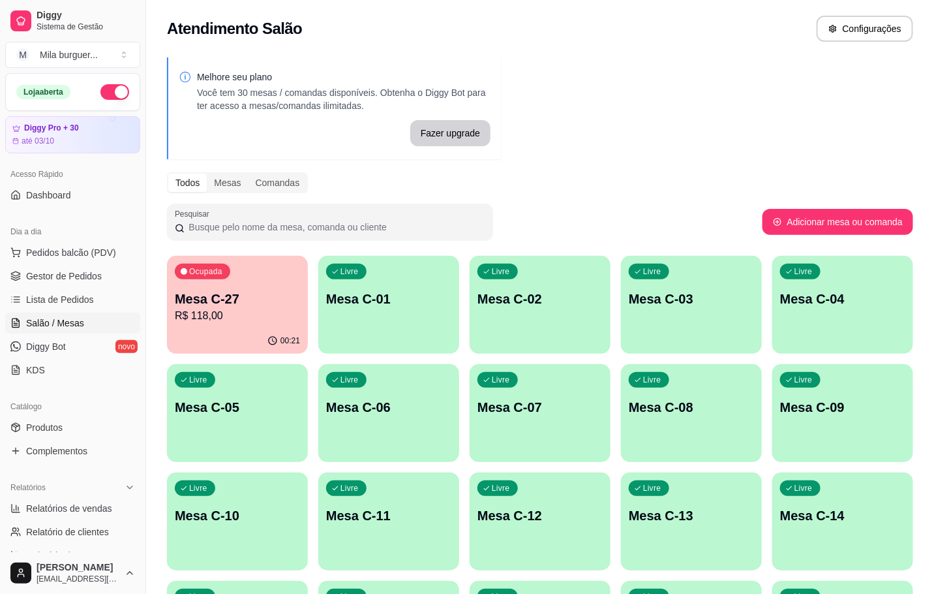
click at [858, 90] on div "Melhore seu plano Você tem 30 mesas / comandas disponíveis. Obtenha o Diggy Bot…" at bounding box center [540, 589] width 788 height 1078
click at [252, 303] on p "Mesa C-27" at bounding box center [237, 299] width 121 height 18
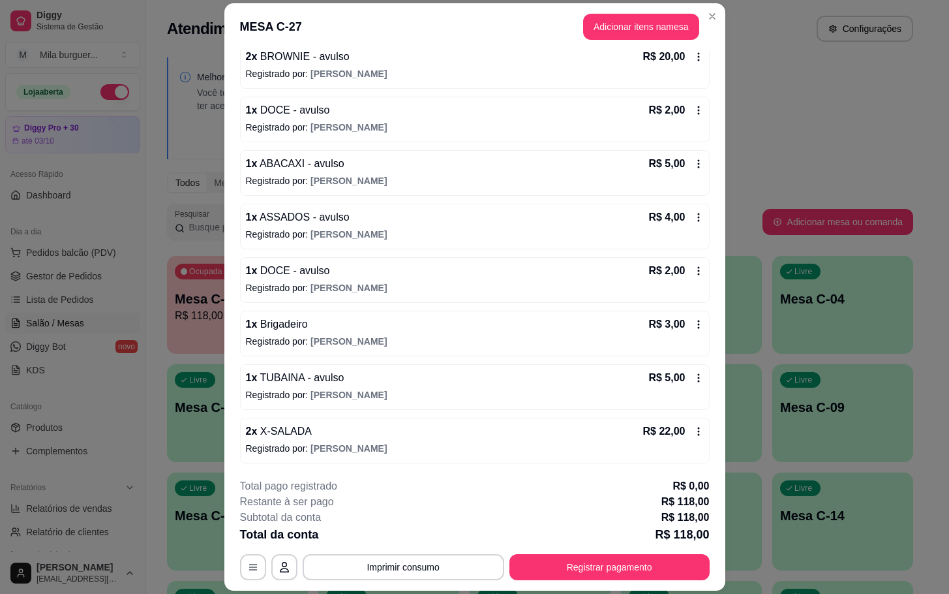
scroll to position [39, 0]
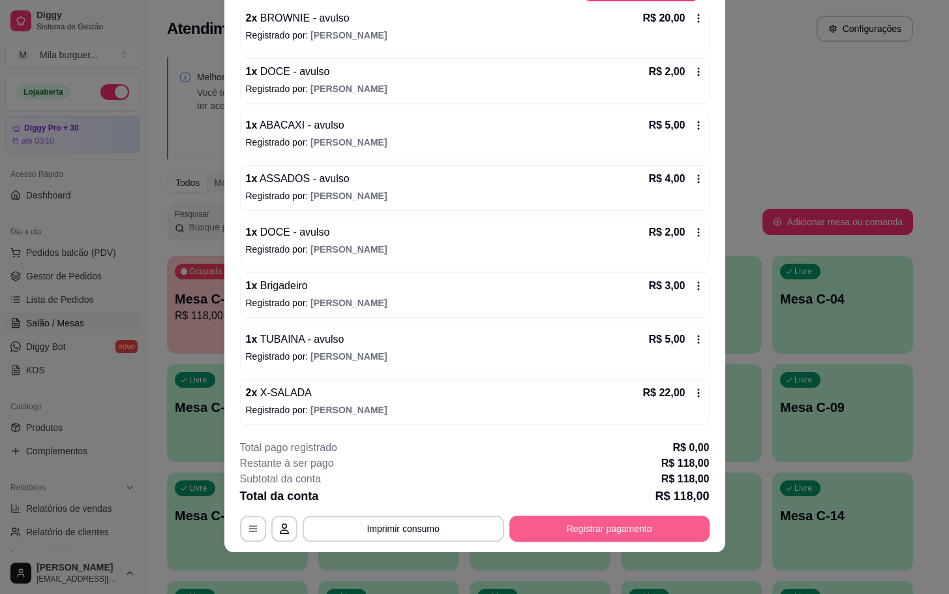
click at [620, 523] on button "Registrar pagamento" at bounding box center [610, 528] width 200 height 26
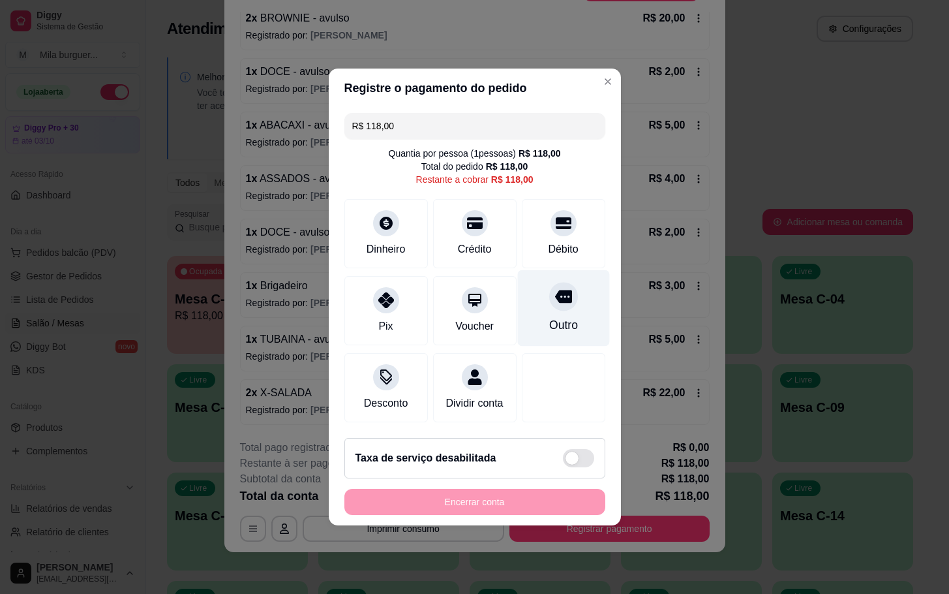
click at [571, 327] on div "Outro" at bounding box center [563, 308] width 92 height 76
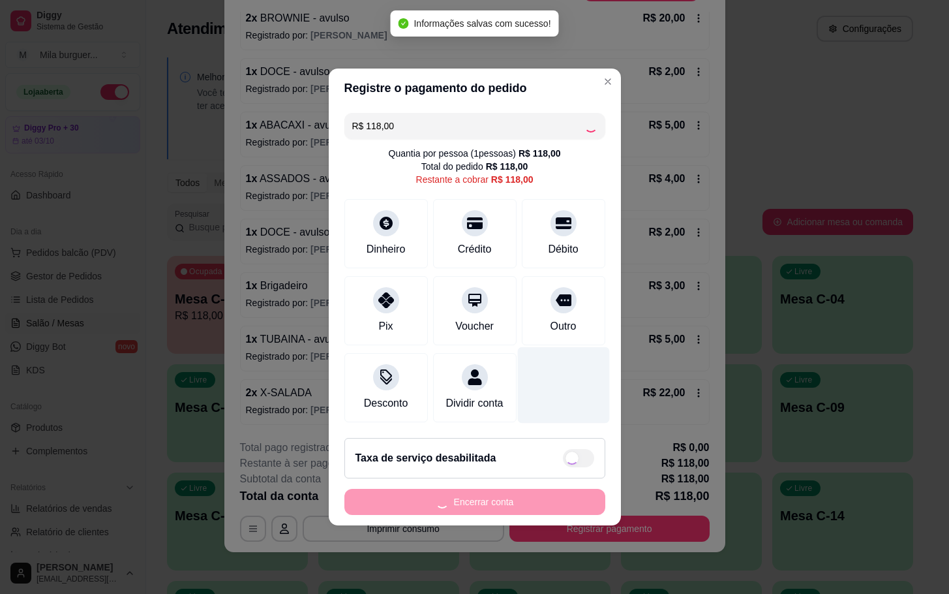
type input "R$ 0,00"
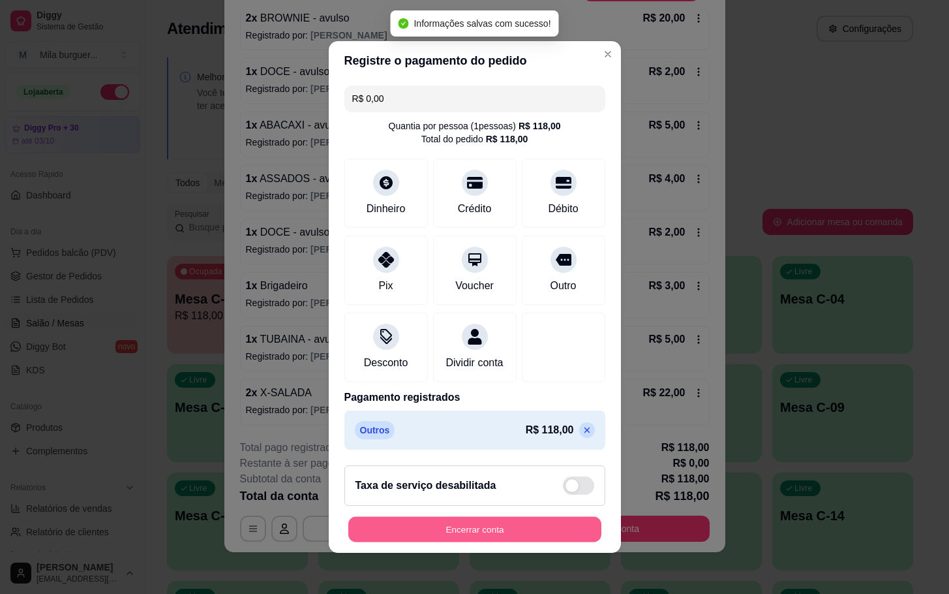
click at [462, 537] on button "Encerrar conta" at bounding box center [474, 529] width 253 height 25
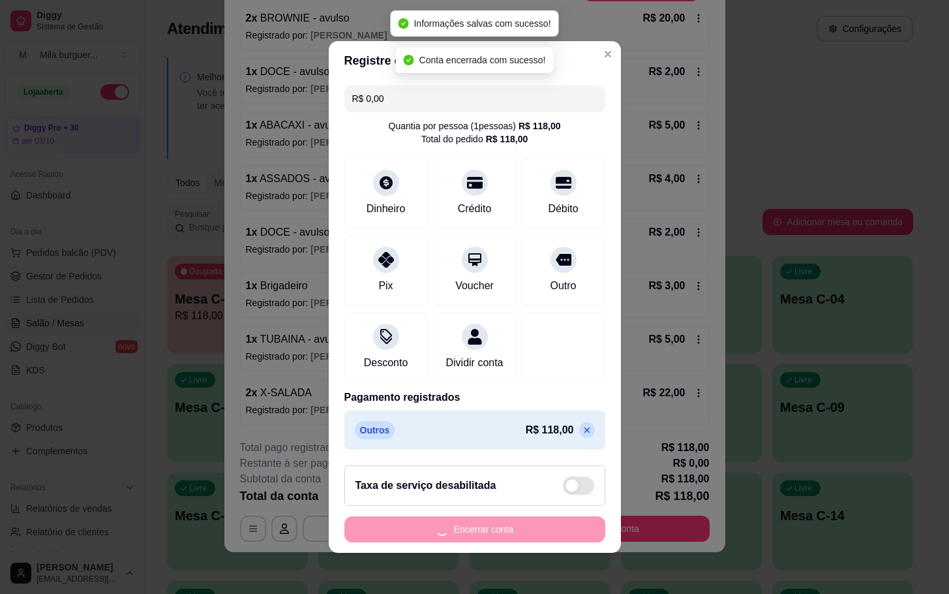
scroll to position [0, 0]
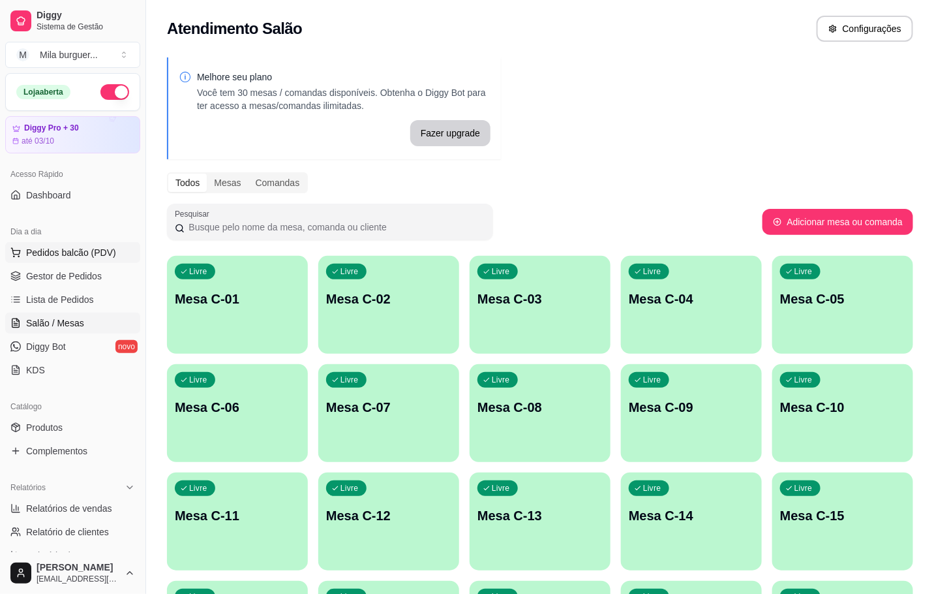
click at [82, 249] on span "Pedidos balcão (PDV)" at bounding box center [71, 252] width 90 height 13
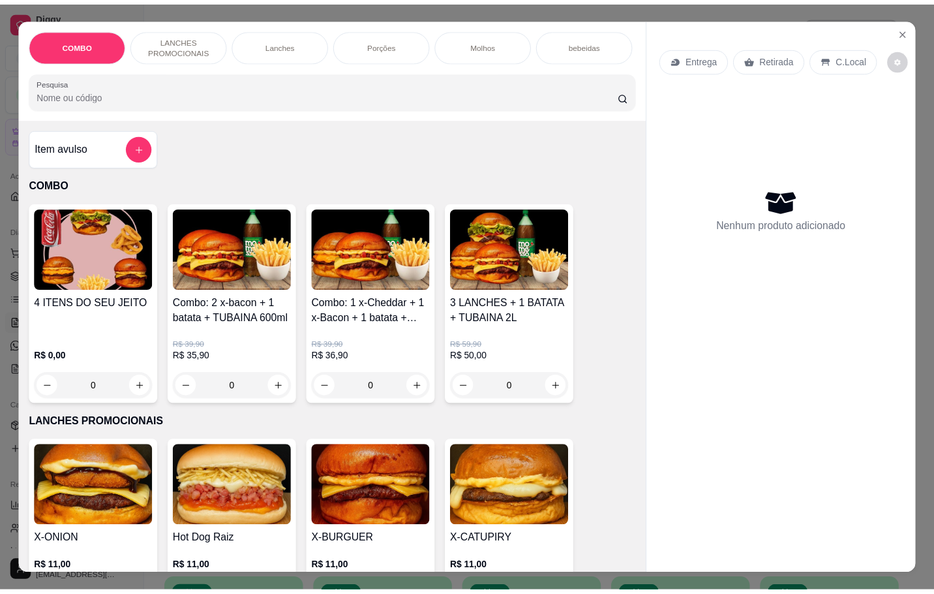
scroll to position [196, 0]
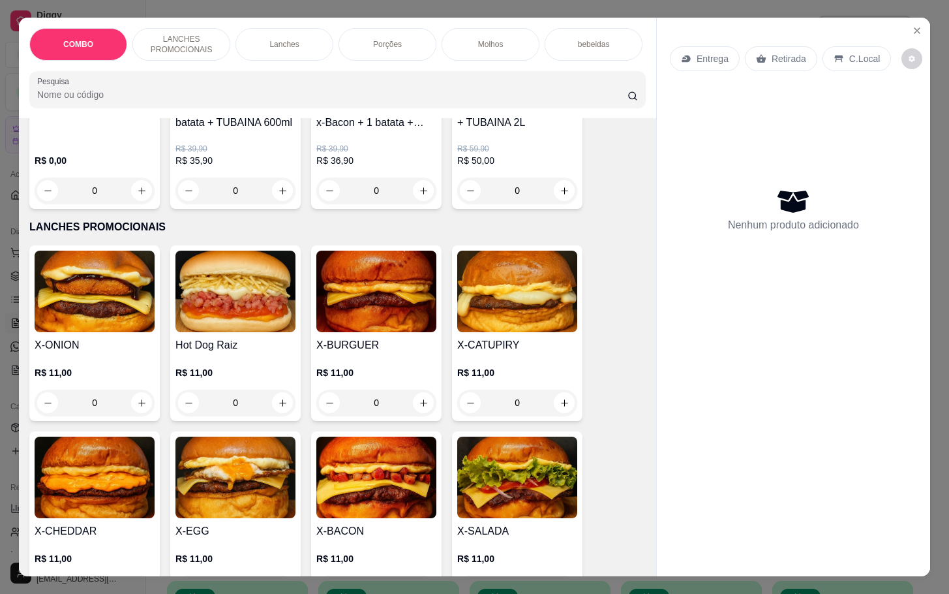
click at [382, 497] on img at bounding box center [376, 477] width 120 height 82
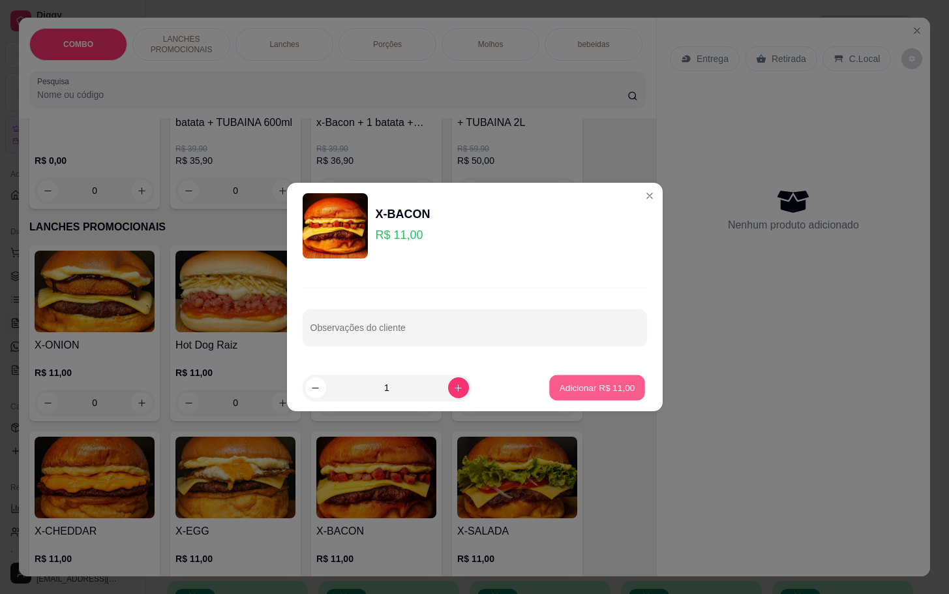
click at [589, 386] on p "Adicionar R$ 11,00" at bounding box center [598, 387] width 76 height 12
type input "1"
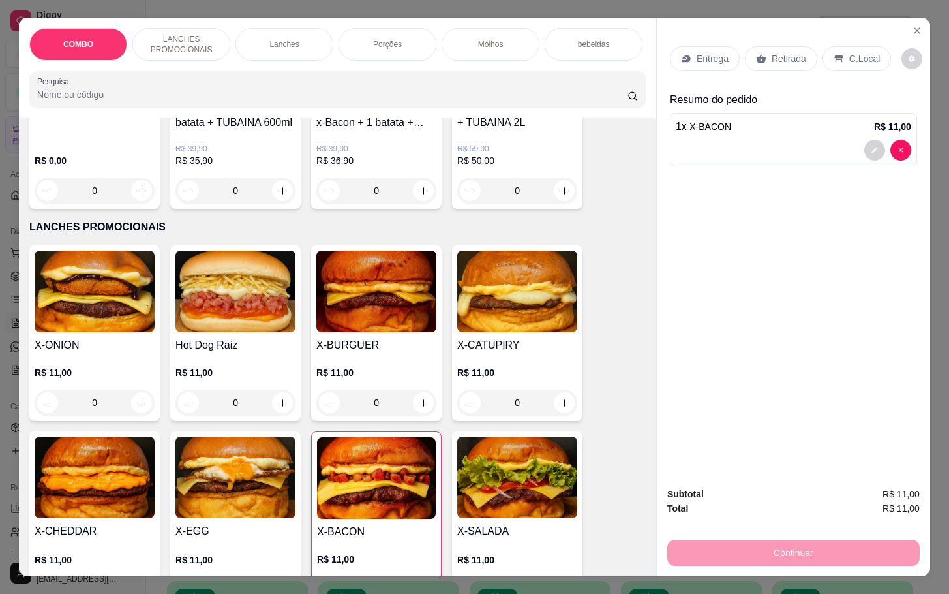
drag, startPoint x: 838, startPoint y: 57, endPoint x: 865, endPoint y: 180, distance: 126.3
click at [838, 59] on div "C.Local" at bounding box center [857, 58] width 68 height 25
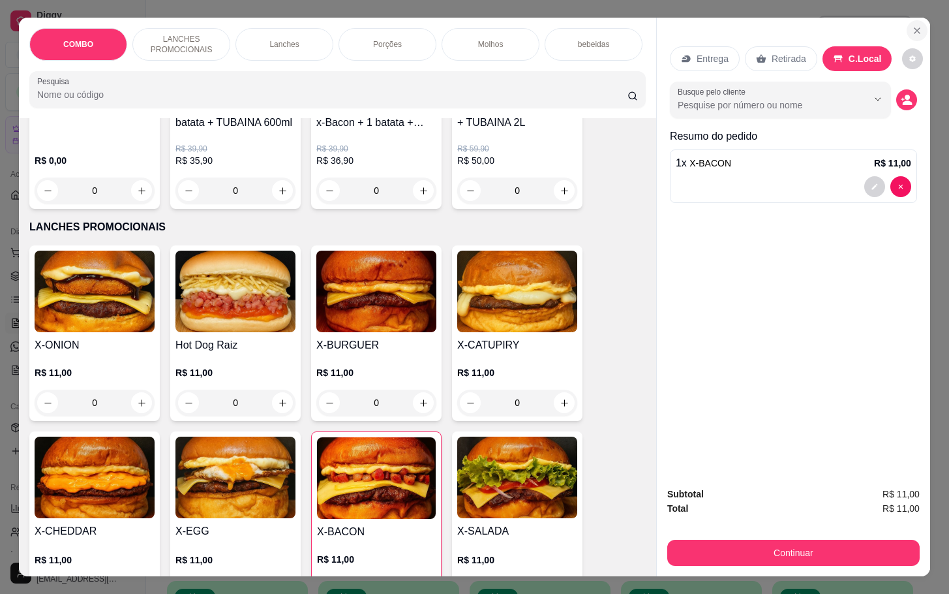
click at [913, 26] on icon "Close" at bounding box center [917, 30] width 10 height 10
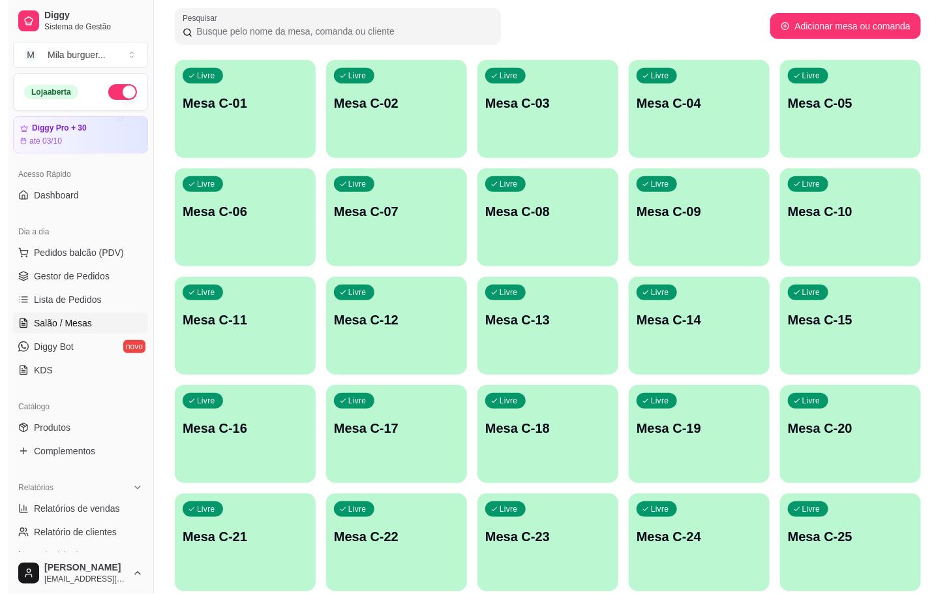
scroll to position [294, 0]
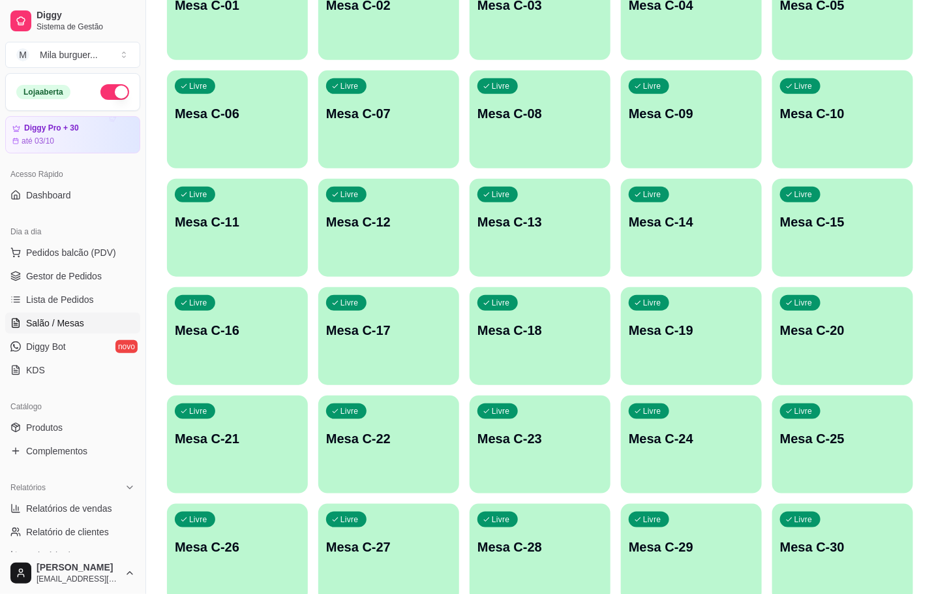
click at [415, 517] on div "Livre Mesa C-27" at bounding box center [388, 545] width 141 height 82
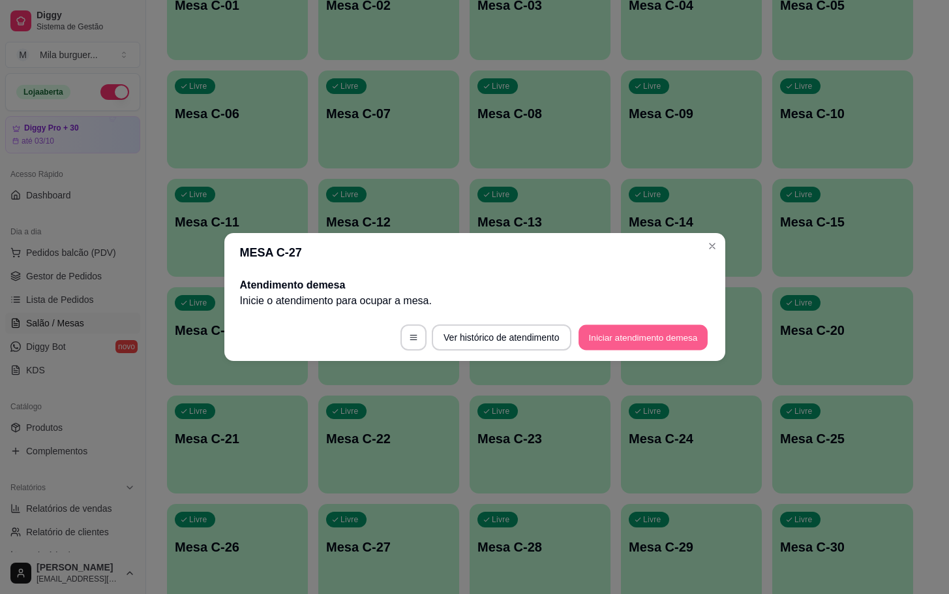
click at [625, 342] on button "Iniciar atendimento de mesa" at bounding box center [643, 337] width 129 height 25
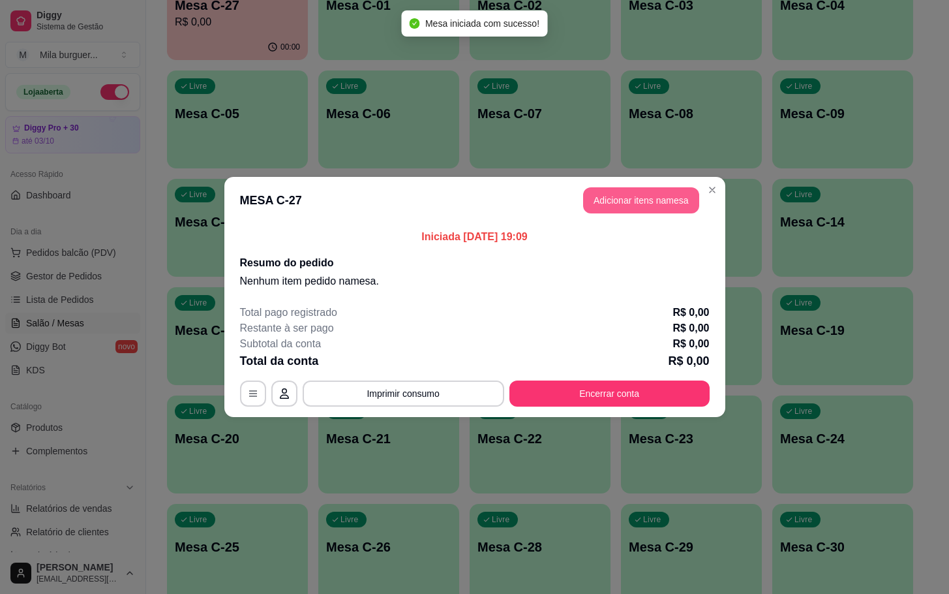
click at [627, 194] on button "Adicionar itens na mesa" at bounding box center [641, 200] width 116 height 26
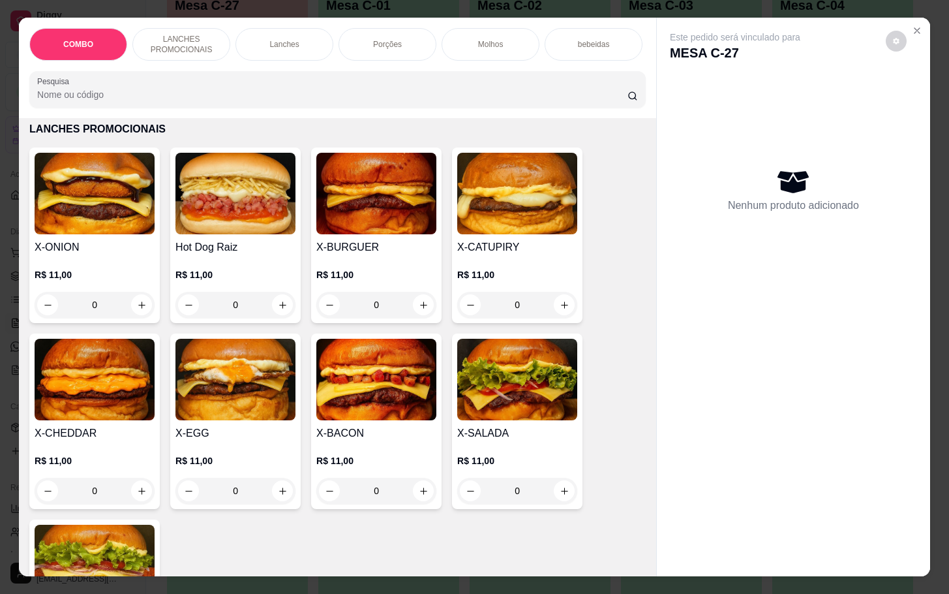
click at [356, 390] on img at bounding box center [376, 380] width 120 height 82
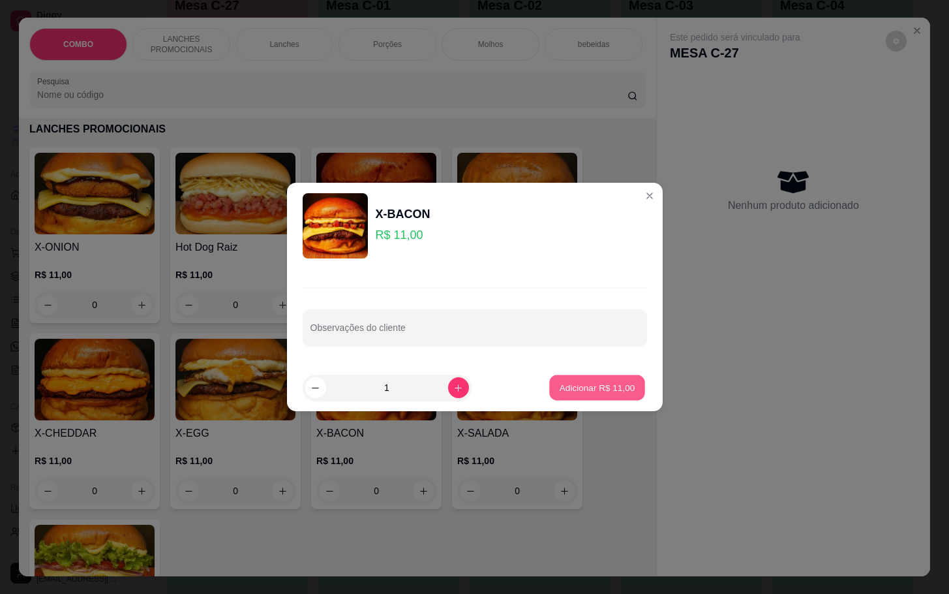
click at [583, 386] on p "Adicionar R$ 11,00" at bounding box center [598, 387] width 76 height 12
type input "1"
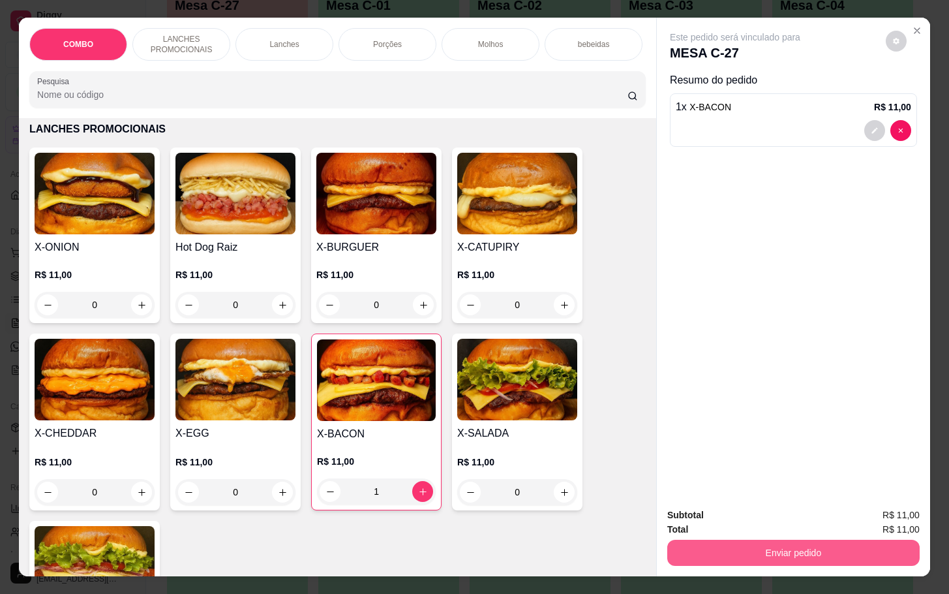
click at [819, 540] on button "Enviar pedido" at bounding box center [793, 553] width 252 height 26
click at [889, 509] on button "Enviar pedido" at bounding box center [884, 513] width 74 height 25
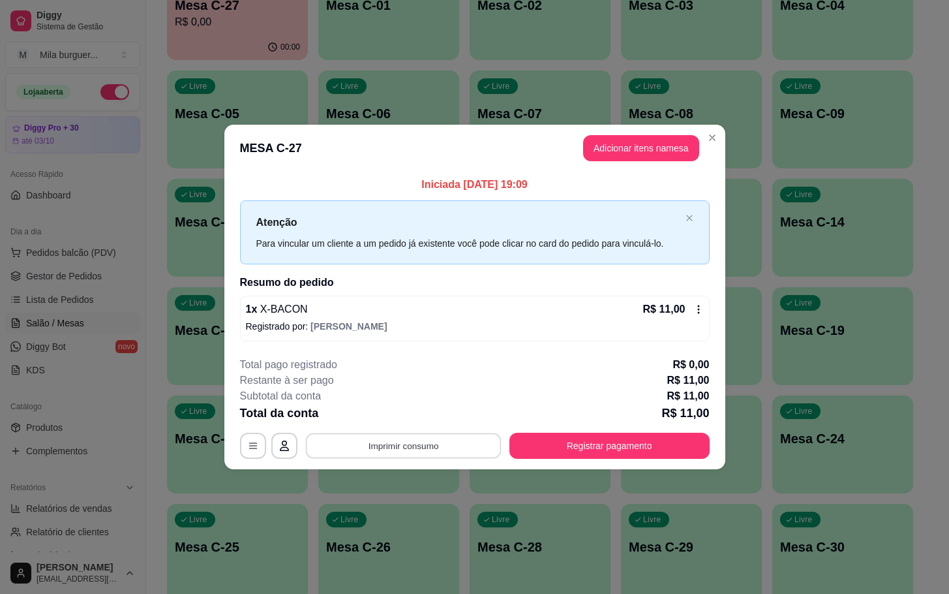
click at [373, 451] on button "Imprimir consumo" at bounding box center [403, 445] width 196 height 25
click at [397, 413] on button "IMPRESSORA" at bounding box center [407, 416] width 95 height 21
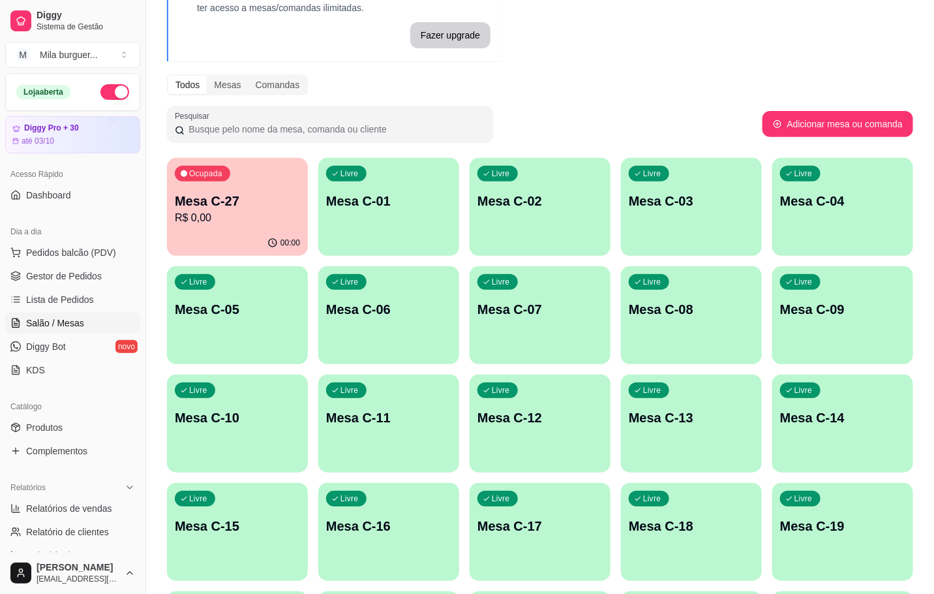
scroll to position [0, 0]
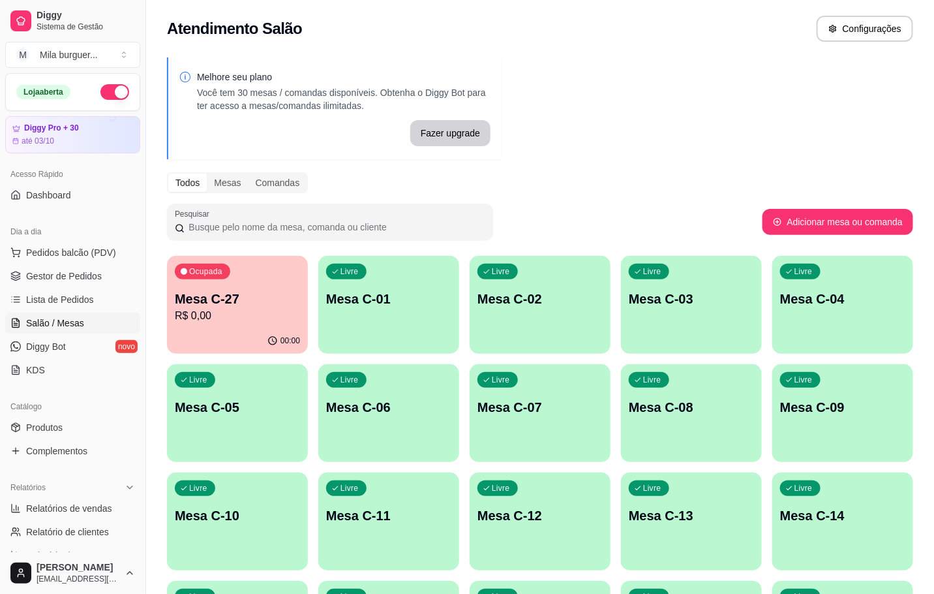
click at [263, 299] on p "Mesa C-27" at bounding box center [237, 299] width 125 height 18
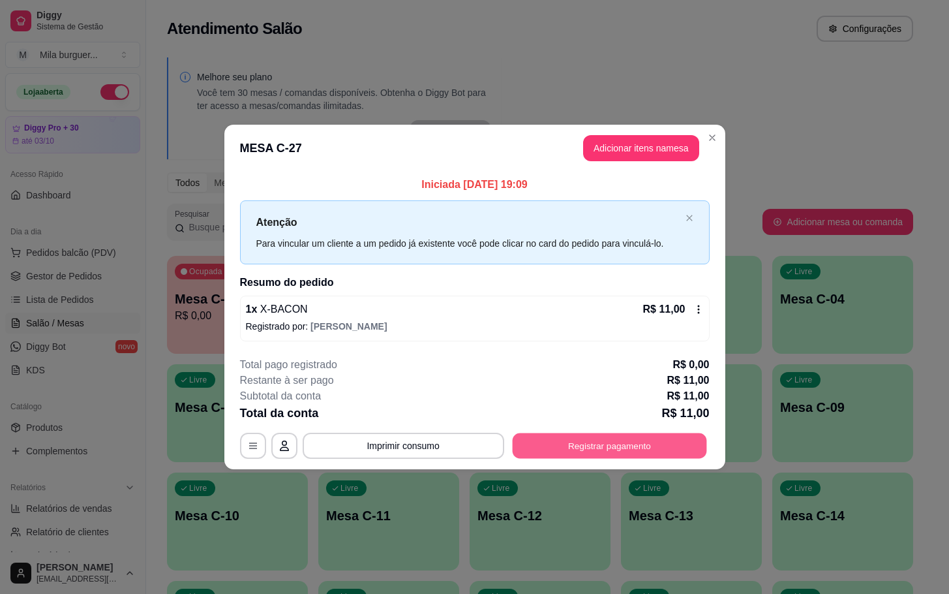
click at [585, 448] on button "Registrar pagamento" at bounding box center [609, 445] width 194 height 25
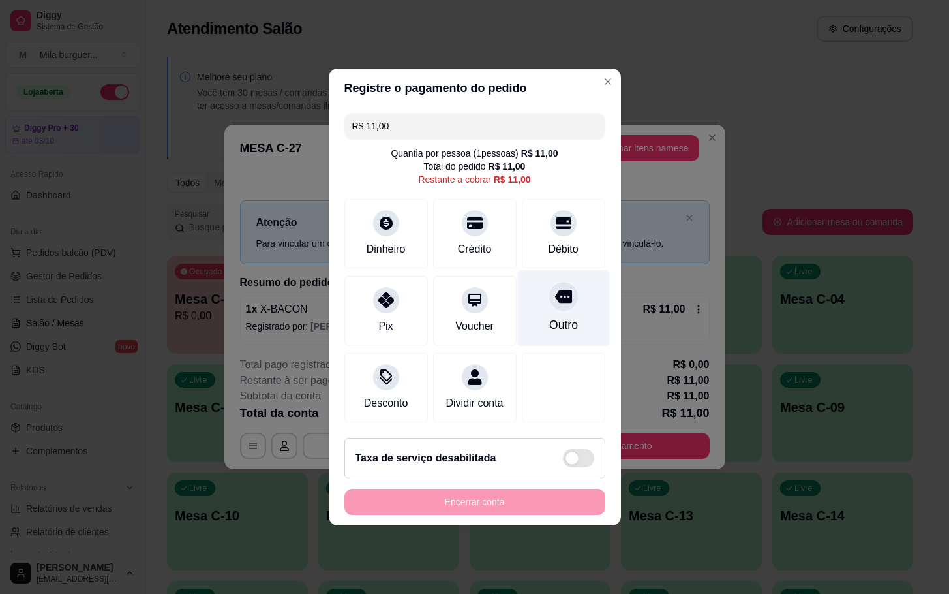
click at [549, 316] on div "Outro" at bounding box center [563, 324] width 29 height 17
type input "R$ 0,00"
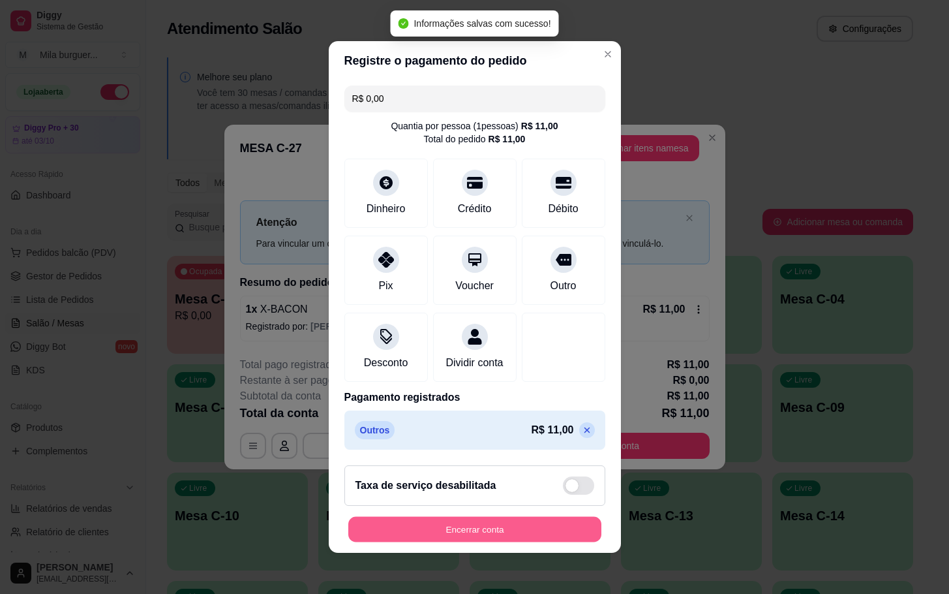
click at [501, 538] on button "Encerrar conta" at bounding box center [474, 529] width 253 height 25
